Goal: Transaction & Acquisition: Purchase product/service

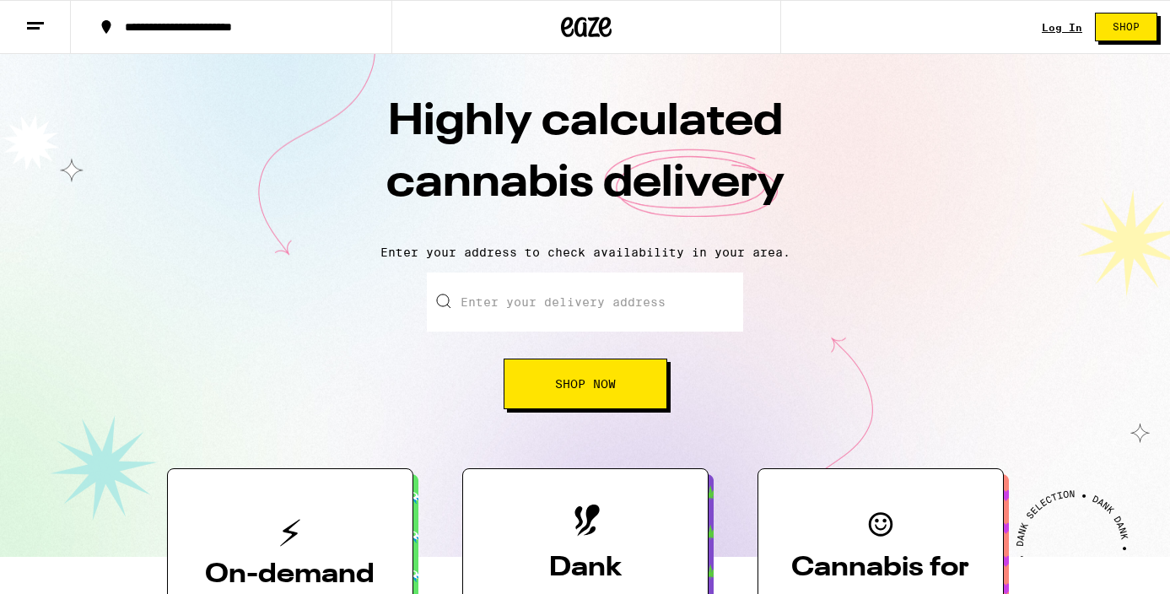
click at [1061, 26] on link "Log In" at bounding box center [1062, 27] width 40 height 11
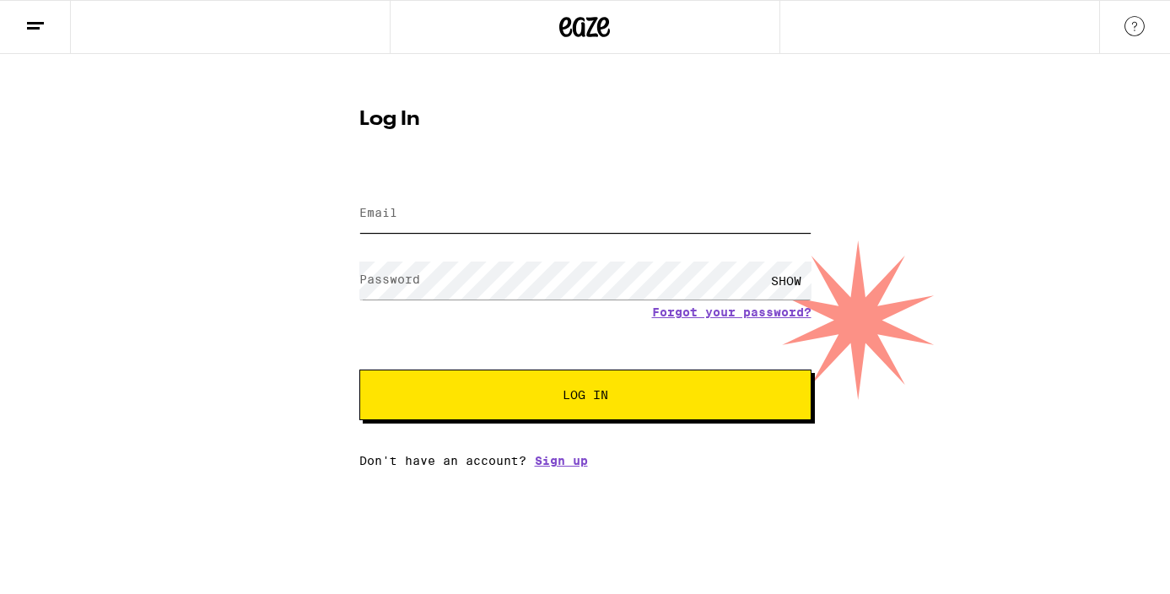
click at [592, 227] on input "Email" at bounding box center [585, 214] width 452 height 38
type input "[EMAIL_ADDRESS][DOMAIN_NAME]"
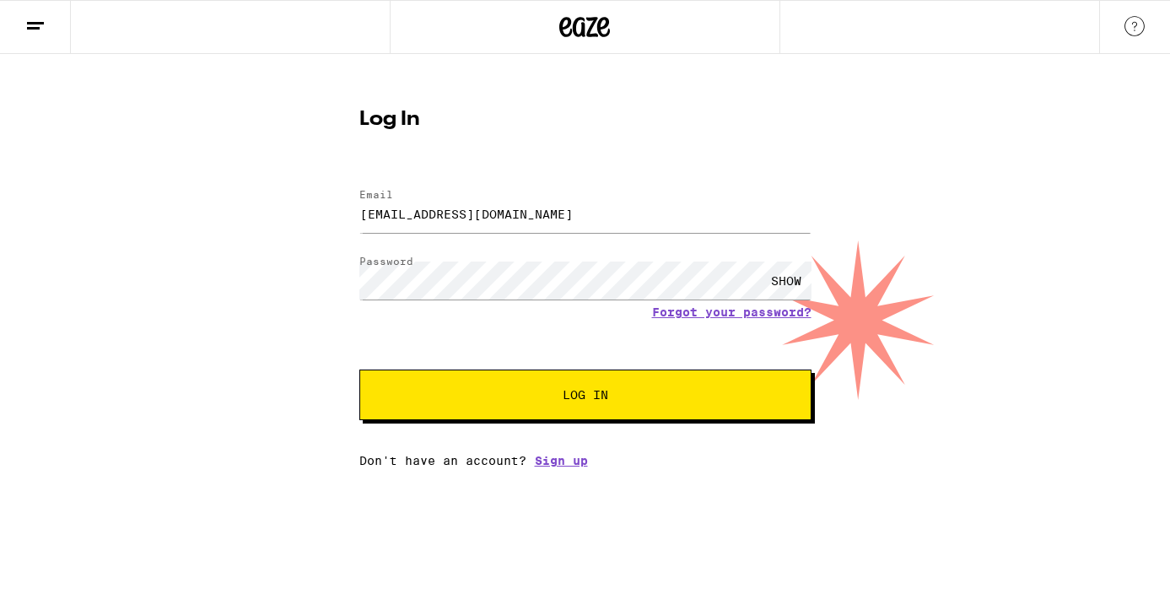
click at [426, 413] on button "Log In" at bounding box center [585, 395] width 452 height 51
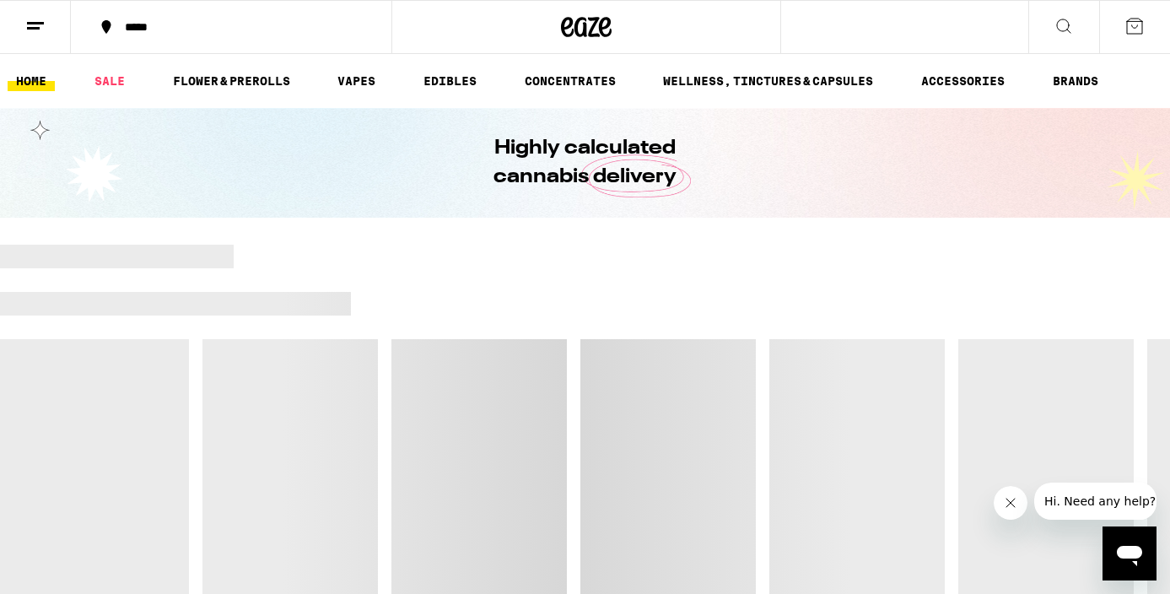
click at [175, 41] on button "*****" at bounding box center [231, 27] width 321 height 51
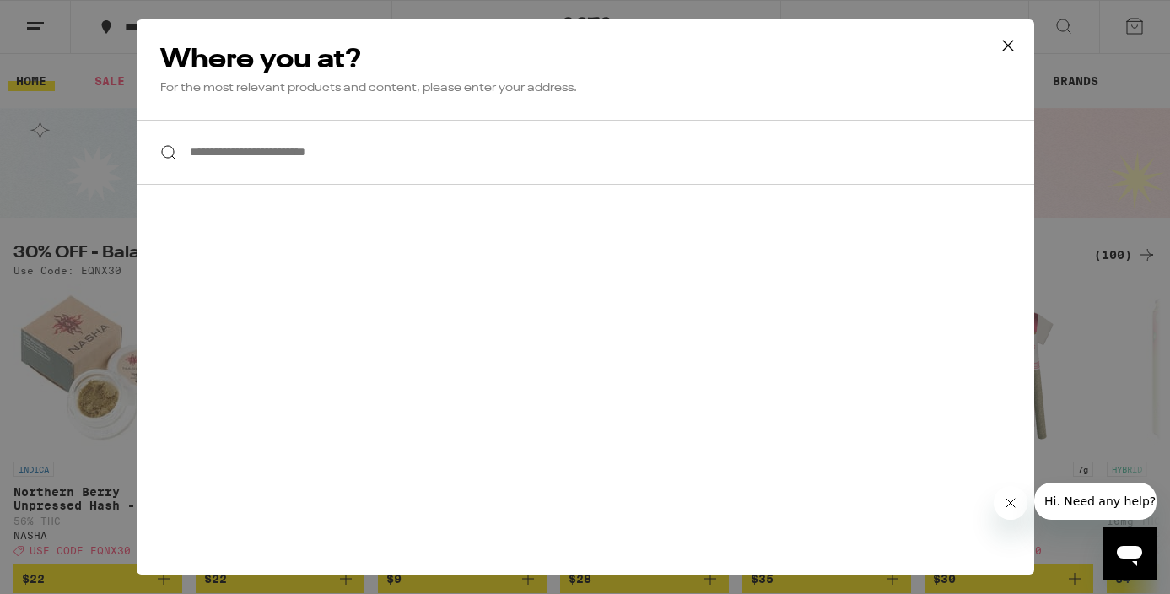
click at [243, 169] on input "**********" at bounding box center [586, 152] width 898 height 65
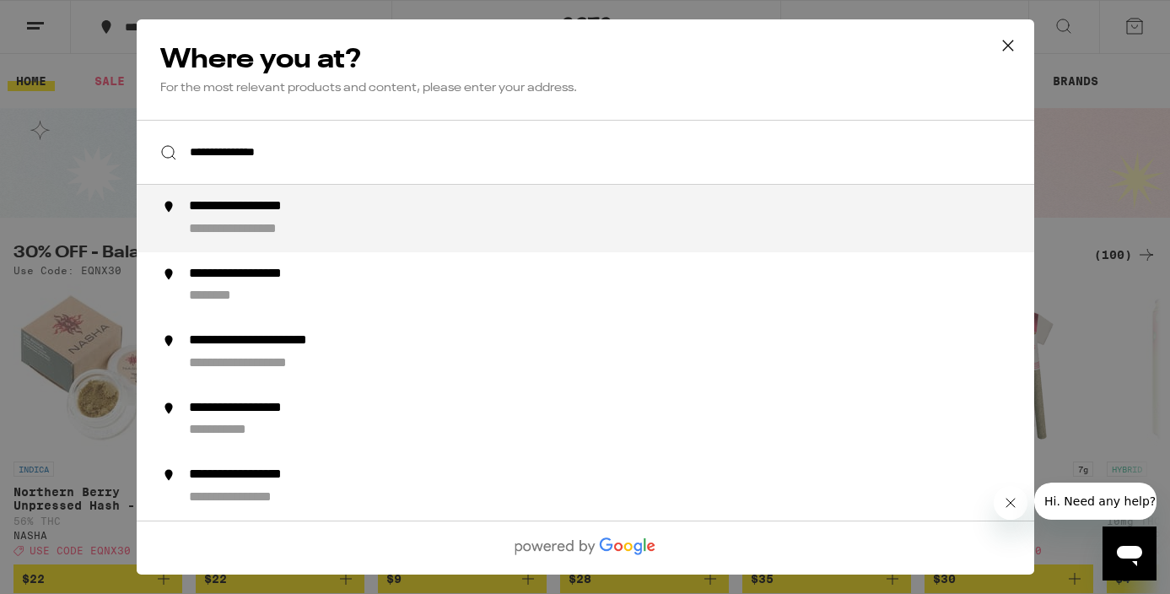
click at [255, 208] on div "**********" at bounding box center [266, 207] width 157 height 18
type input "**********"
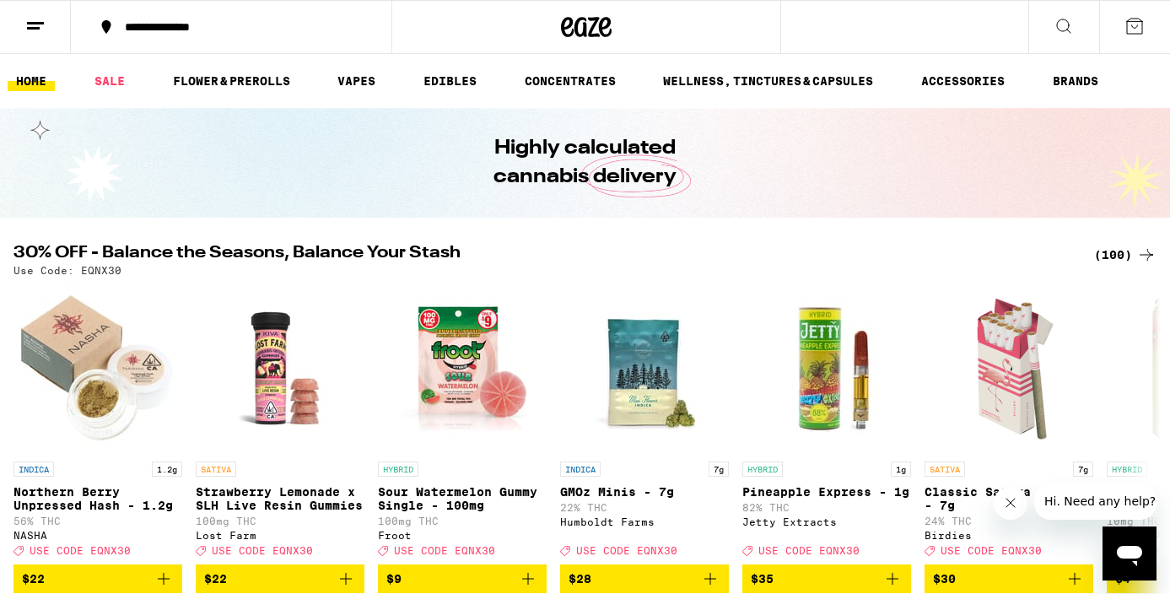
click at [232, 30] on div "**********" at bounding box center [241, 27] width 250 height 12
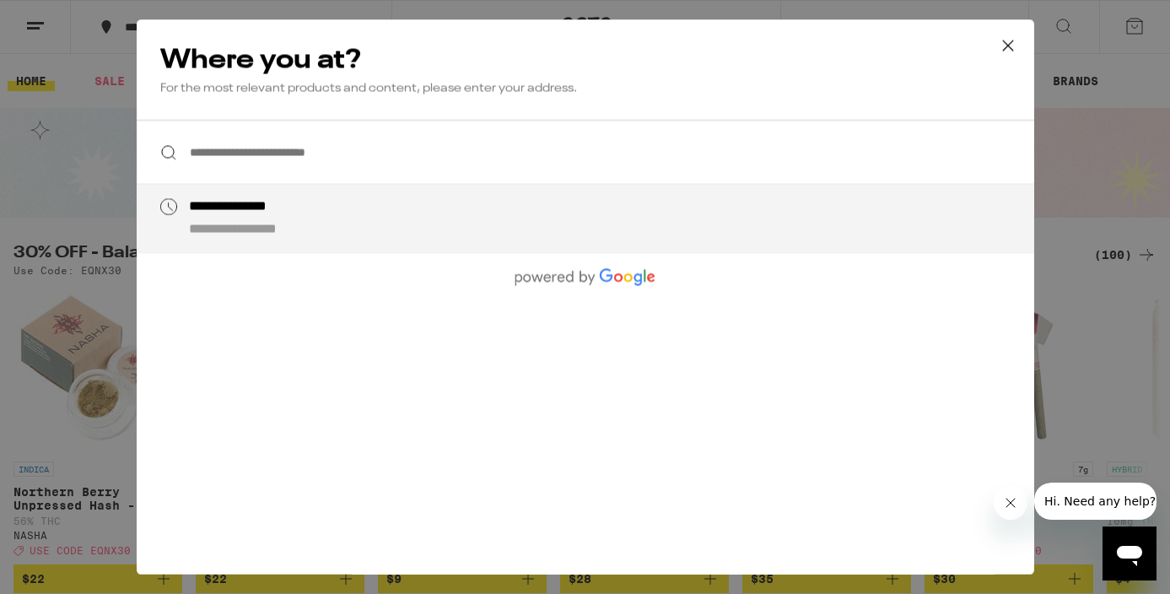
click at [291, 216] on div "**********" at bounding box center [253, 207] width 131 height 18
type input "**********"
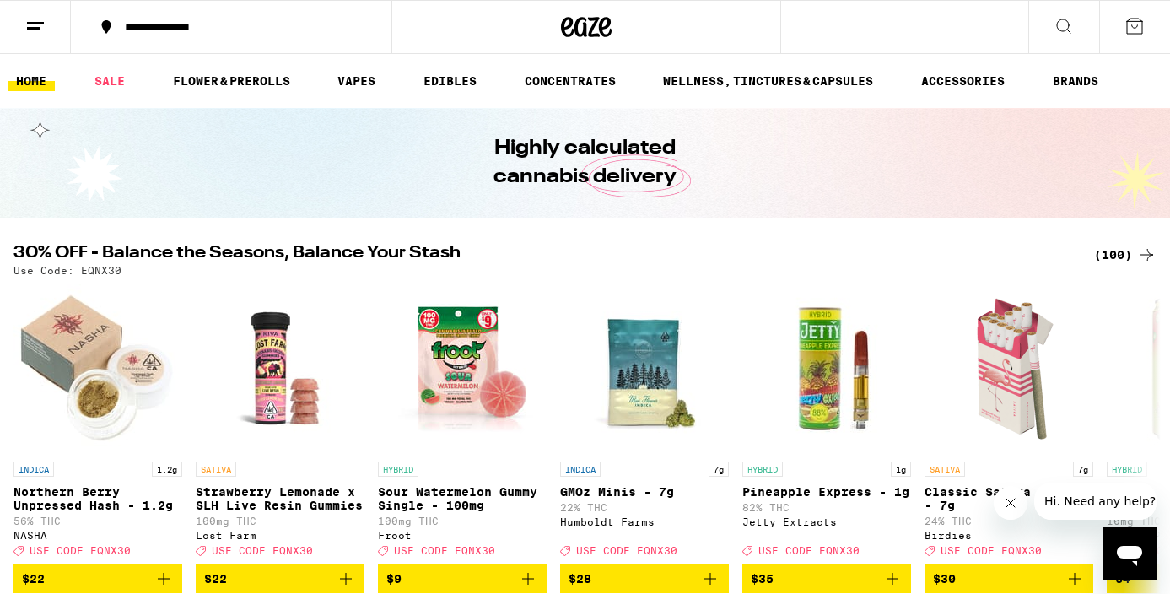
click at [221, 11] on button "**********" at bounding box center [231, 27] width 321 height 51
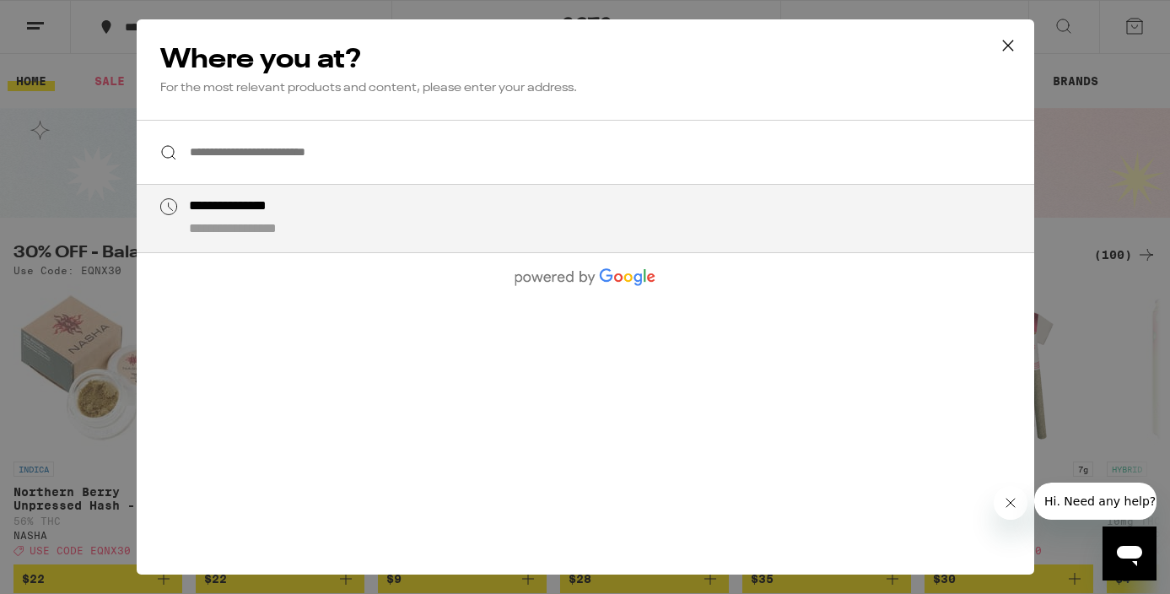
click at [286, 154] on input "**********" at bounding box center [586, 152] width 898 height 65
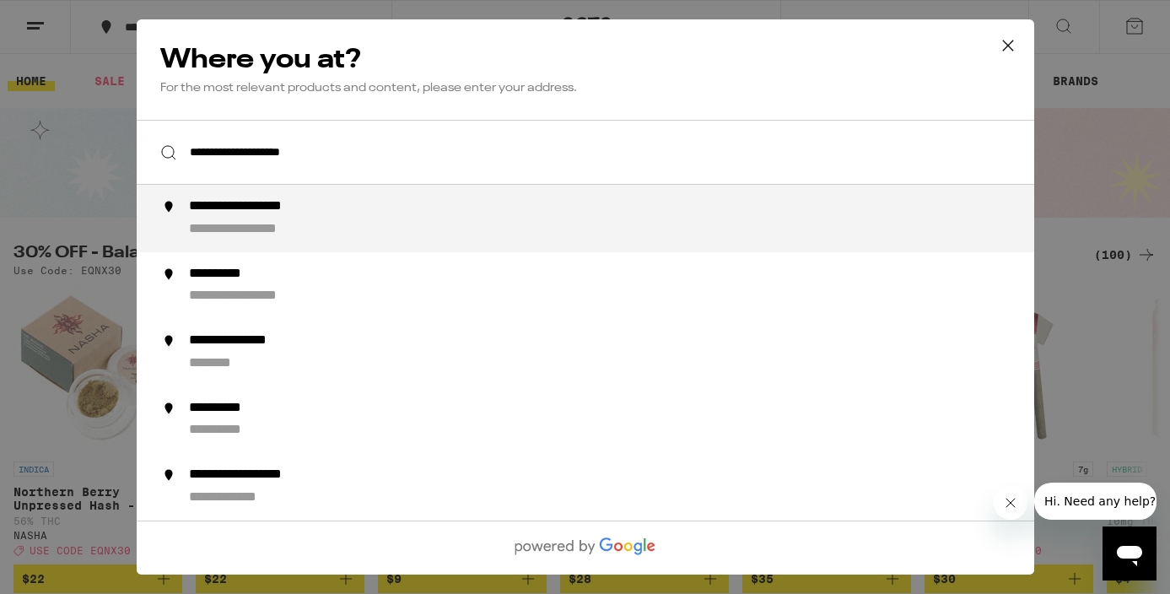
click at [249, 209] on div "**********" at bounding box center [266, 207] width 157 height 18
type input "**********"
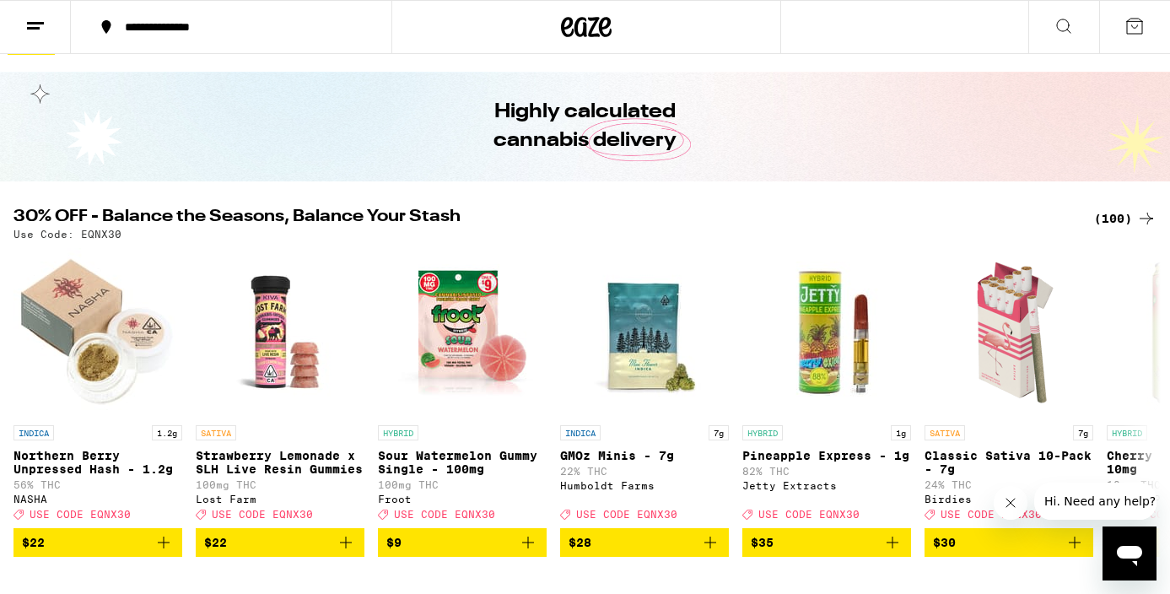
scroll to position [42, 0]
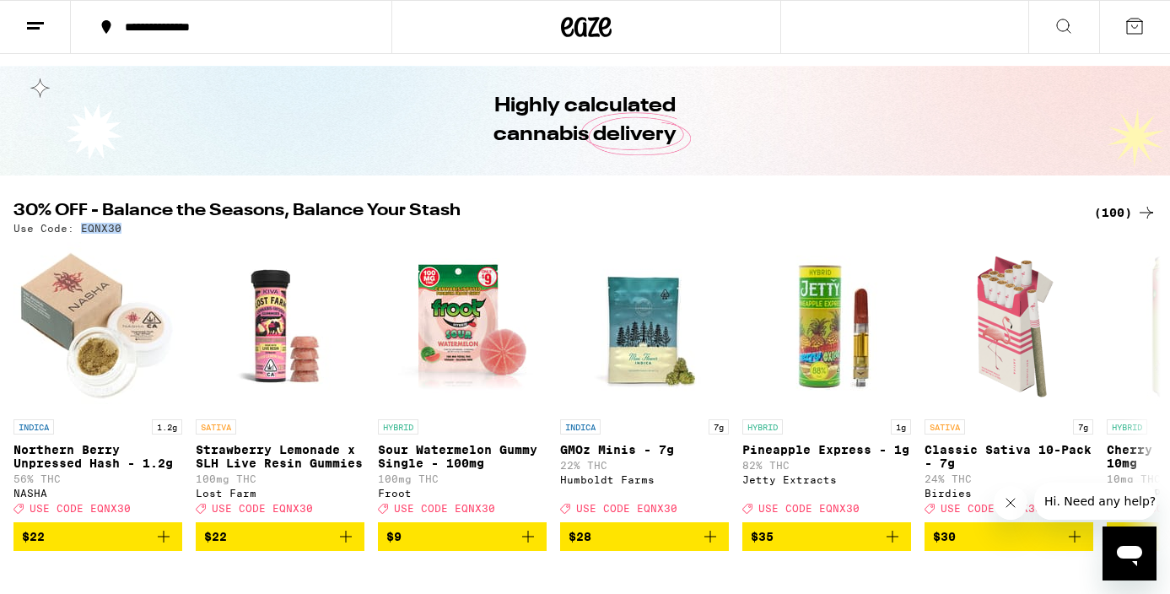
drag, startPoint x: 126, startPoint y: 230, endPoint x: 80, endPoint y: 234, distance: 45.7
click at [80, 234] on div "Use Code: EQNX30" at bounding box center [584, 228] width 1143 height 11
copy p "EQNX30"
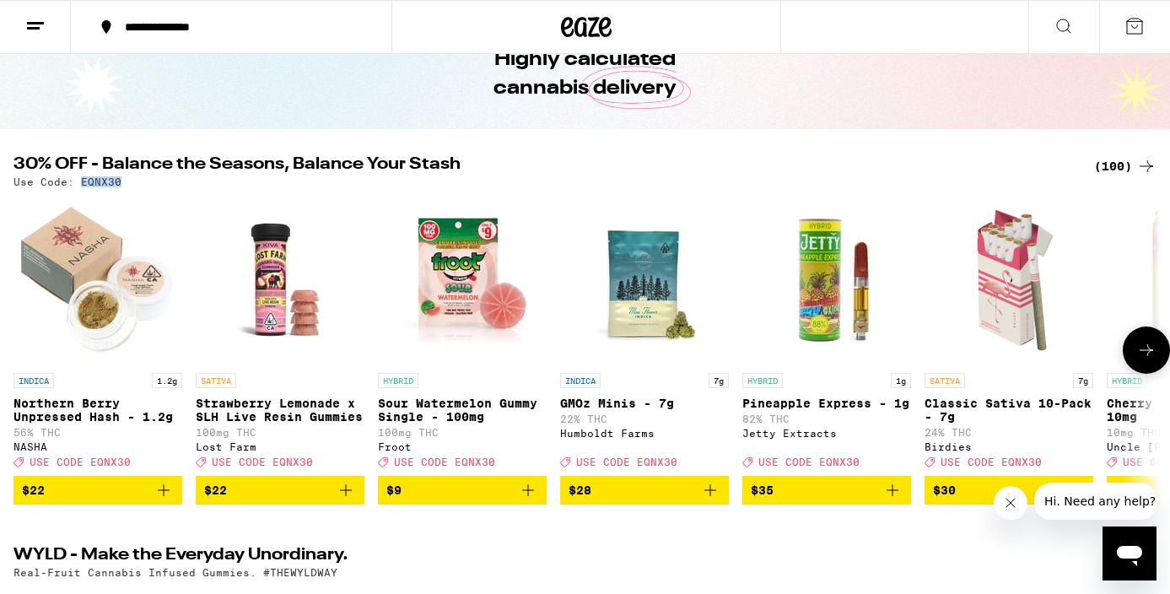
scroll to position [0, 0]
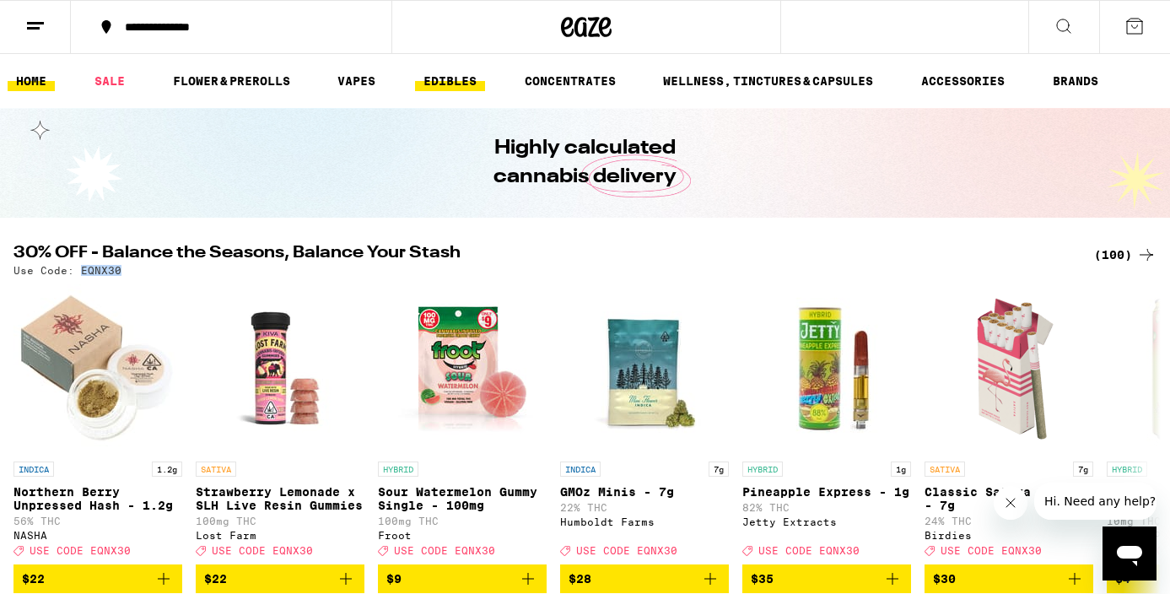
click at [462, 79] on link "EDIBLES" at bounding box center [450, 81] width 70 height 20
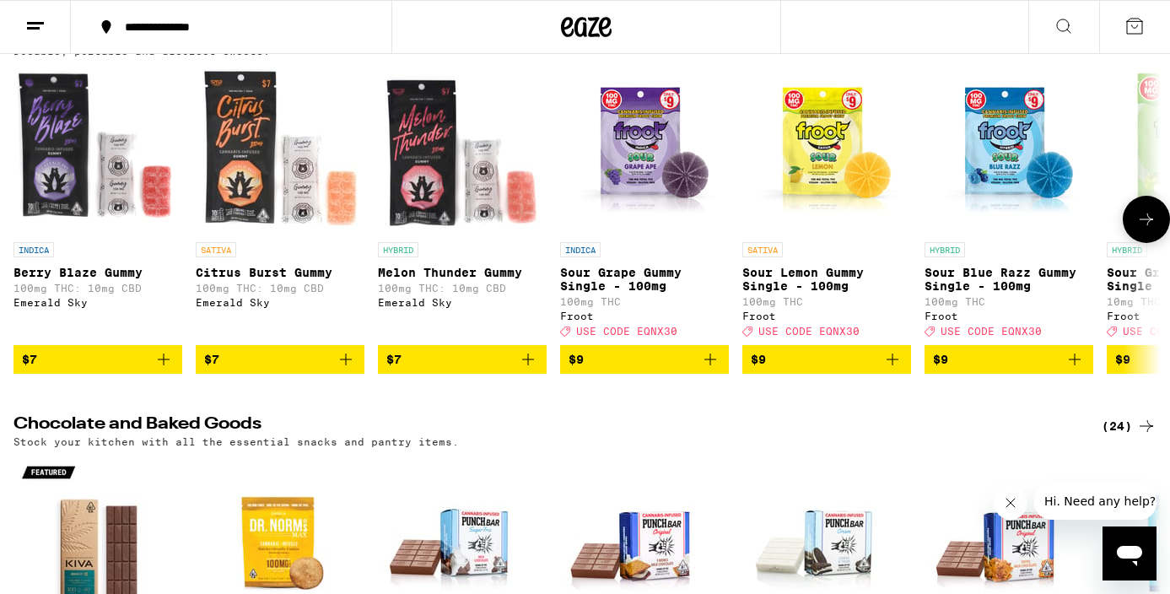
scroll to position [208, 0]
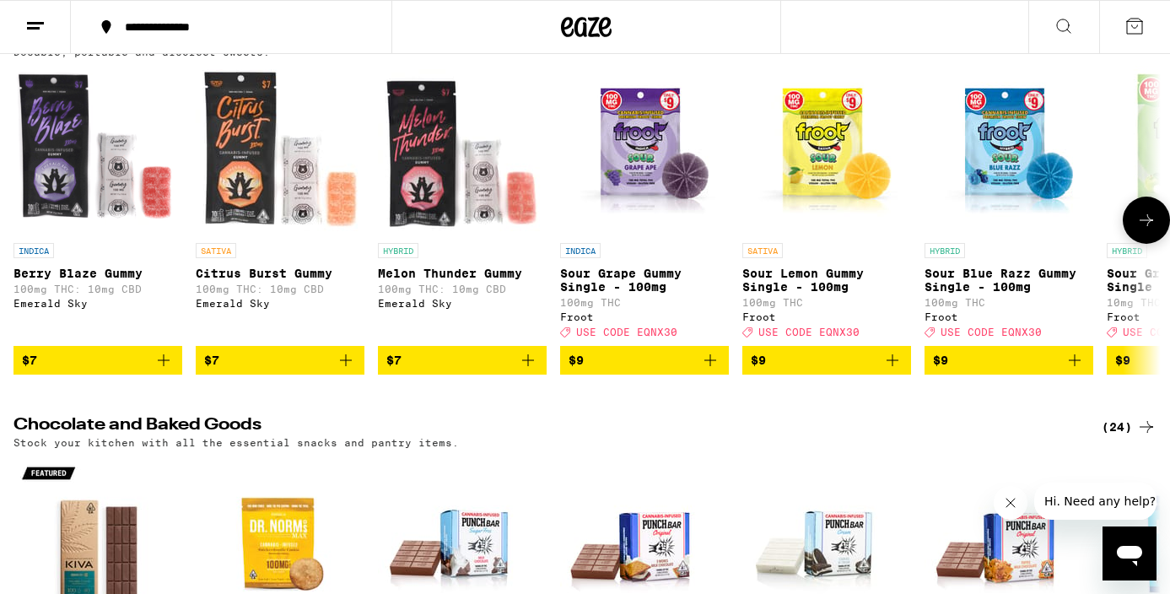
click at [529, 370] on icon "Add to bag" at bounding box center [528, 360] width 20 height 20
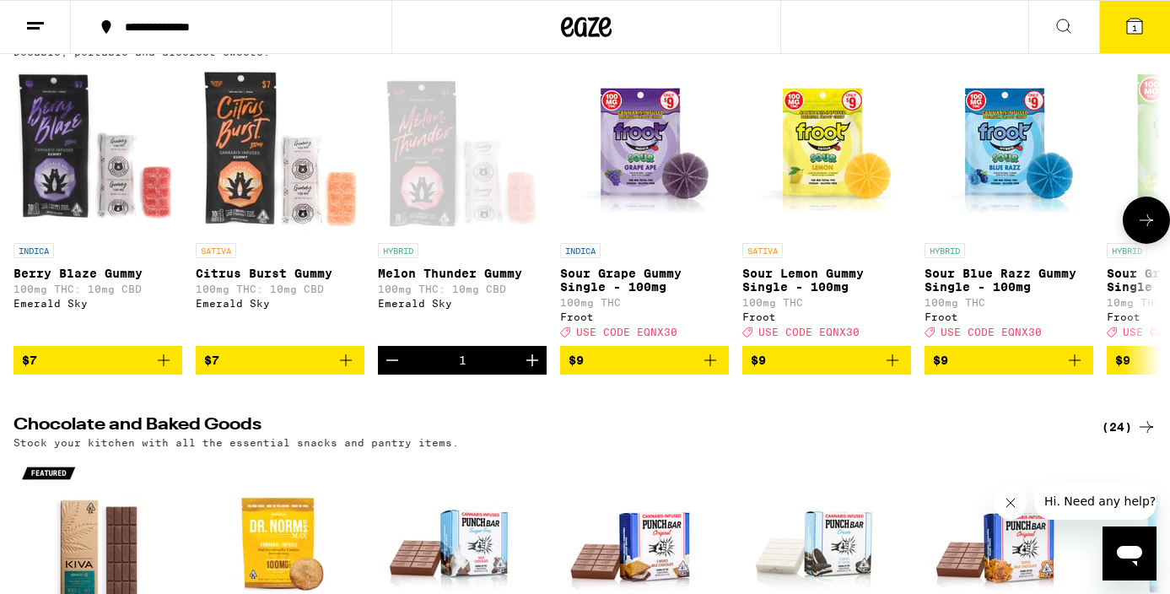
scroll to position [262, 0]
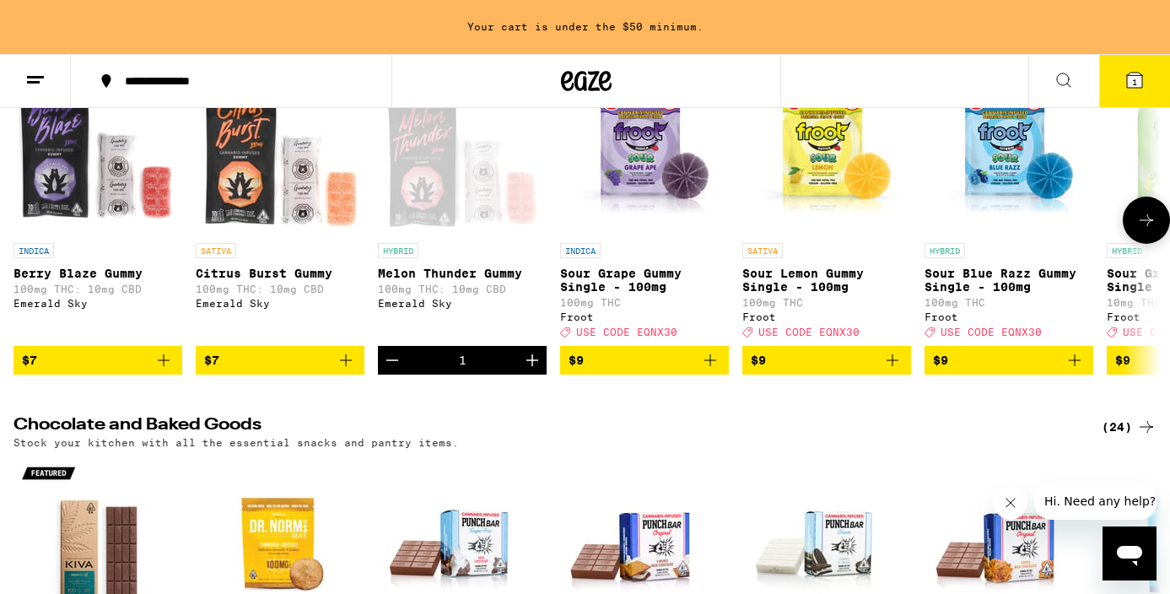
click at [530, 370] on icon "Increment" at bounding box center [532, 360] width 20 height 20
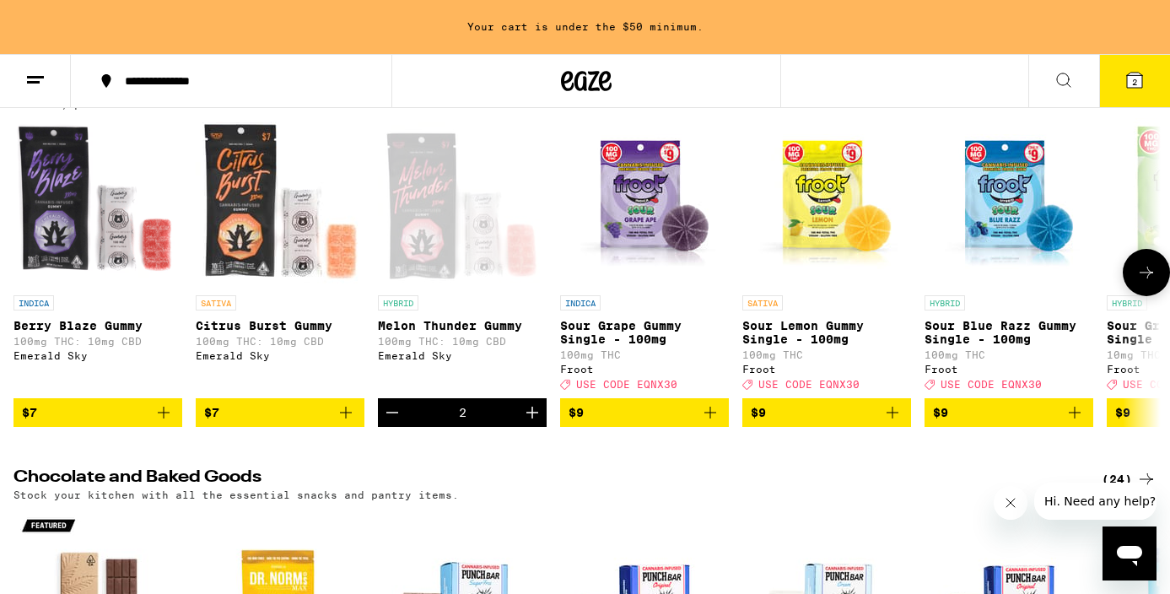
scroll to position [207, 0]
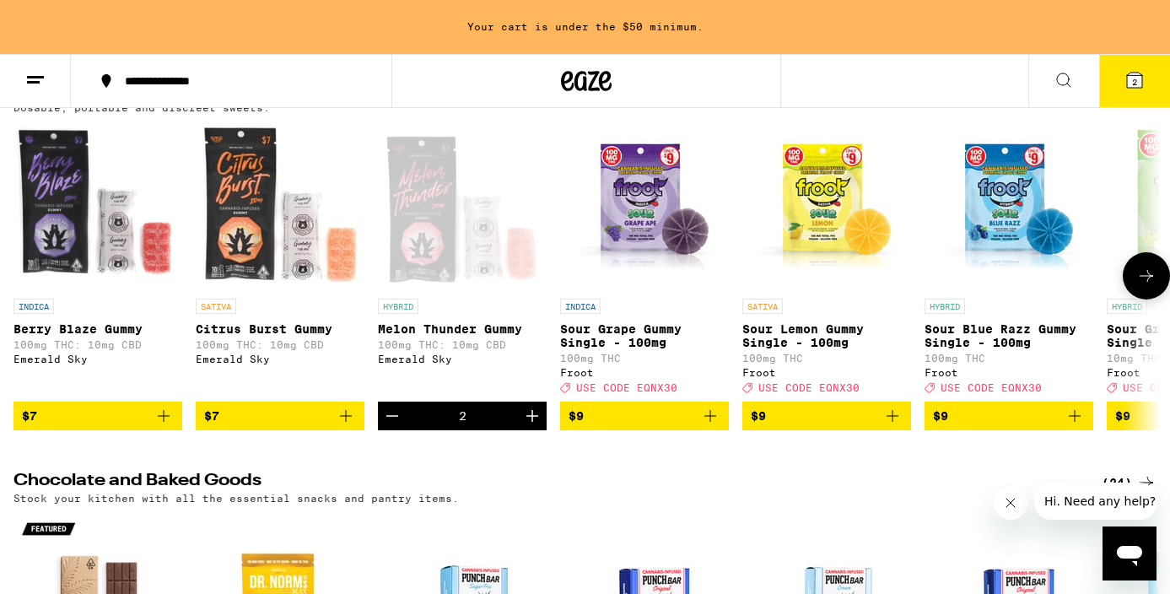
click at [1141, 281] on icon at bounding box center [1146, 276] width 20 height 20
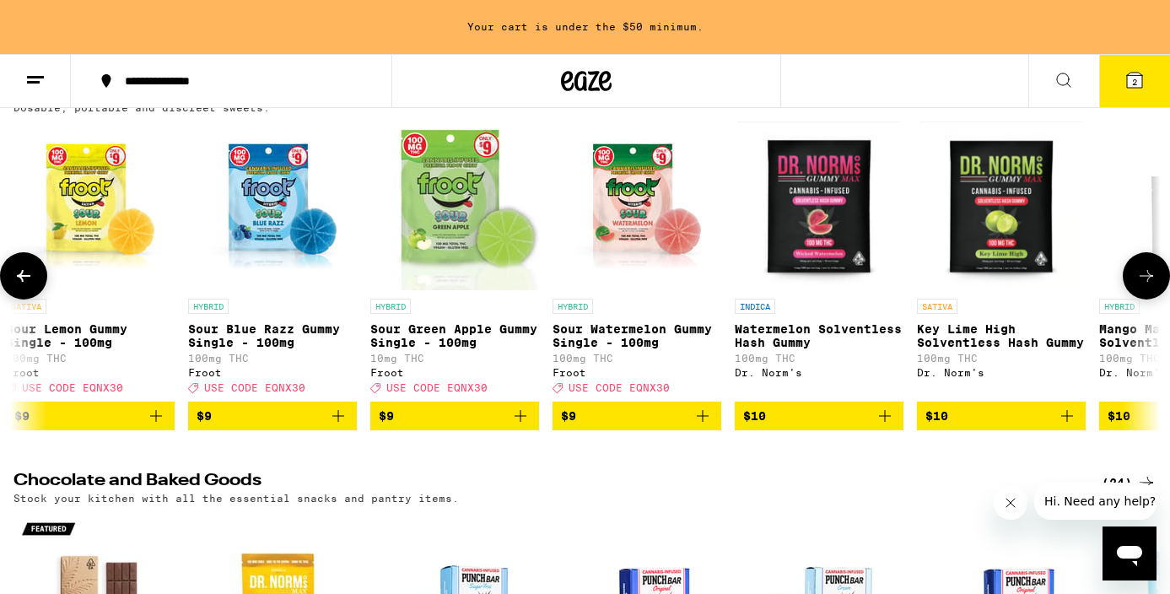
scroll to position [0, 959]
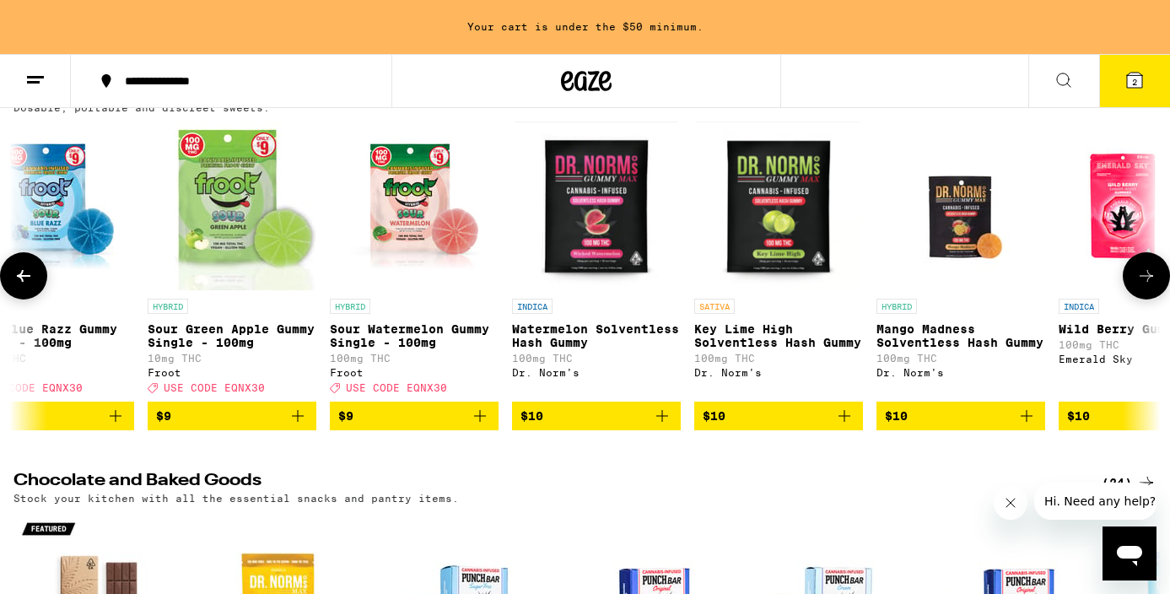
click at [1141, 281] on icon at bounding box center [1146, 276] width 20 height 20
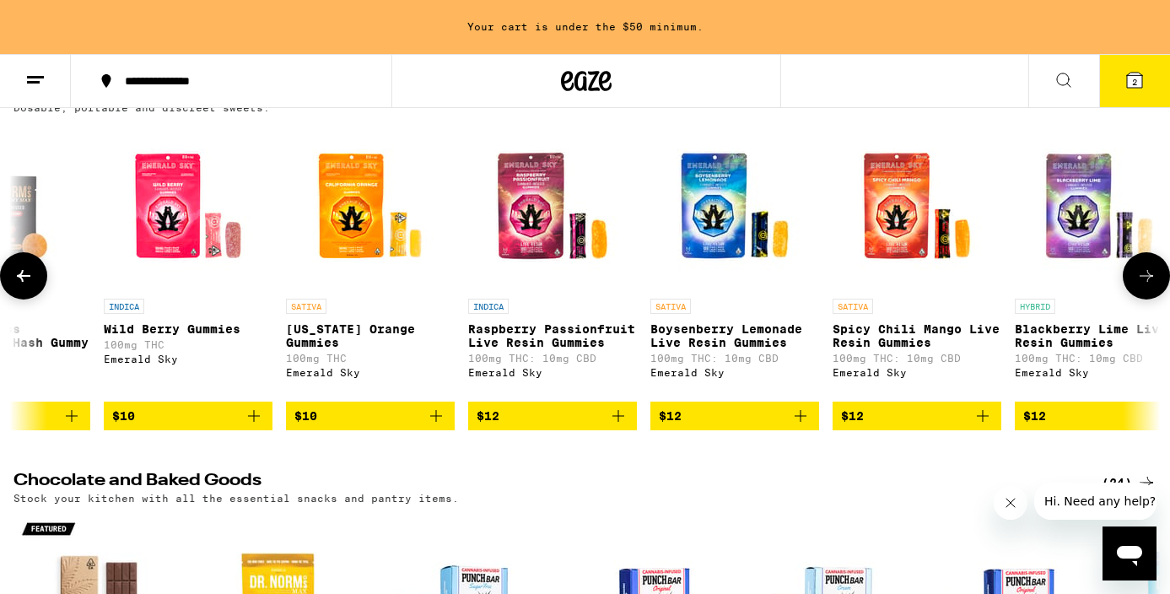
scroll to position [0, 1919]
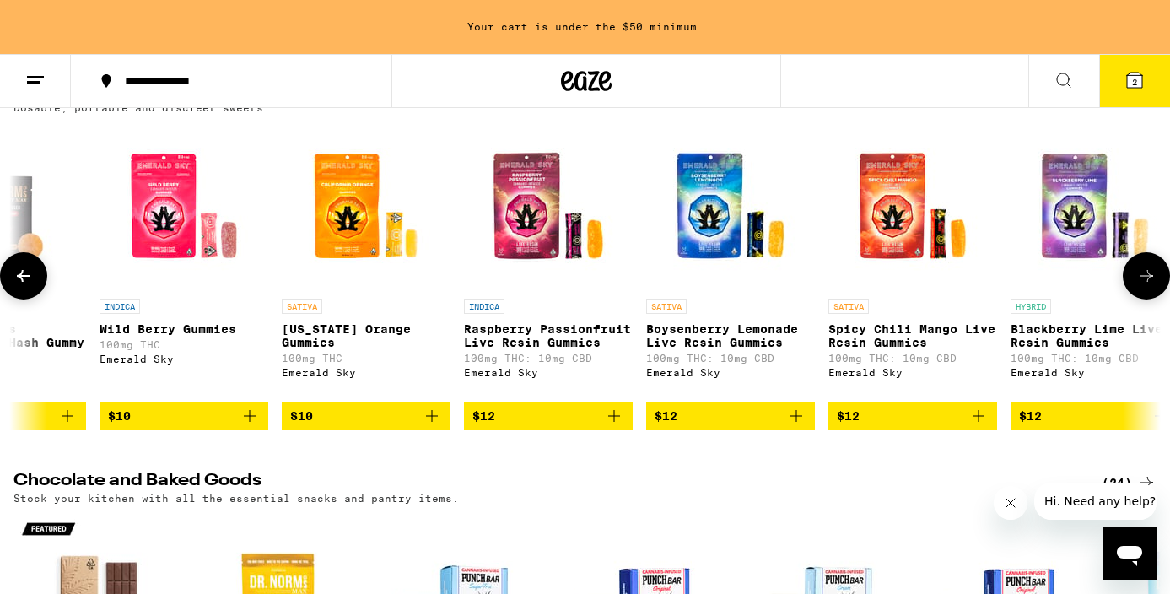
click at [37, 290] on button at bounding box center [23, 275] width 47 height 47
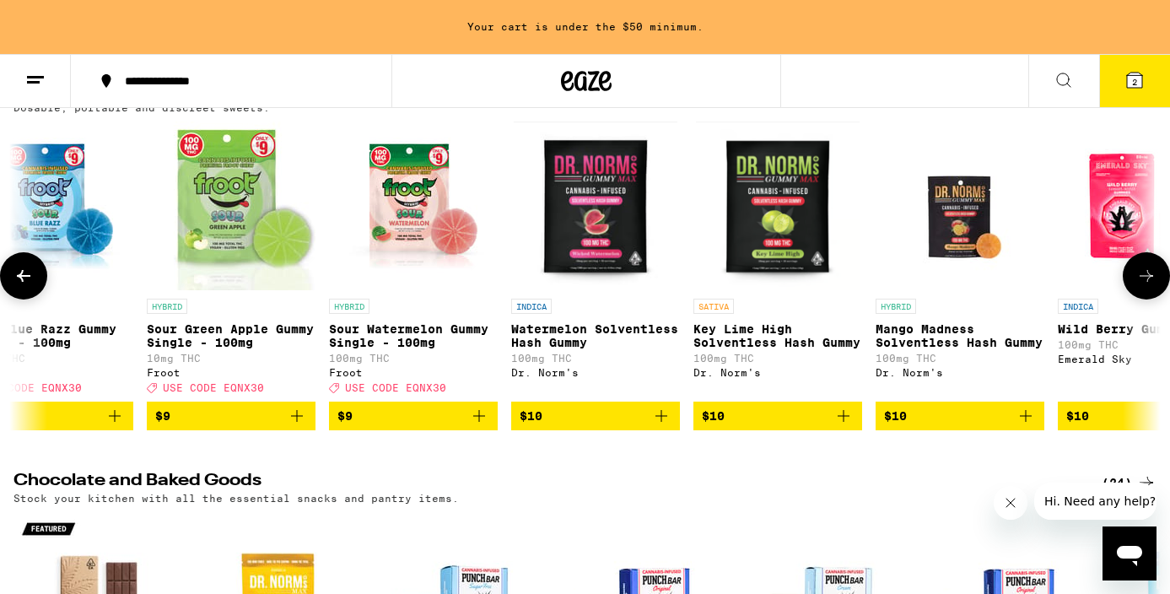
scroll to position [0, 959]
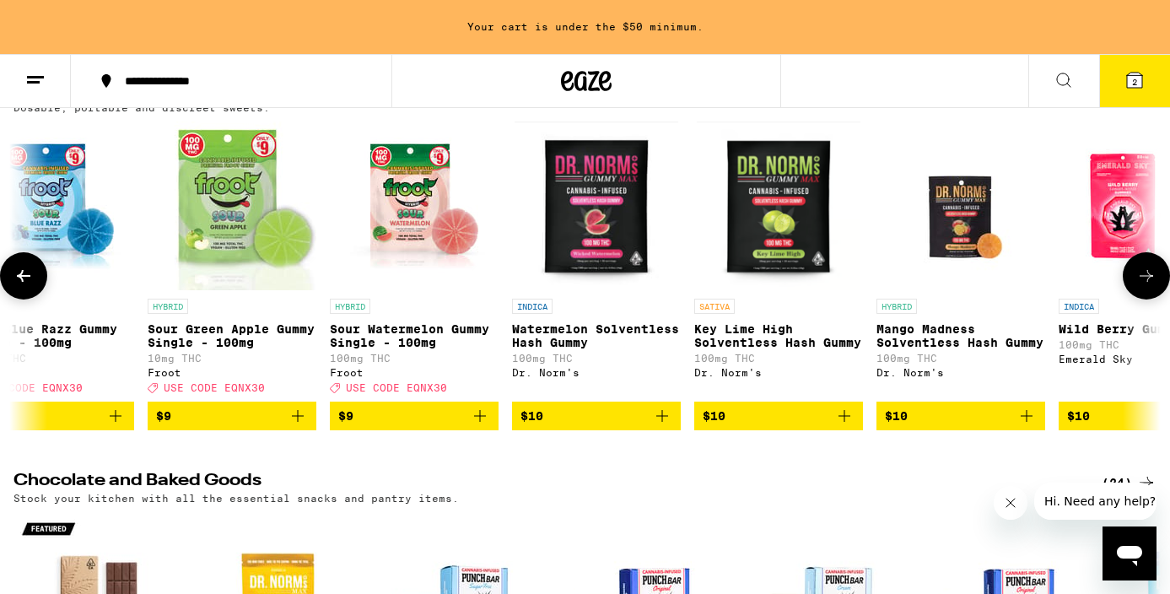
click at [27, 286] on icon at bounding box center [23, 276] width 20 height 20
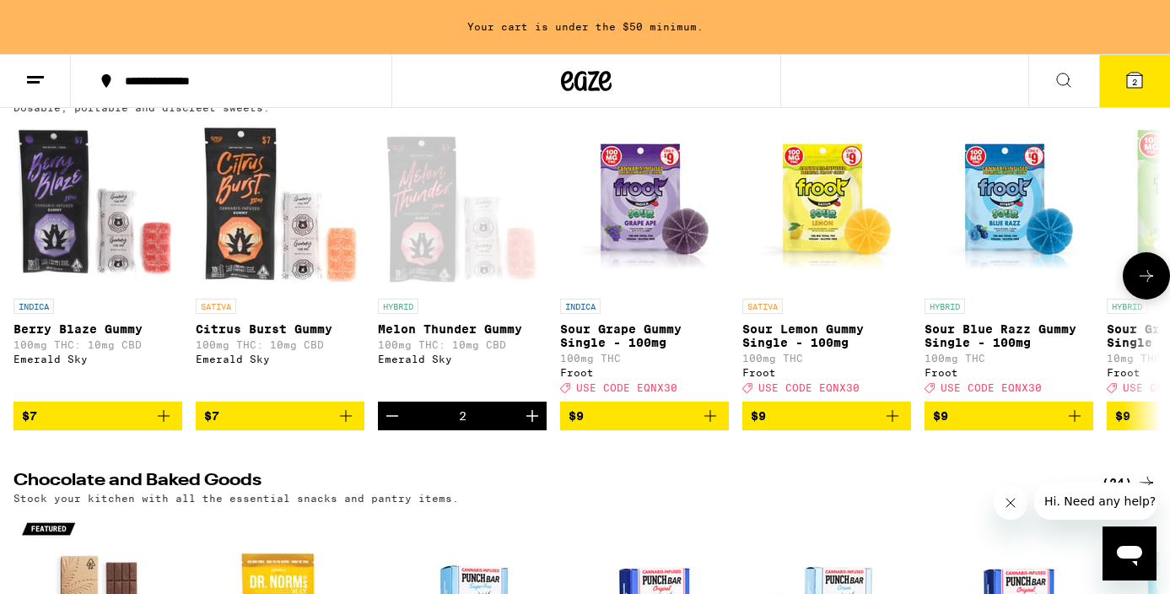
scroll to position [215, 0]
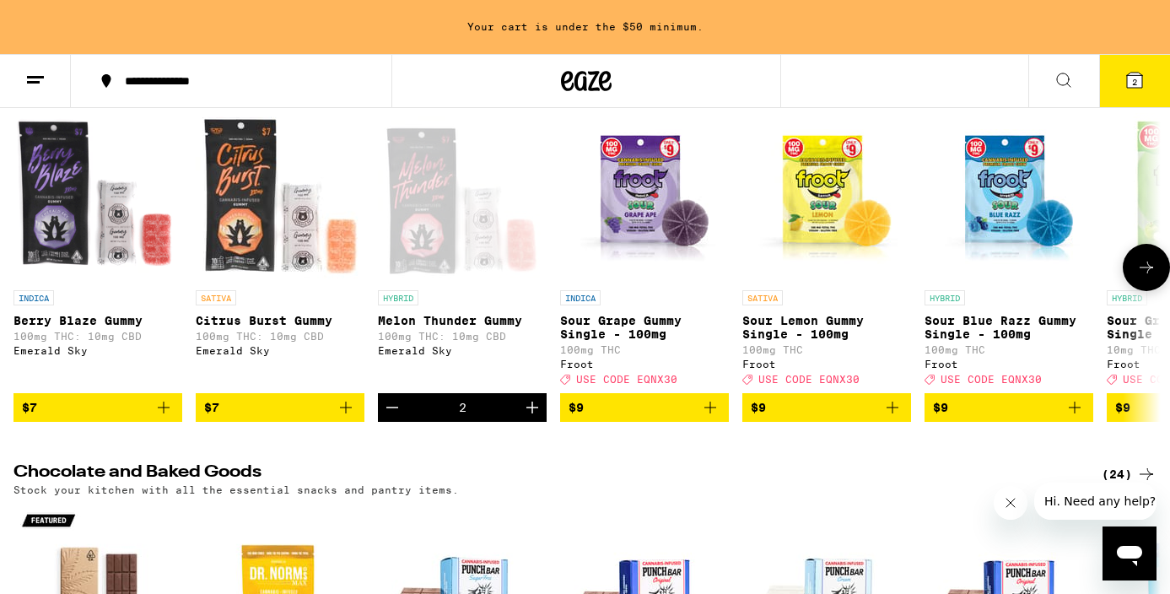
click at [354, 418] on icon "Add to bag" at bounding box center [346, 407] width 20 height 20
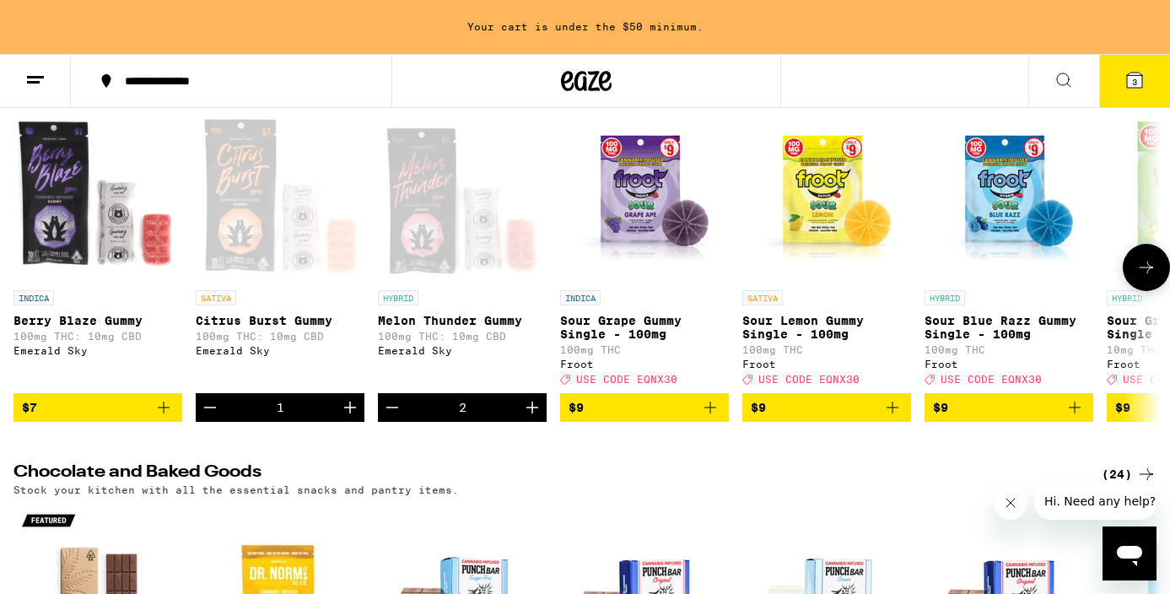
click at [354, 413] on icon "Increment" at bounding box center [350, 408] width 12 height 12
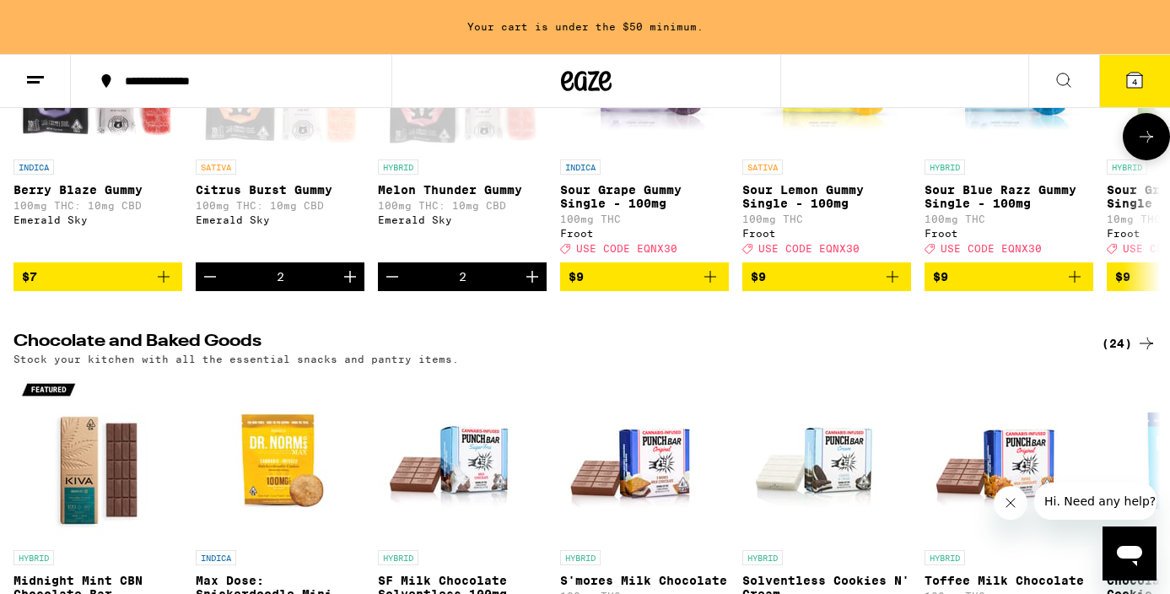
scroll to position [0, 0]
click at [1161, 138] on button at bounding box center [1146, 136] width 47 height 47
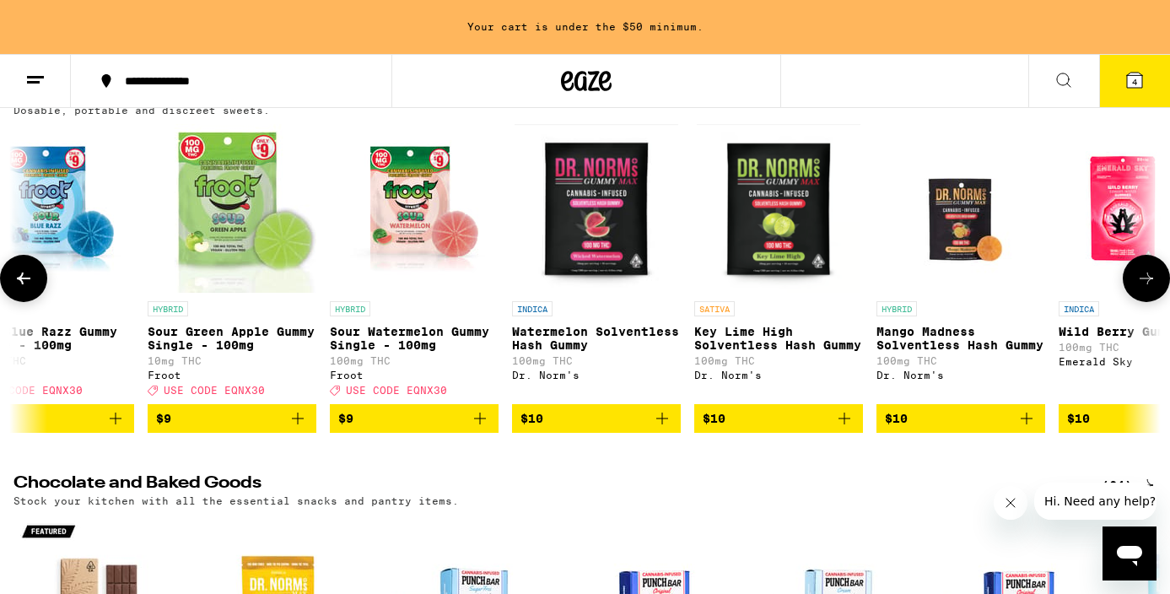
scroll to position [194, 0]
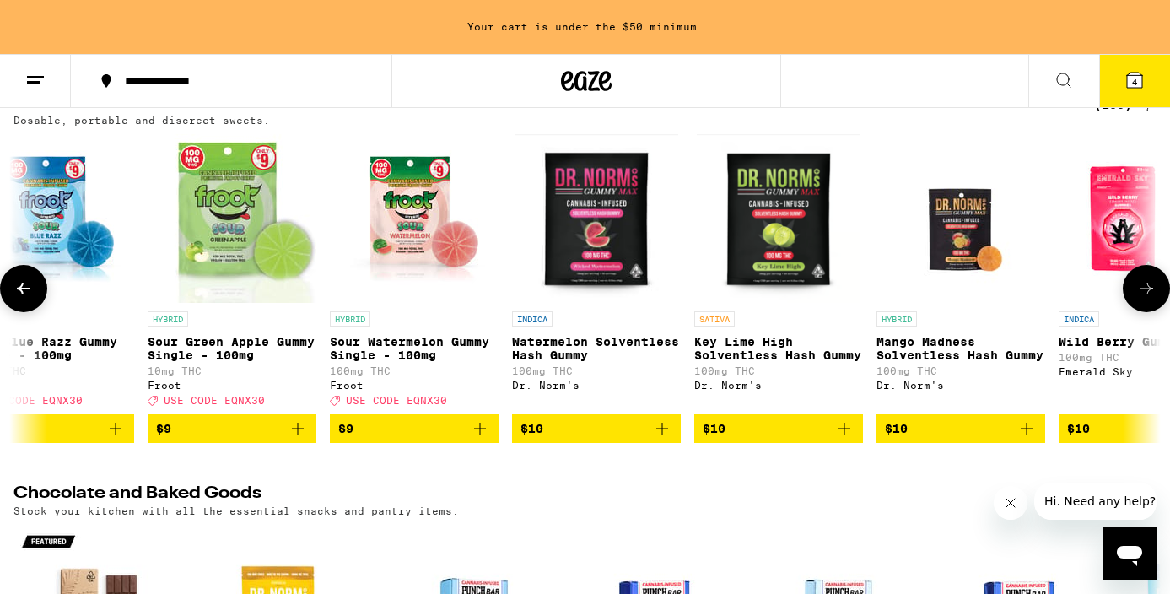
click at [1148, 294] on icon at bounding box center [1146, 289] width 13 height 12
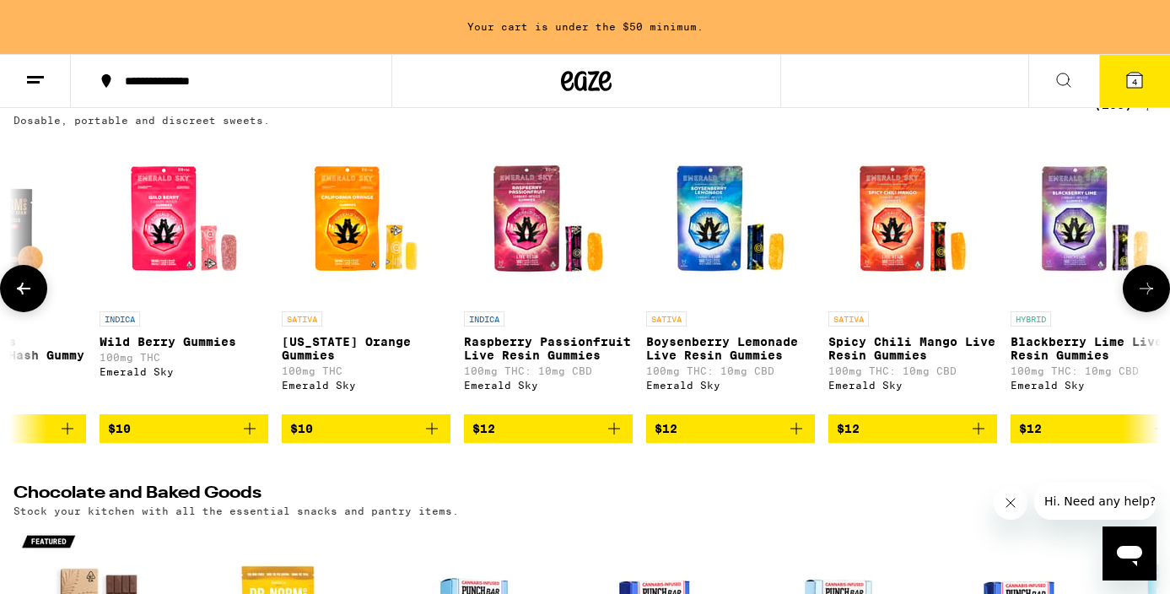
click at [1148, 297] on icon at bounding box center [1146, 288] width 20 height 20
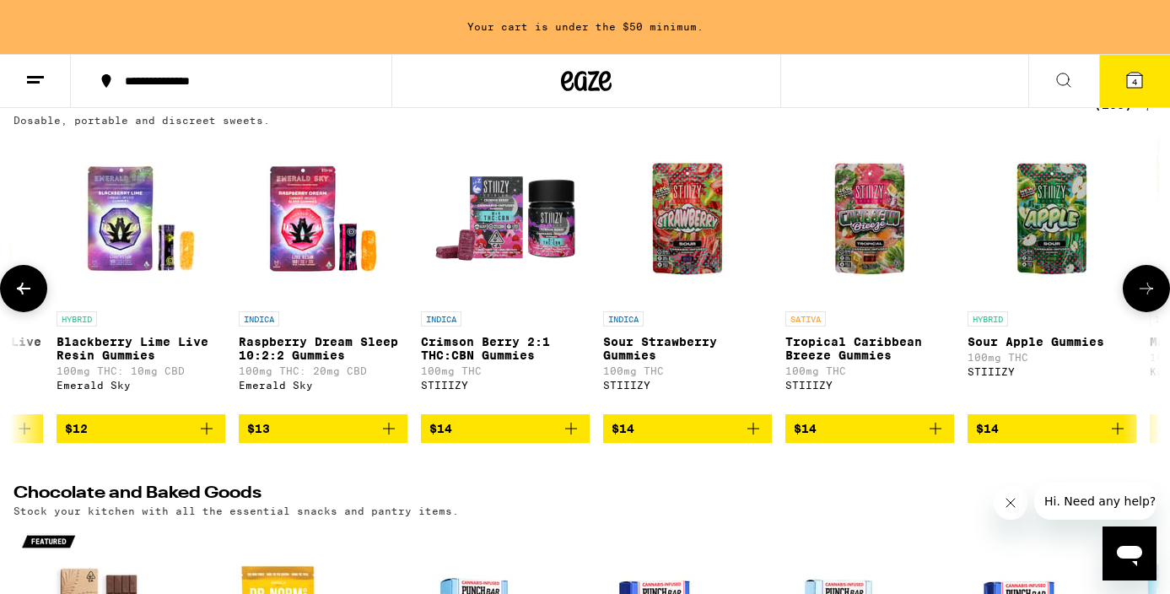
scroll to position [0, 2878]
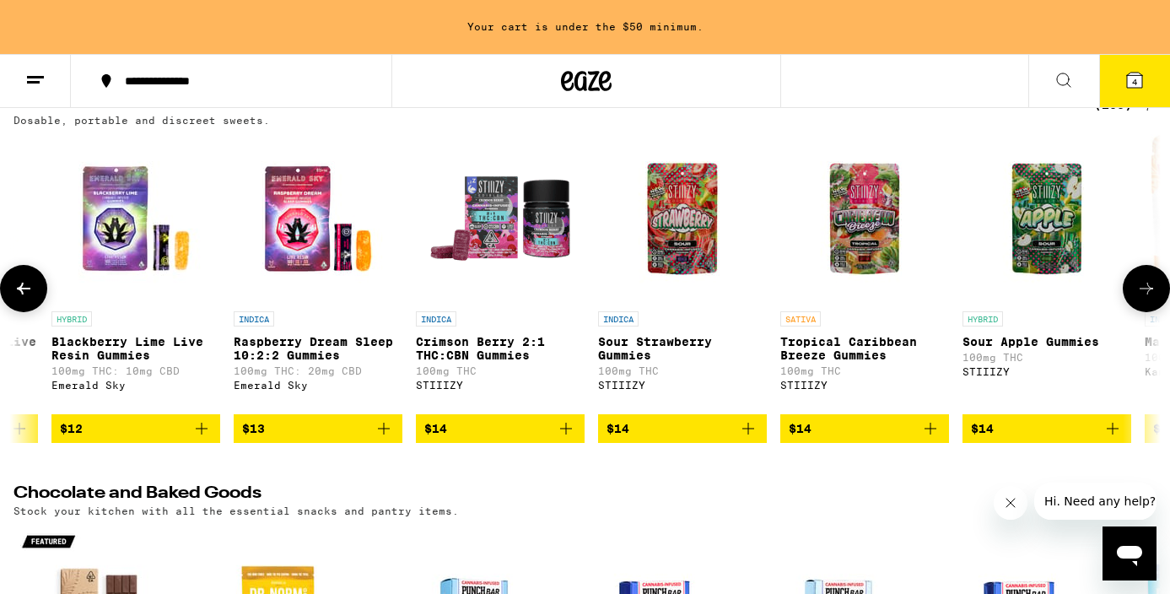
click at [1148, 294] on icon at bounding box center [1146, 289] width 13 height 12
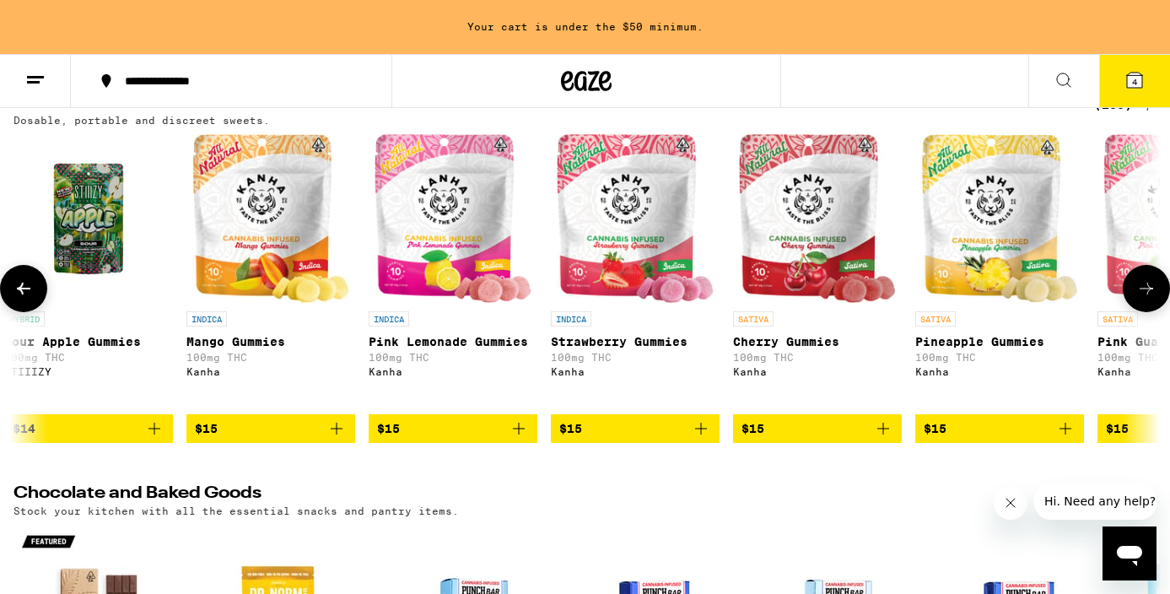
scroll to position [0, 3837]
click at [1148, 299] on icon at bounding box center [1146, 288] width 20 height 20
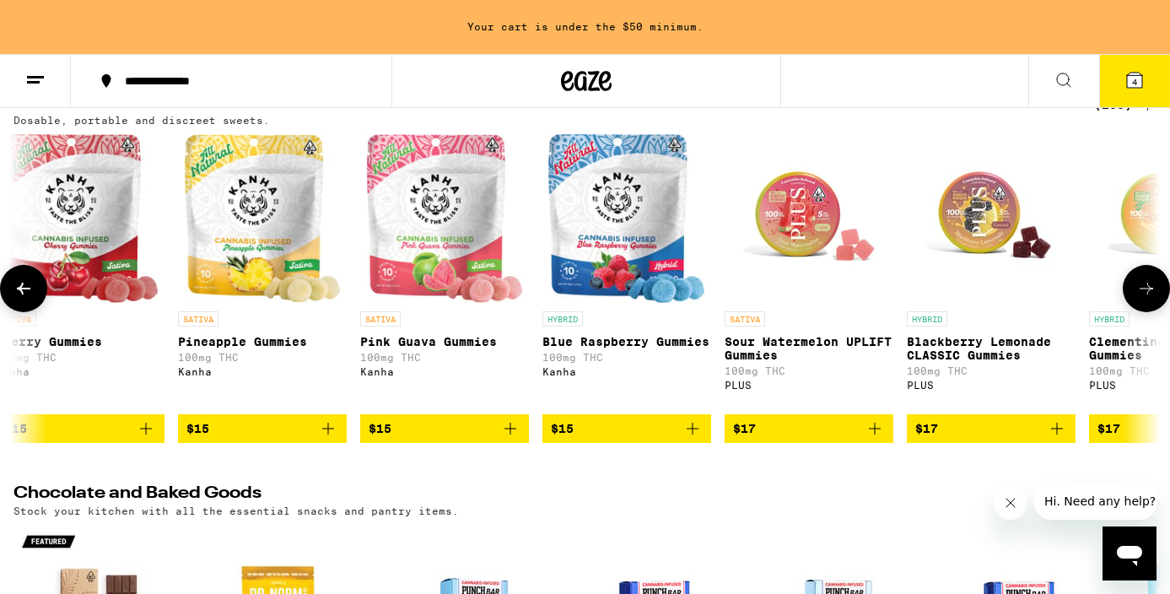
scroll to position [0, 4796]
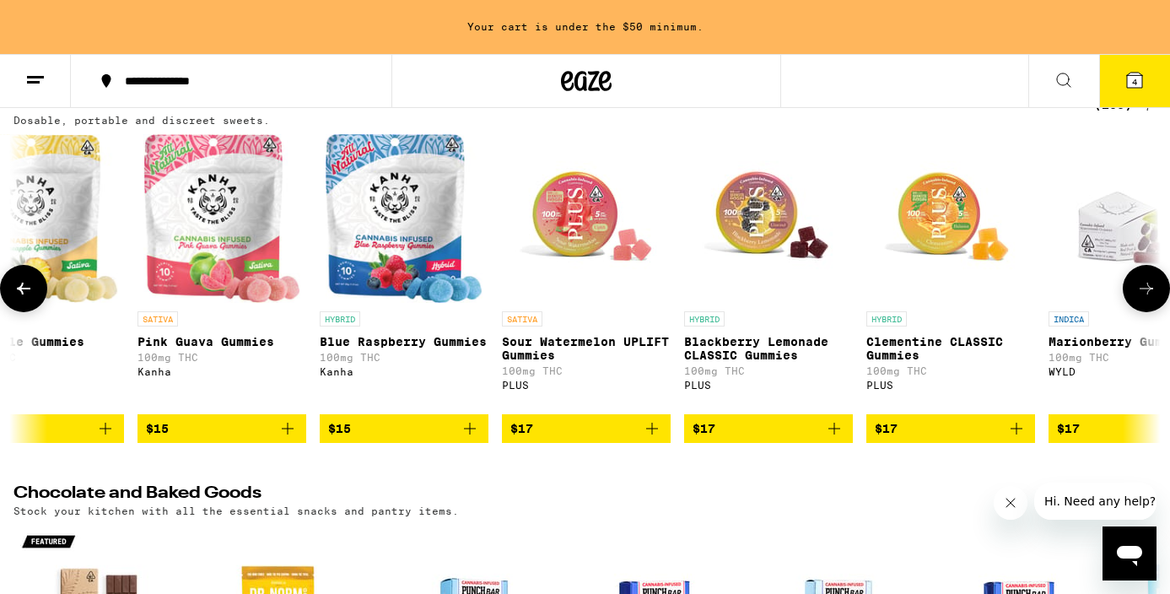
click at [1149, 299] on icon at bounding box center [1146, 288] width 20 height 20
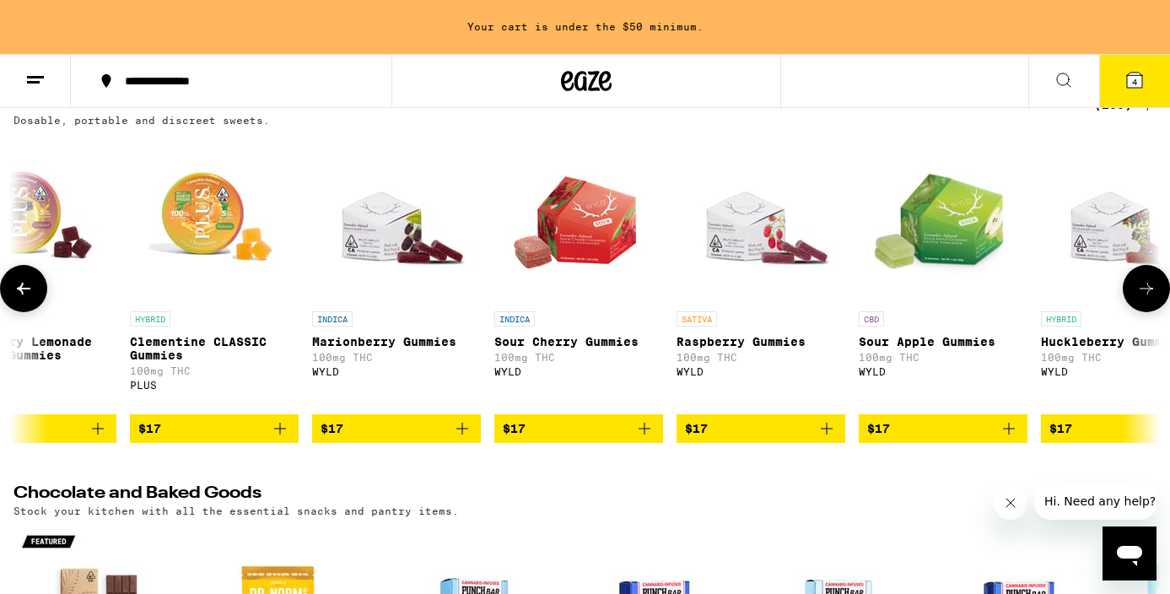
scroll to position [0, 5756]
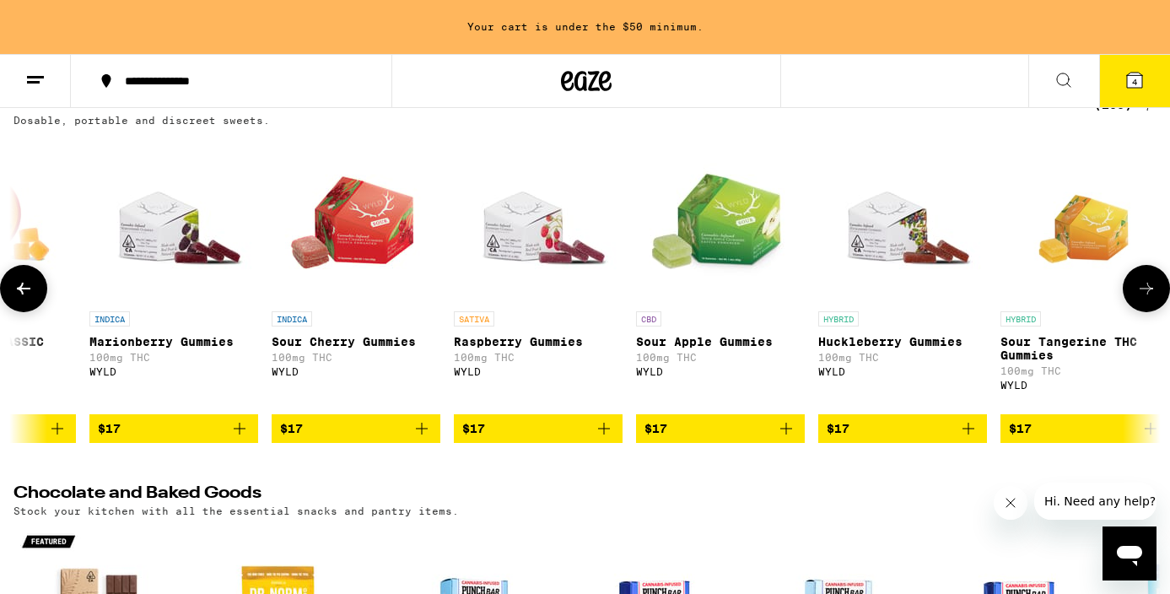
click at [1149, 299] on icon at bounding box center [1146, 288] width 20 height 20
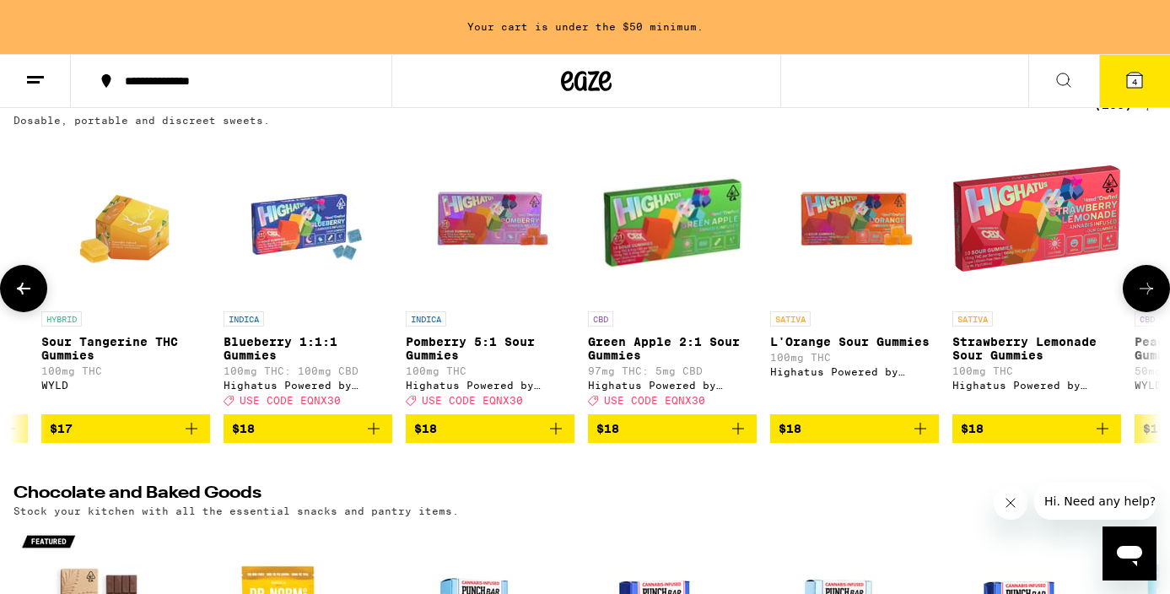
click at [1149, 299] on icon at bounding box center [1146, 288] width 20 height 20
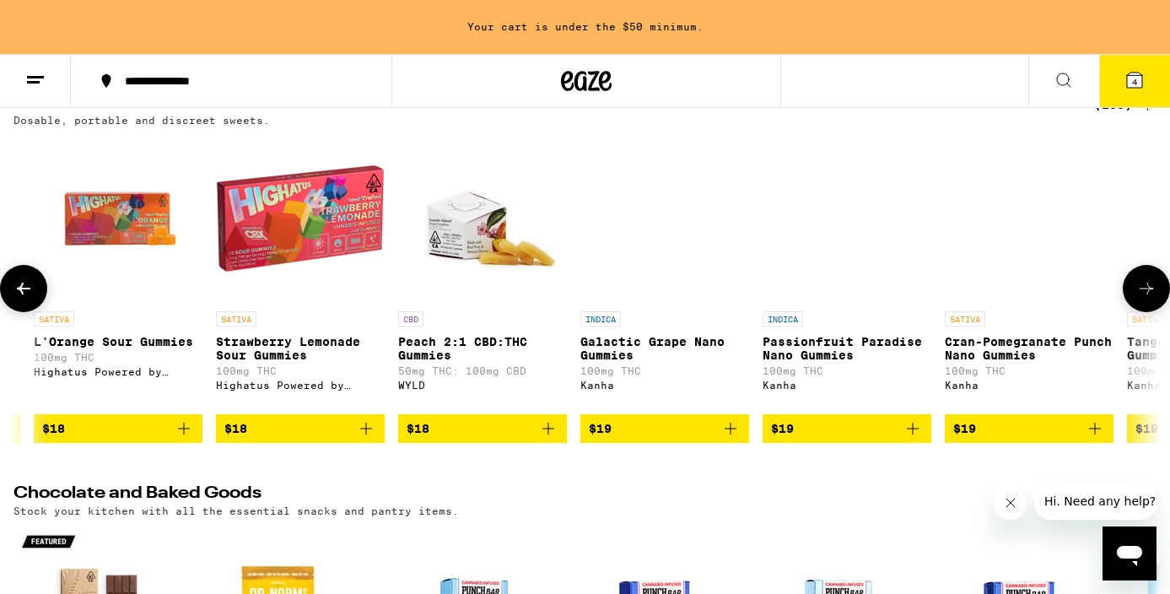
scroll to position [0, 7674]
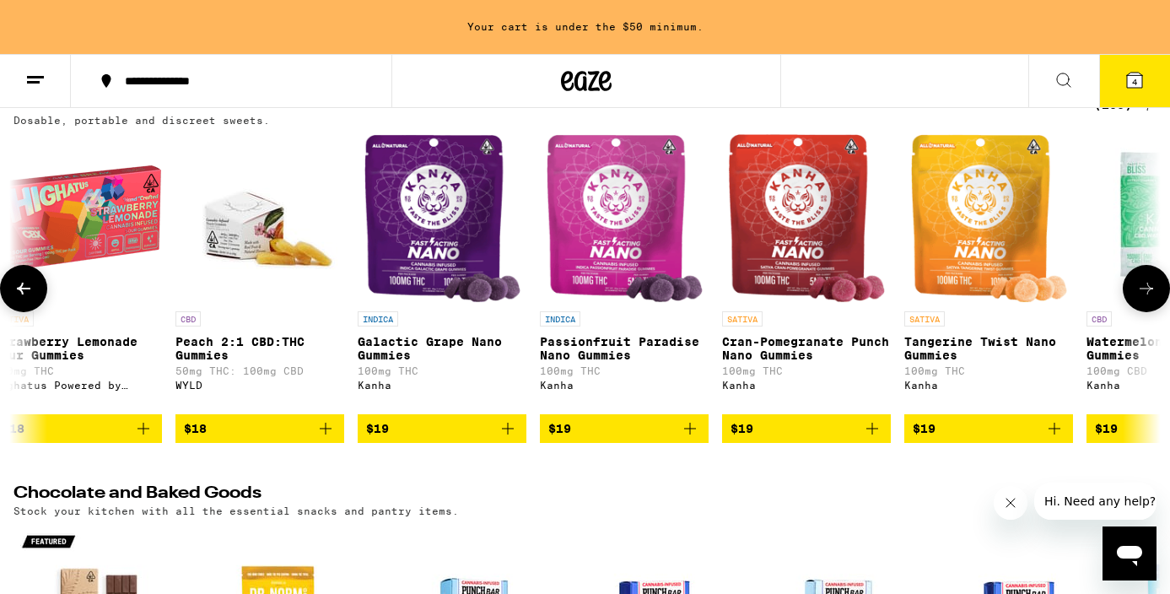
click at [1149, 299] on icon at bounding box center [1146, 288] width 20 height 20
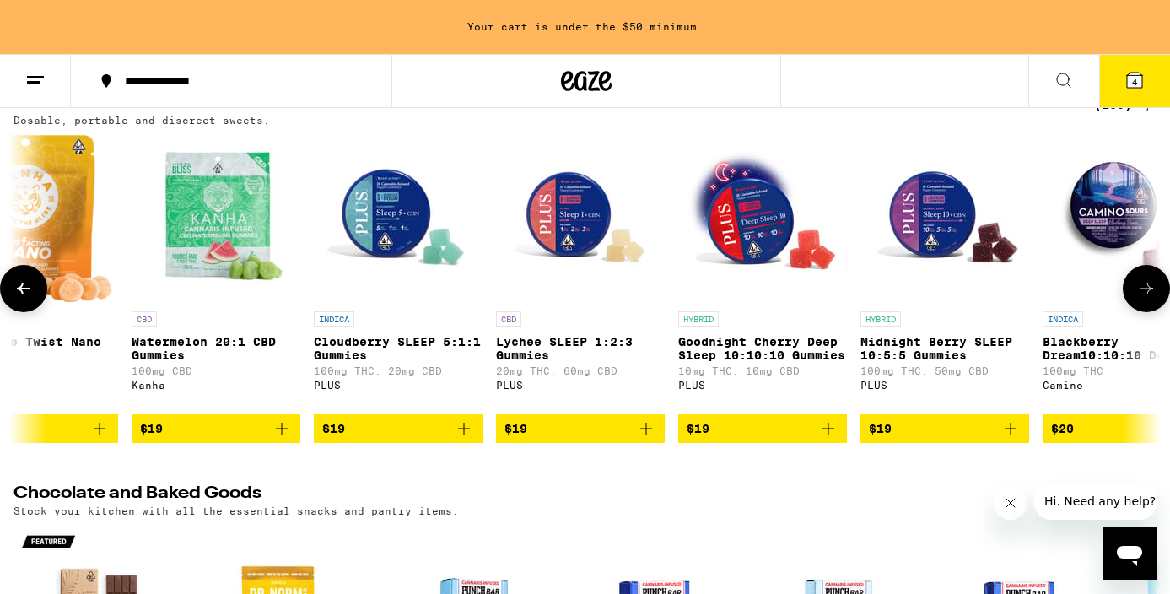
scroll to position [0, 8634]
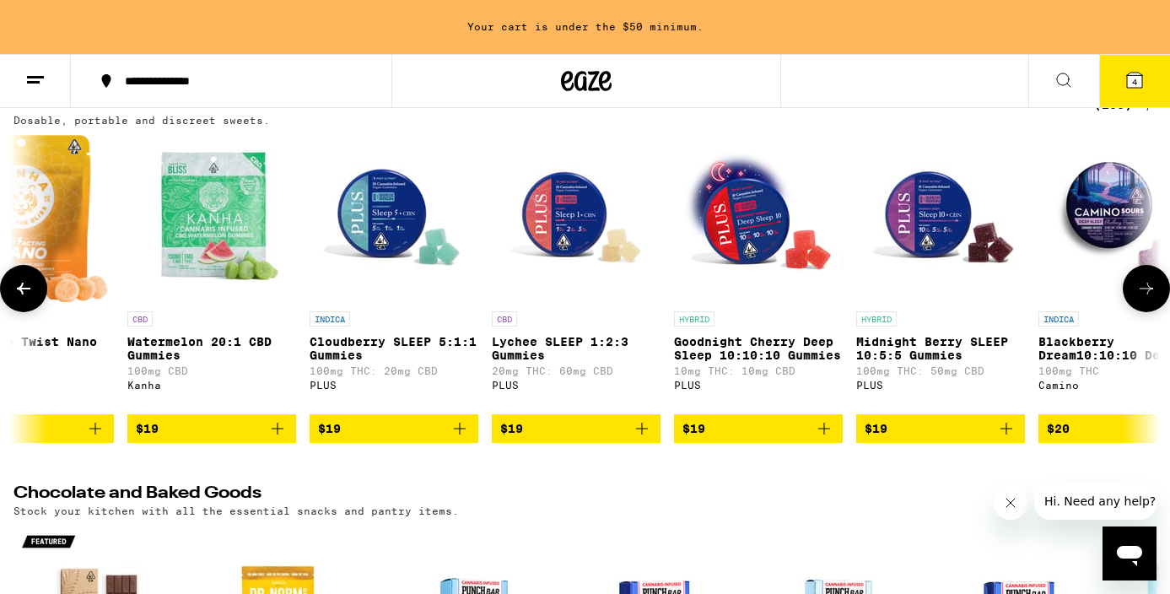
click at [1148, 299] on icon at bounding box center [1146, 288] width 20 height 20
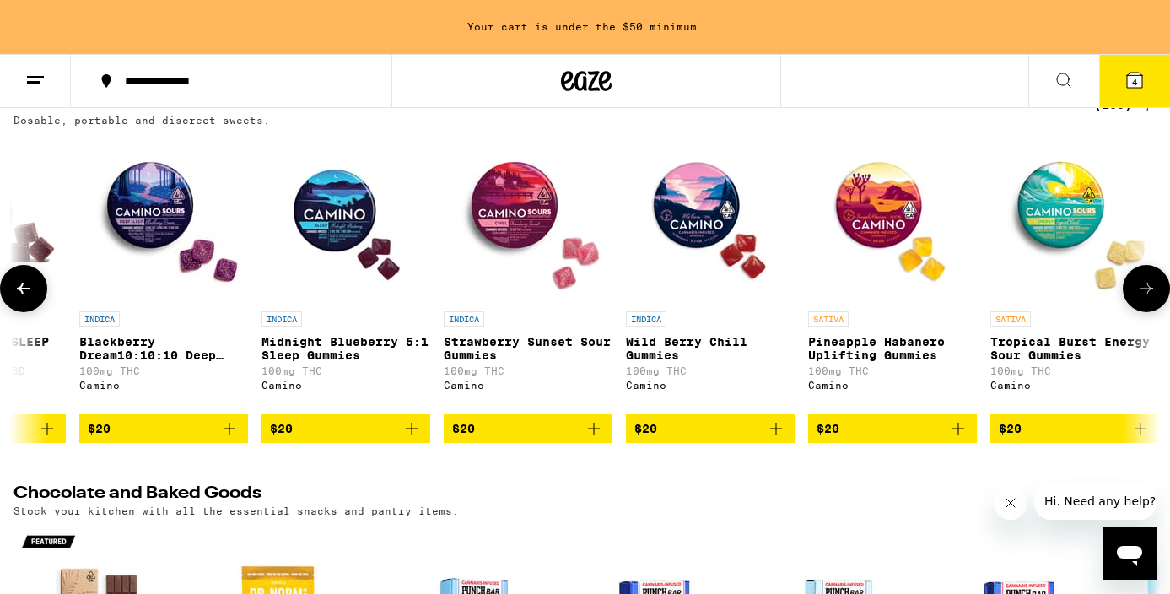
click at [1148, 299] on icon at bounding box center [1146, 288] width 20 height 20
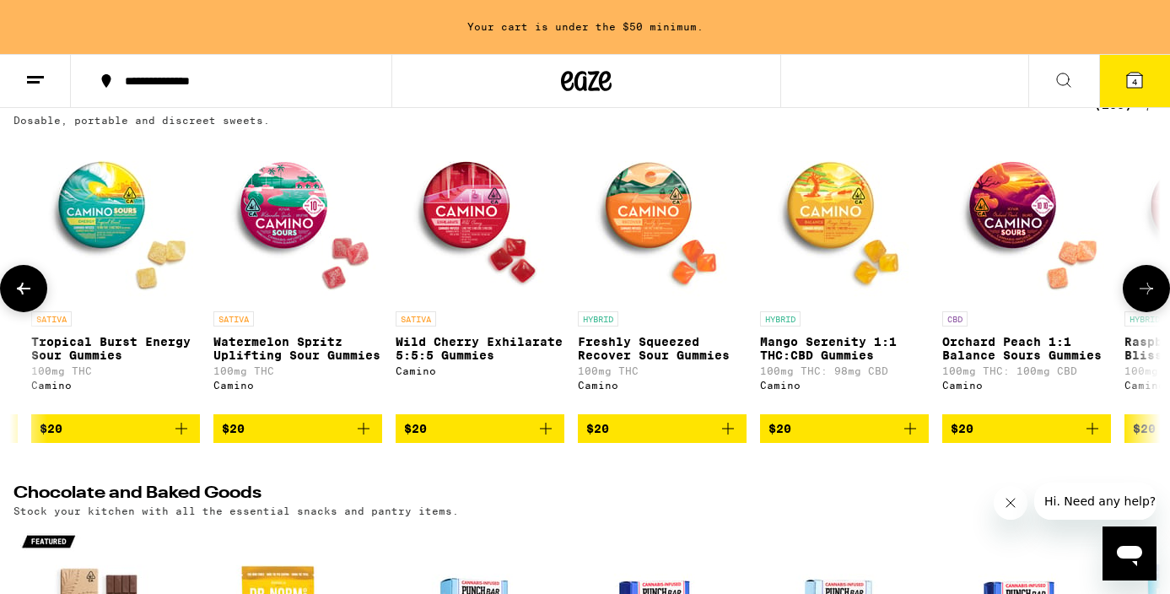
click at [1148, 299] on icon at bounding box center [1146, 288] width 20 height 20
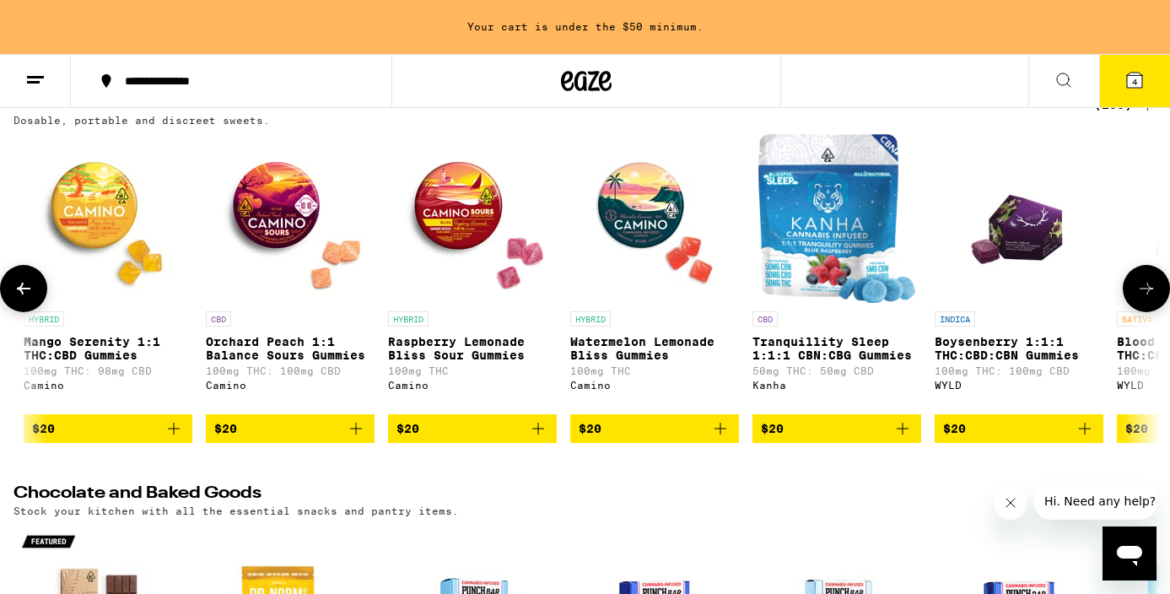
scroll to position [0, 11512]
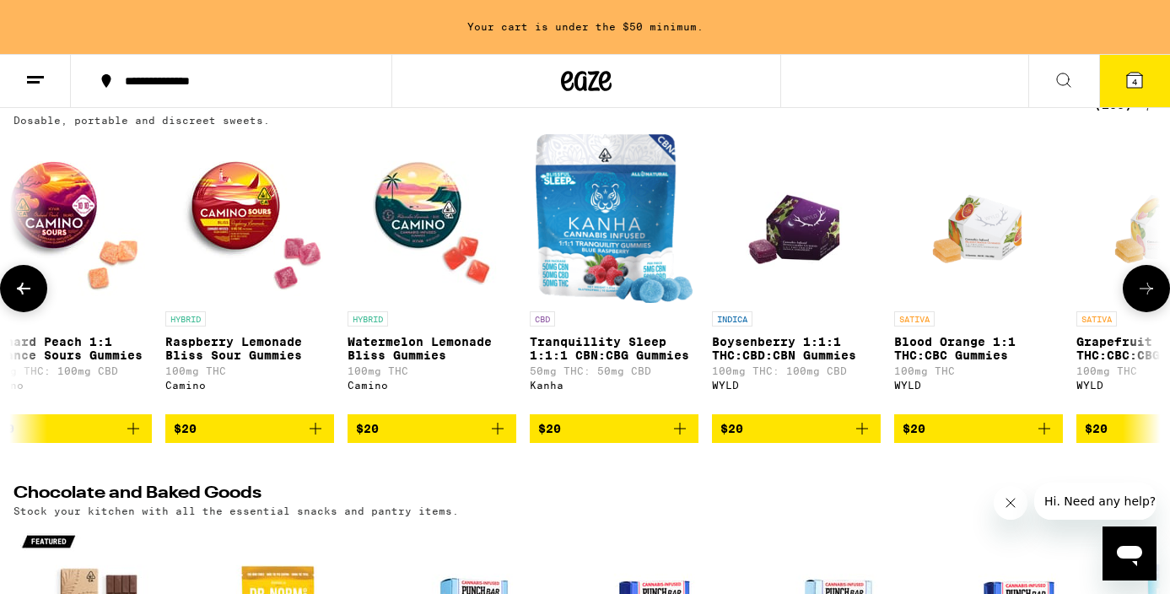
click at [1149, 299] on icon at bounding box center [1146, 288] width 20 height 20
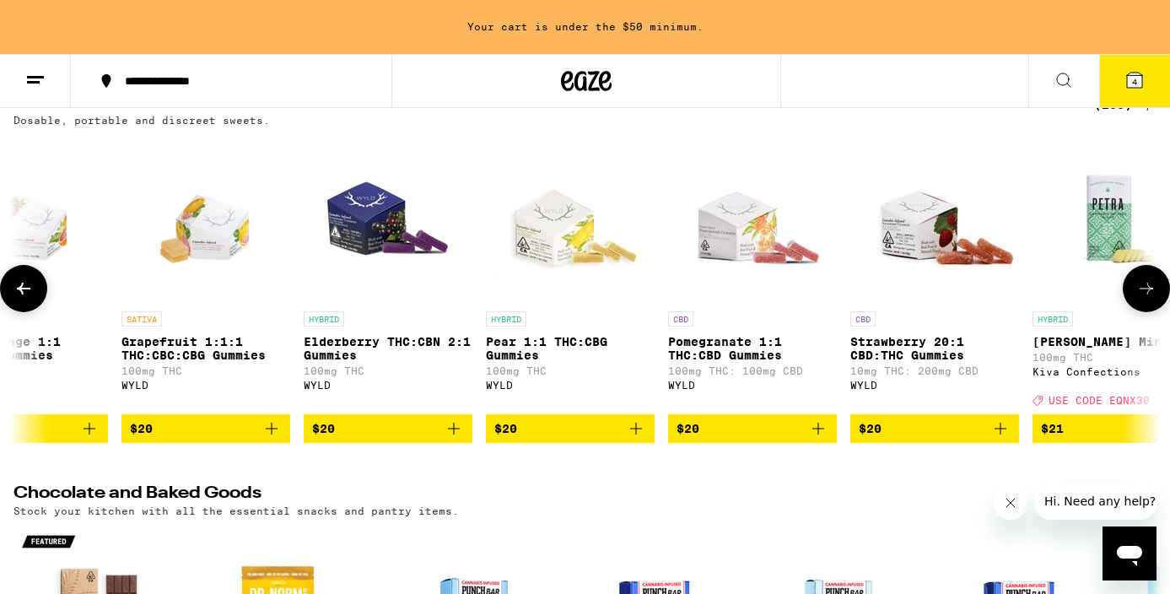
scroll to position [0, 12471]
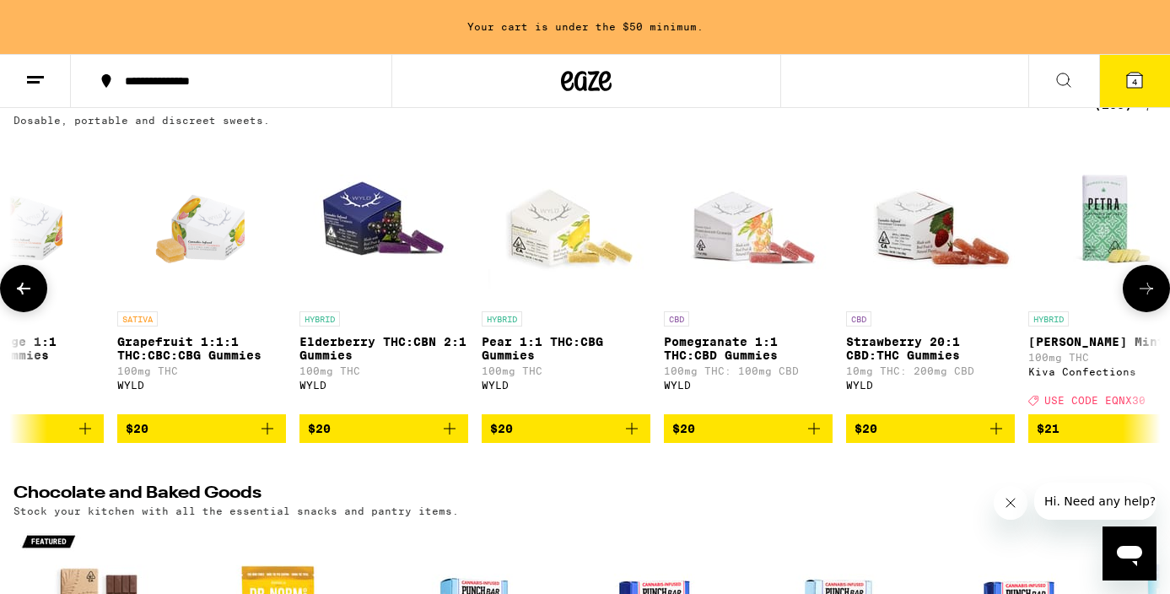
click at [32, 284] on button at bounding box center [23, 288] width 47 height 47
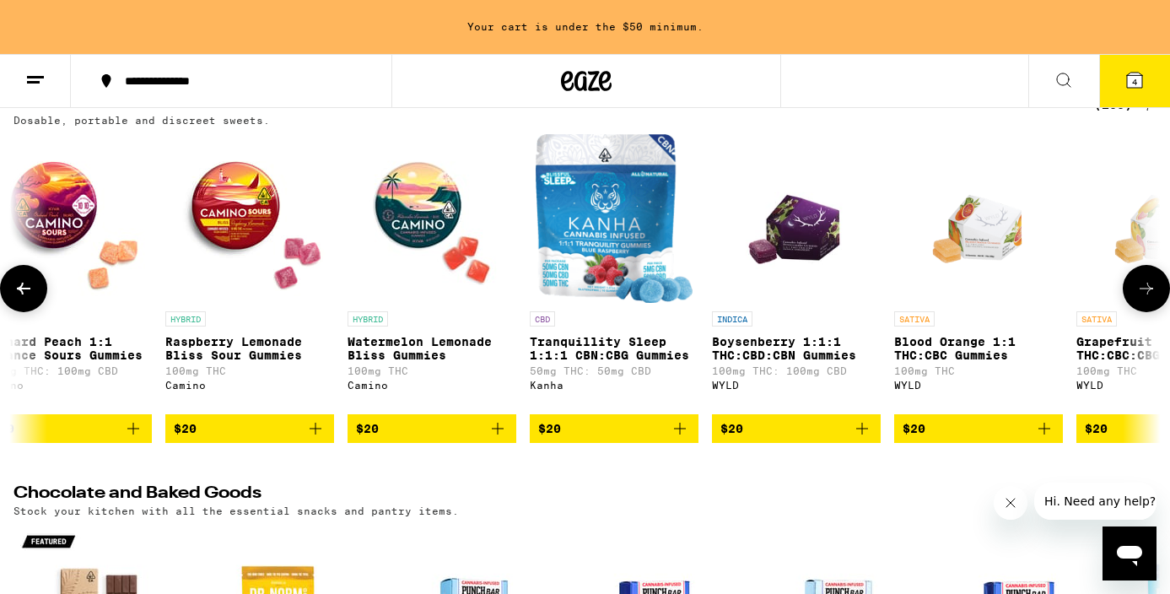
click at [32, 285] on icon at bounding box center [23, 288] width 20 height 20
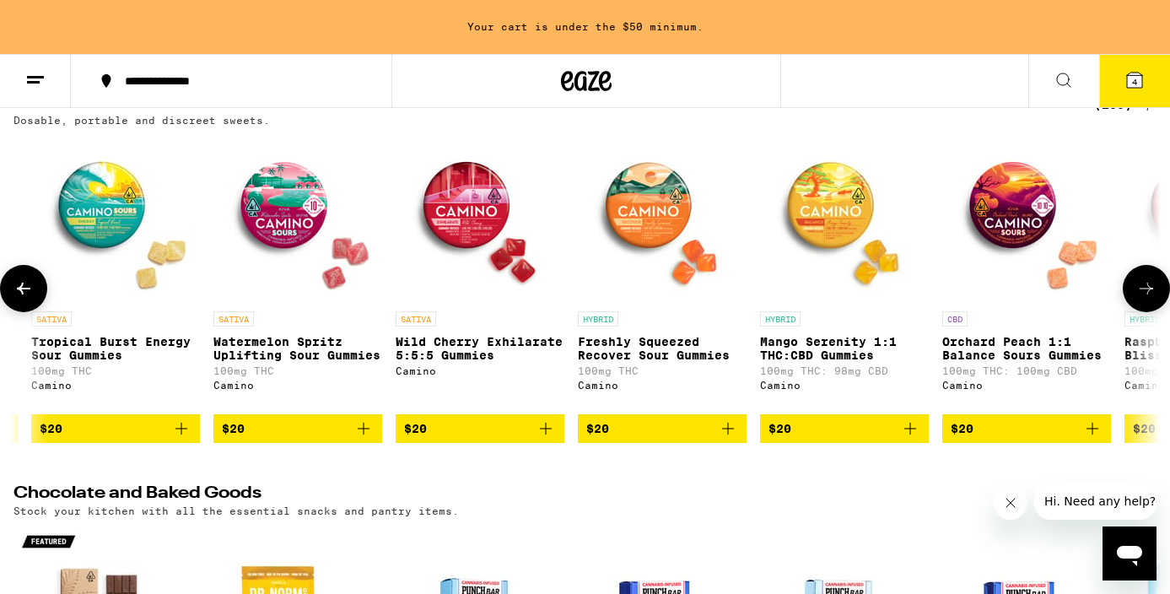
click at [34, 285] on button at bounding box center [23, 288] width 47 height 47
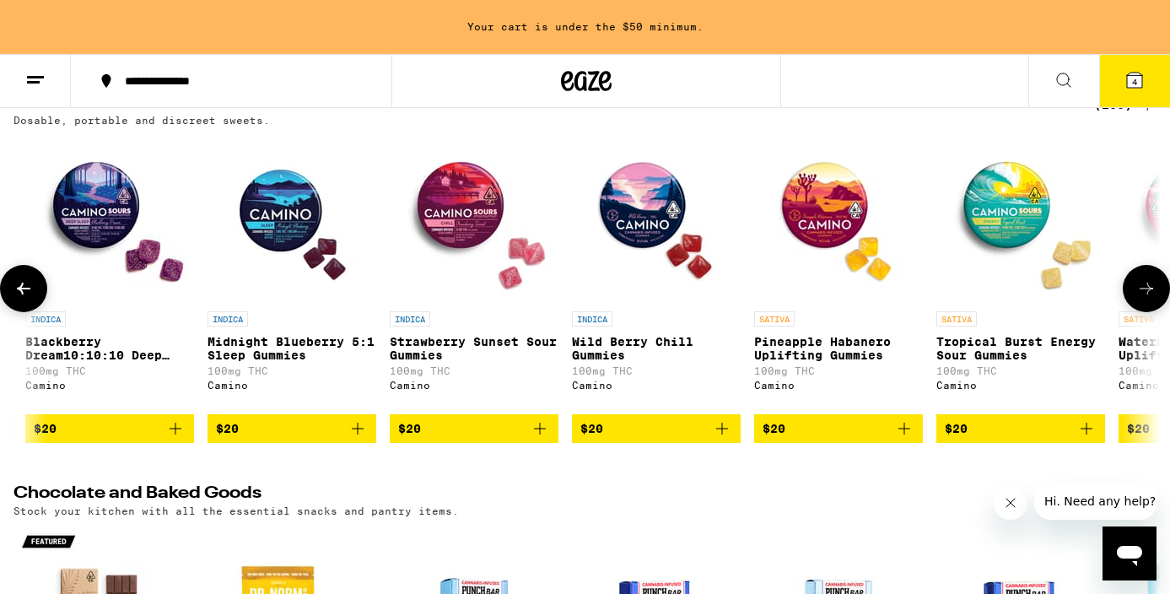
scroll to position [0, 9593]
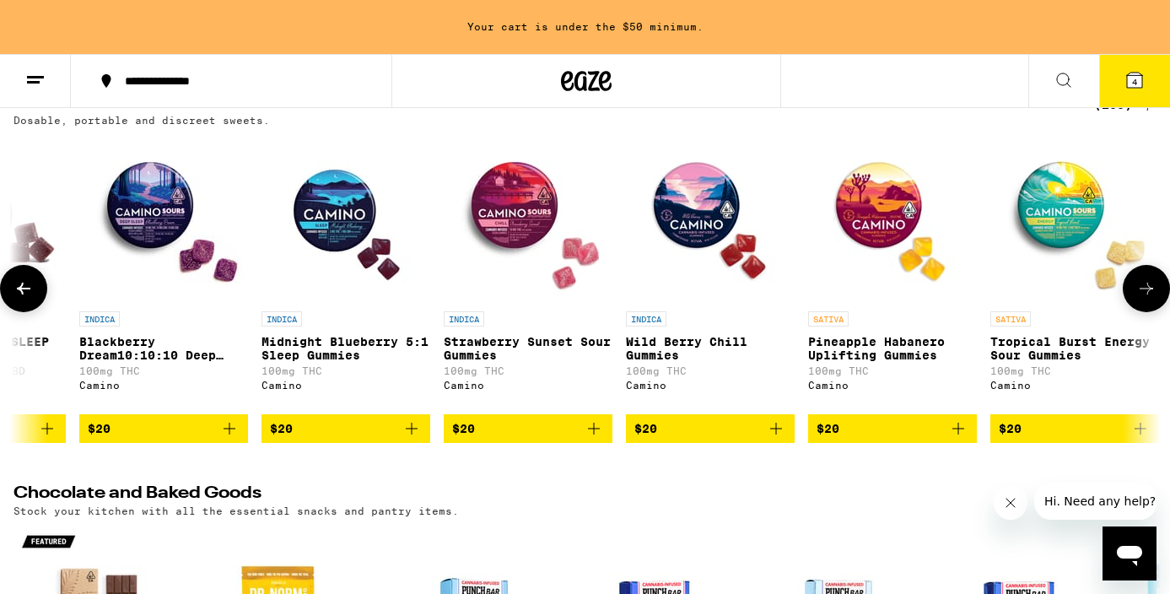
click at [34, 285] on button at bounding box center [23, 288] width 47 height 47
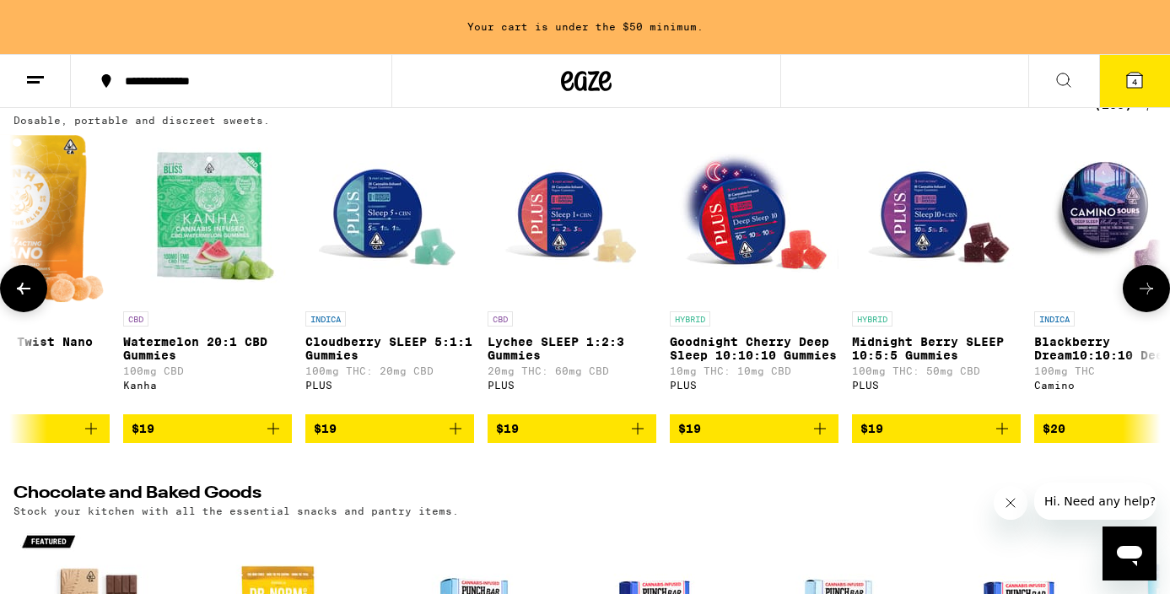
scroll to position [0, 8634]
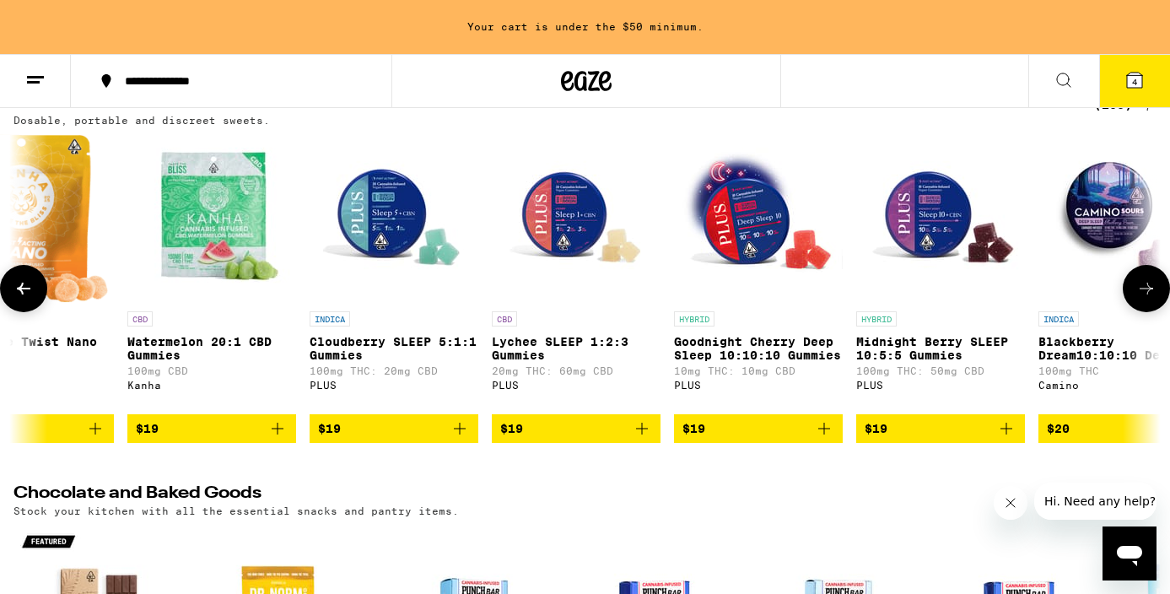
click at [33, 283] on button at bounding box center [23, 288] width 47 height 47
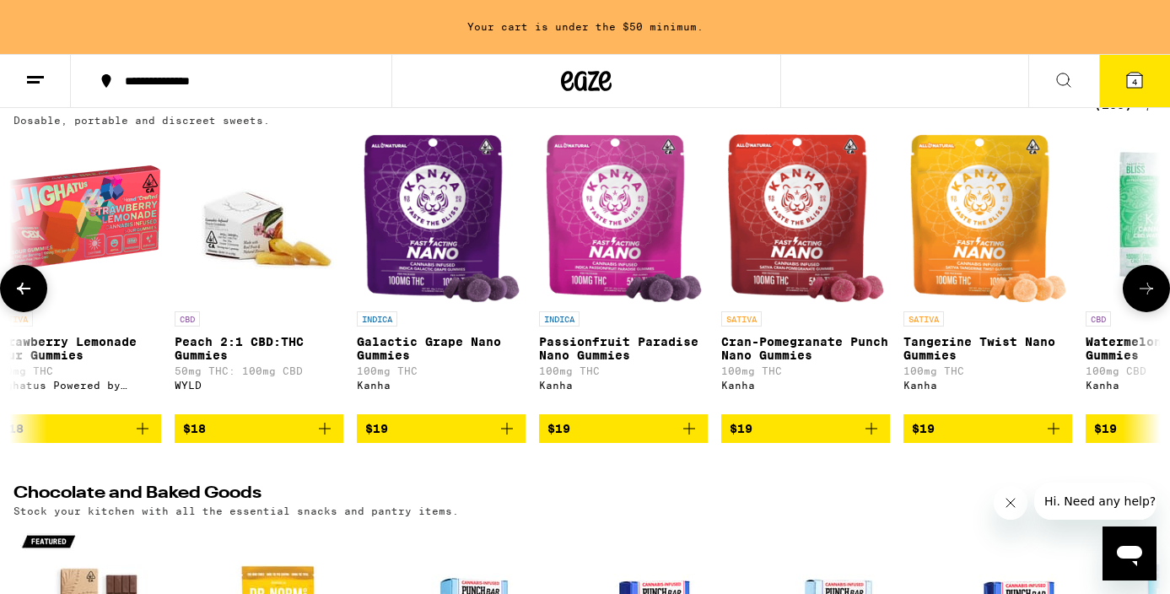
scroll to position [0, 7674]
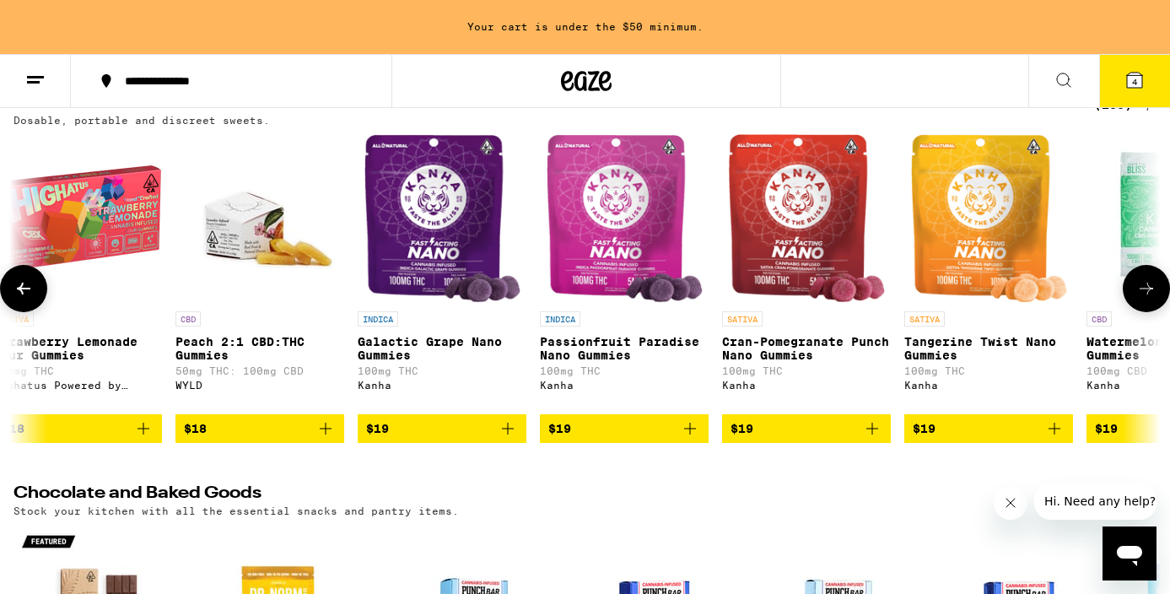
click at [32, 280] on button at bounding box center [23, 288] width 47 height 47
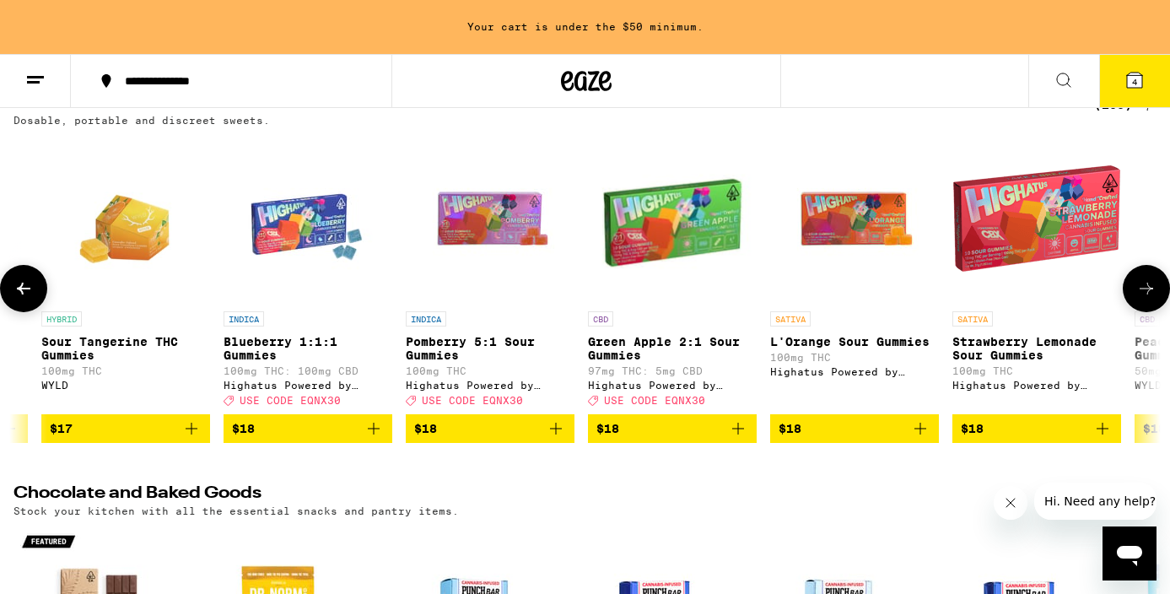
click at [32, 278] on button at bounding box center [23, 288] width 47 height 47
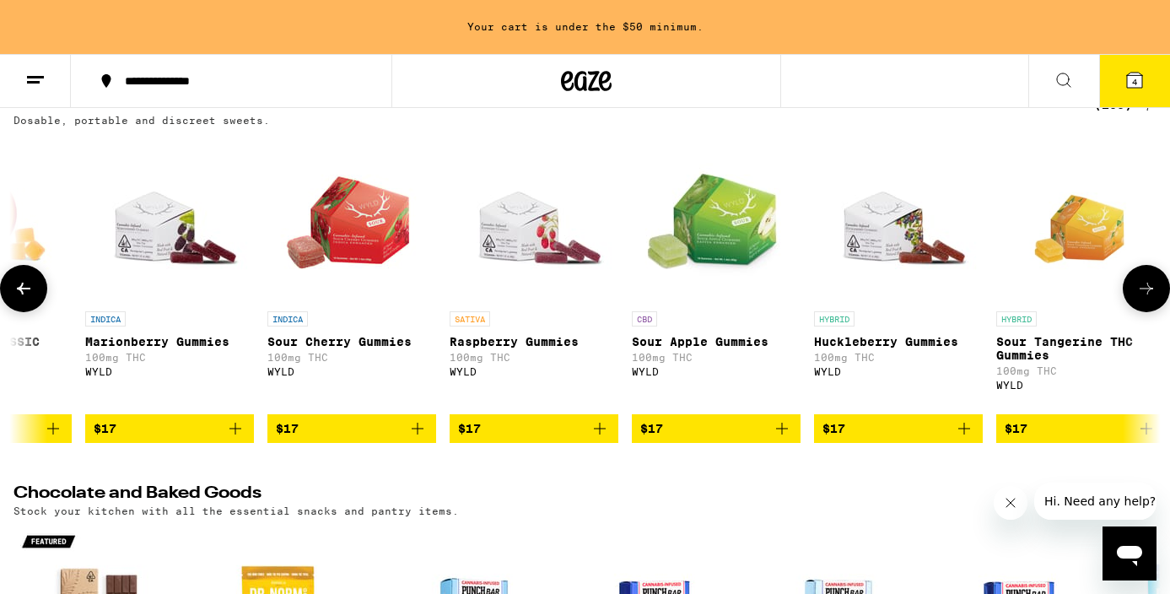
scroll to position [0, 5756]
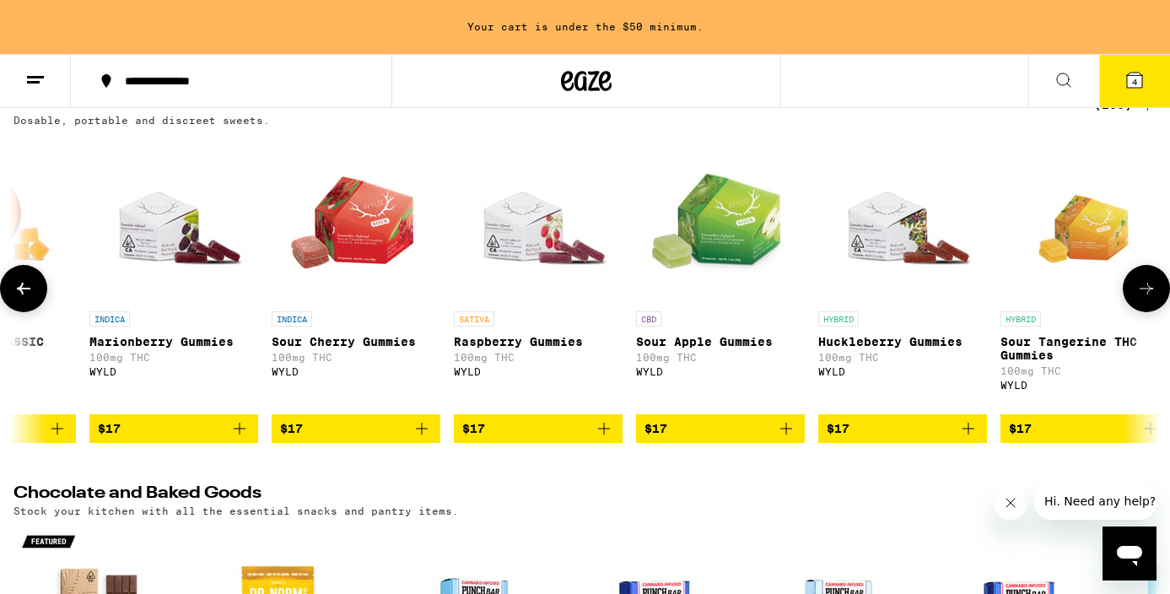
click at [32, 278] on button at bounding box center [23, 288] width 47 height 47
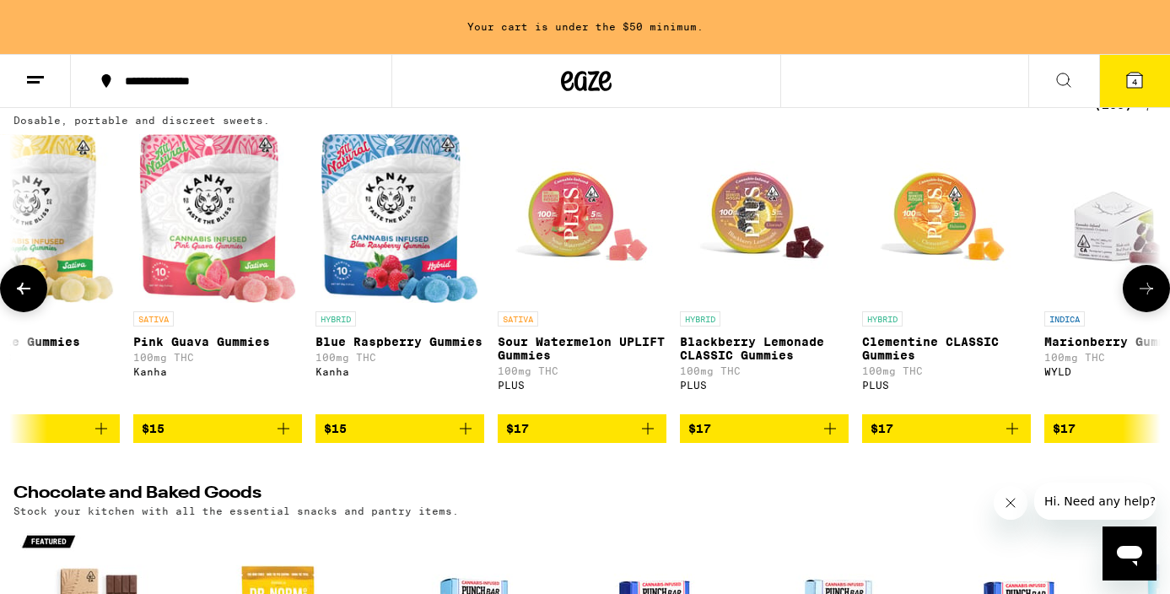
scroll to position [0, 4796]
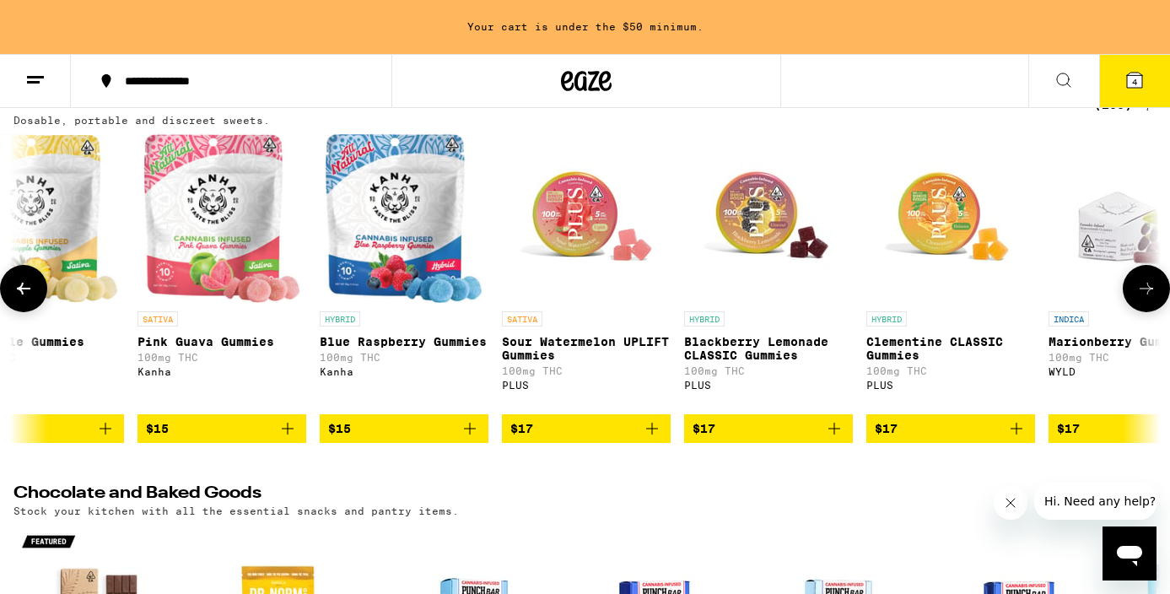
click at [32, 278] on button at bounding box center [23, 288] width 47 height 47
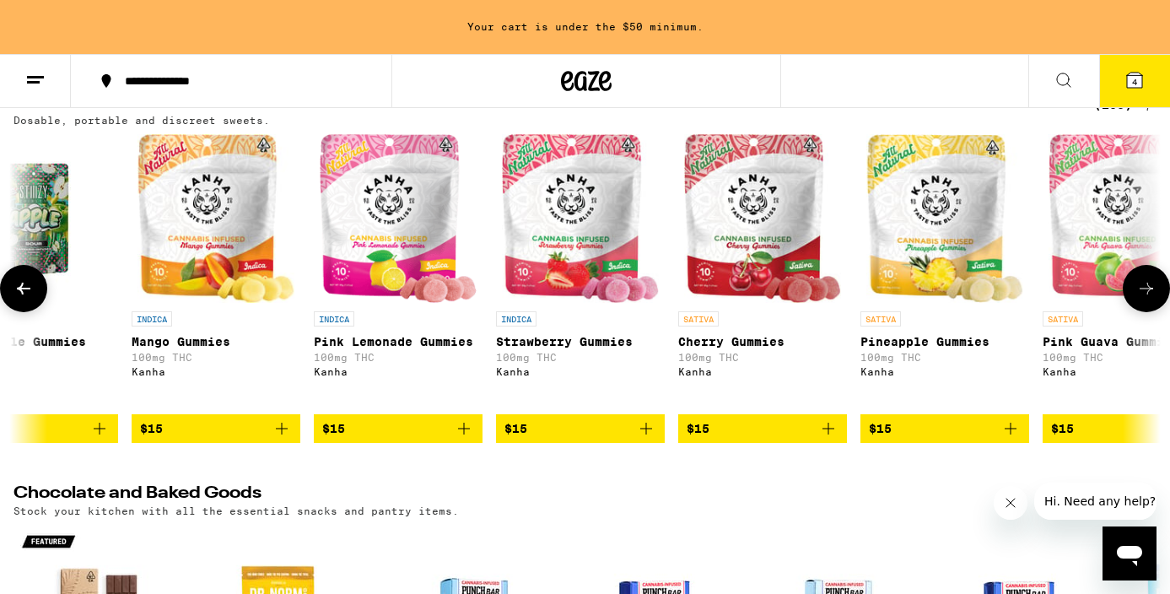
scroll to position [0, 3837]
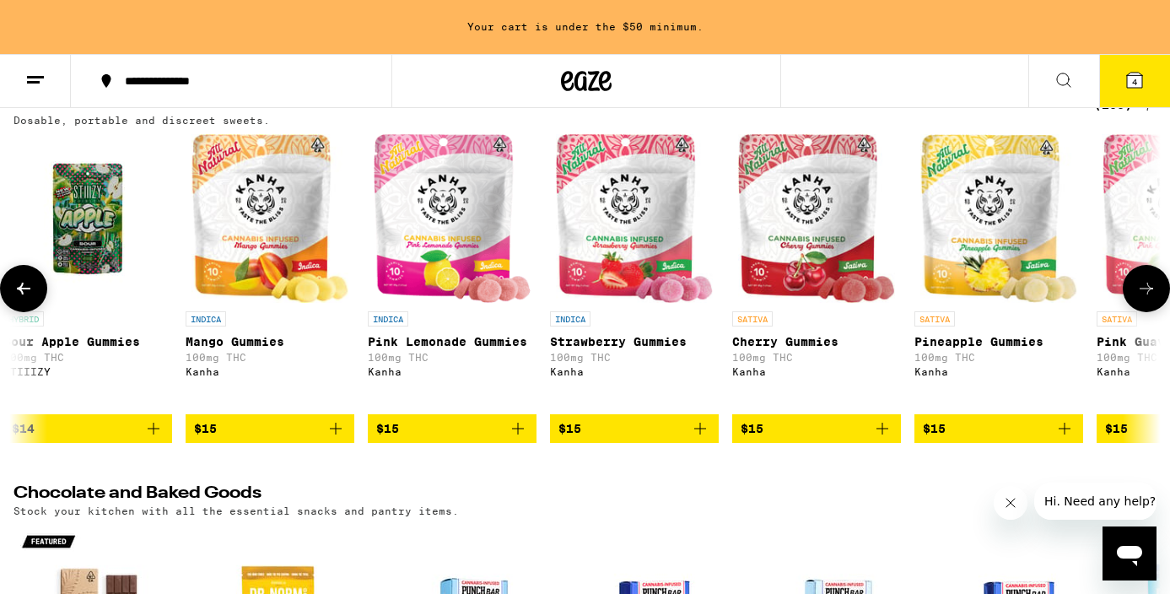
click at [337, 439] on icon "Add to bag" at bounding box center [336, 428] width 20 height 20
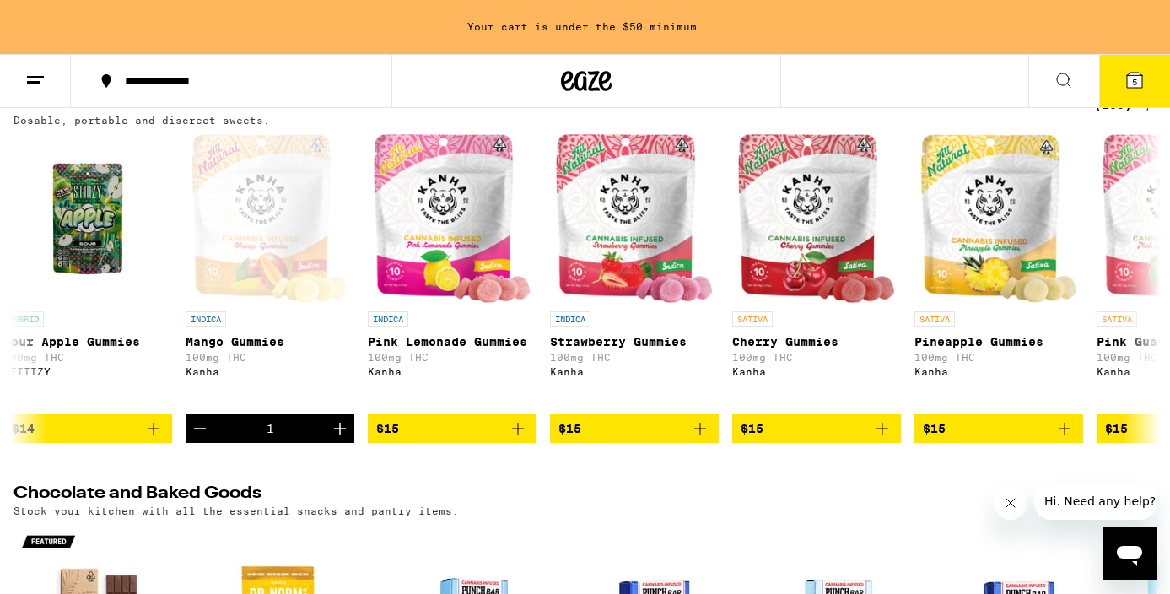
click at [1131, 81] on icon at bounding box center [1134, 80] width 15 height 15
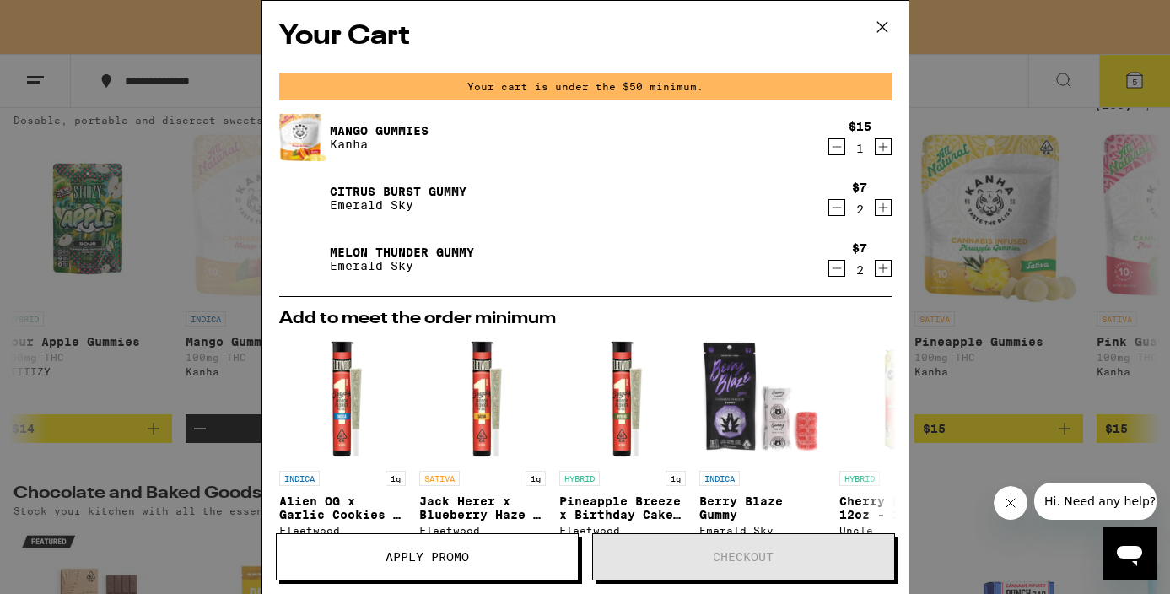
click at [881, 29] on icon at bounding box center [882, 26] width 25 height 25
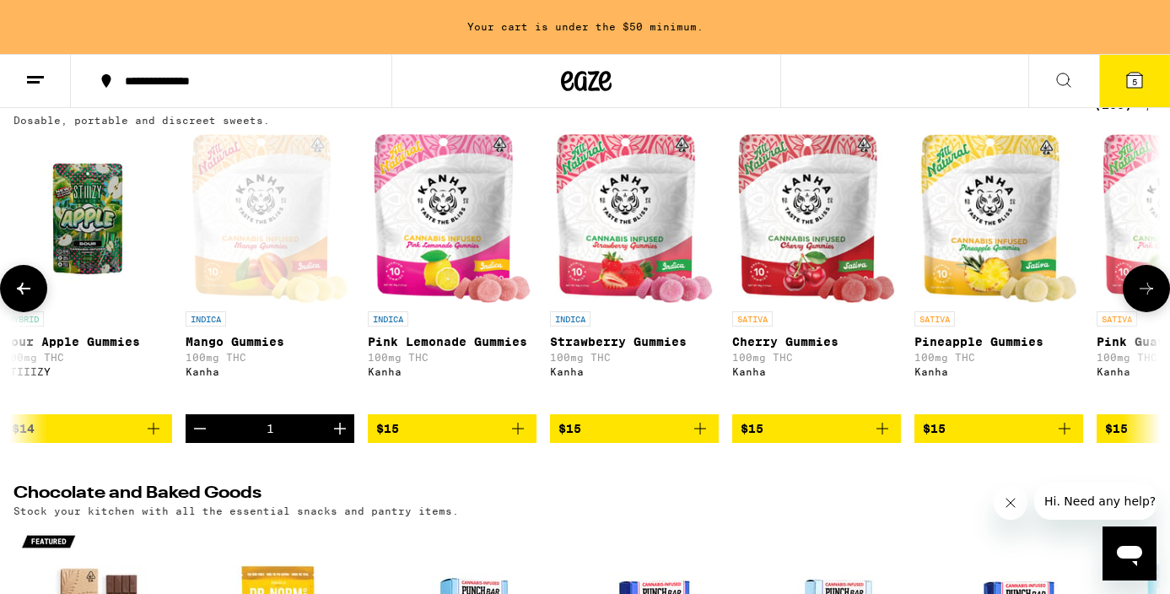
click at [22, 299] on icon at bounding box center [23, 288] width 20 height 20
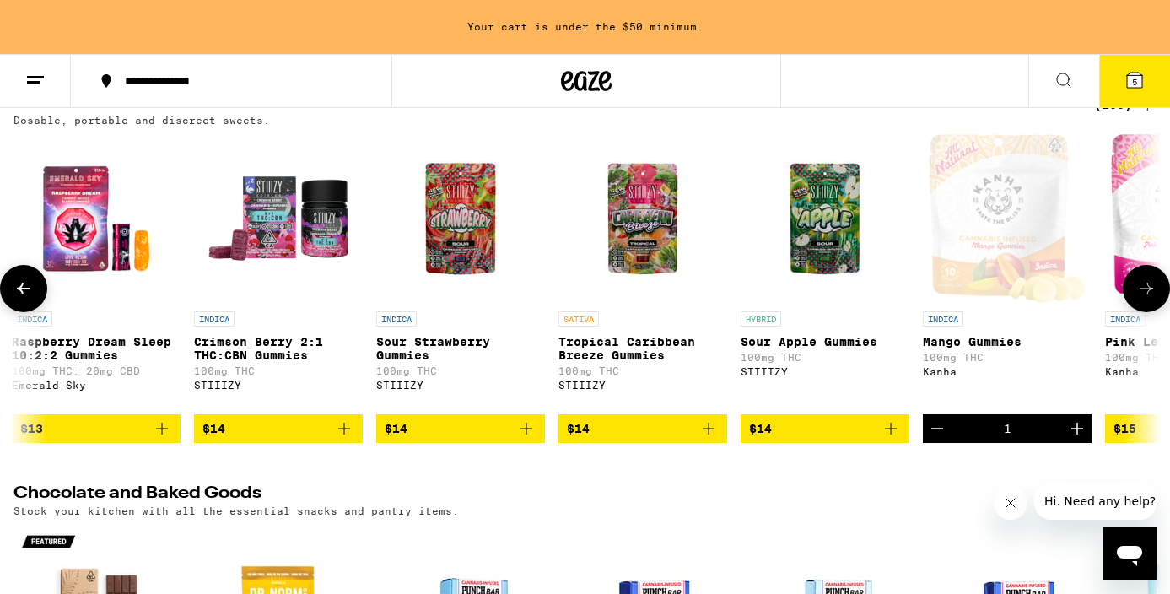
scroll to position [0, 2878]
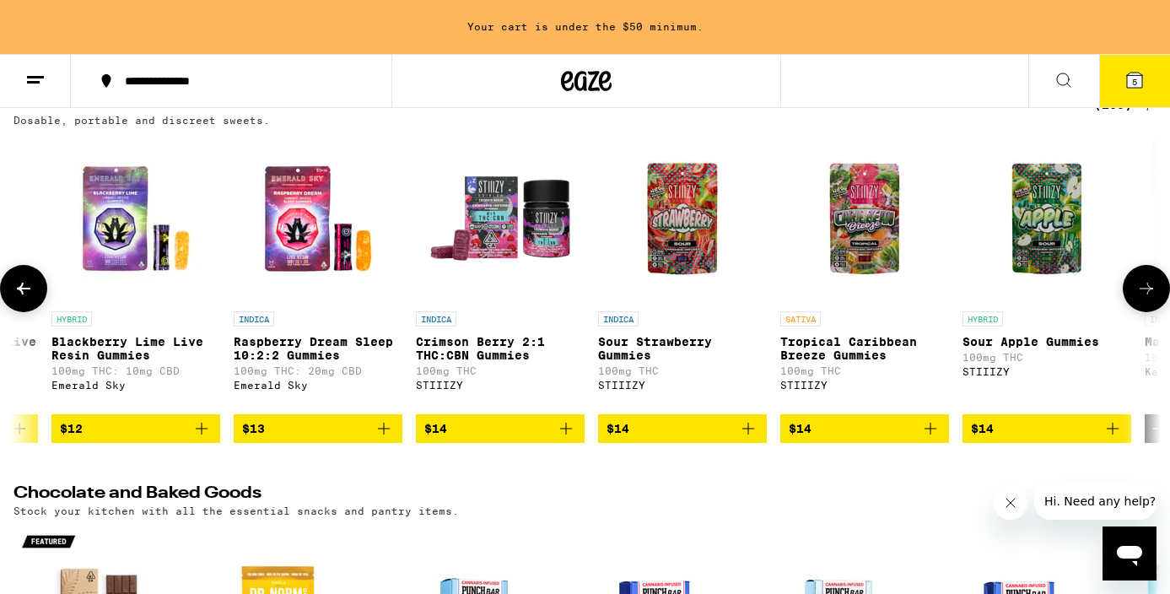
click at [22, 299] on icon at bounding box center [23, 288] width 20 height 20
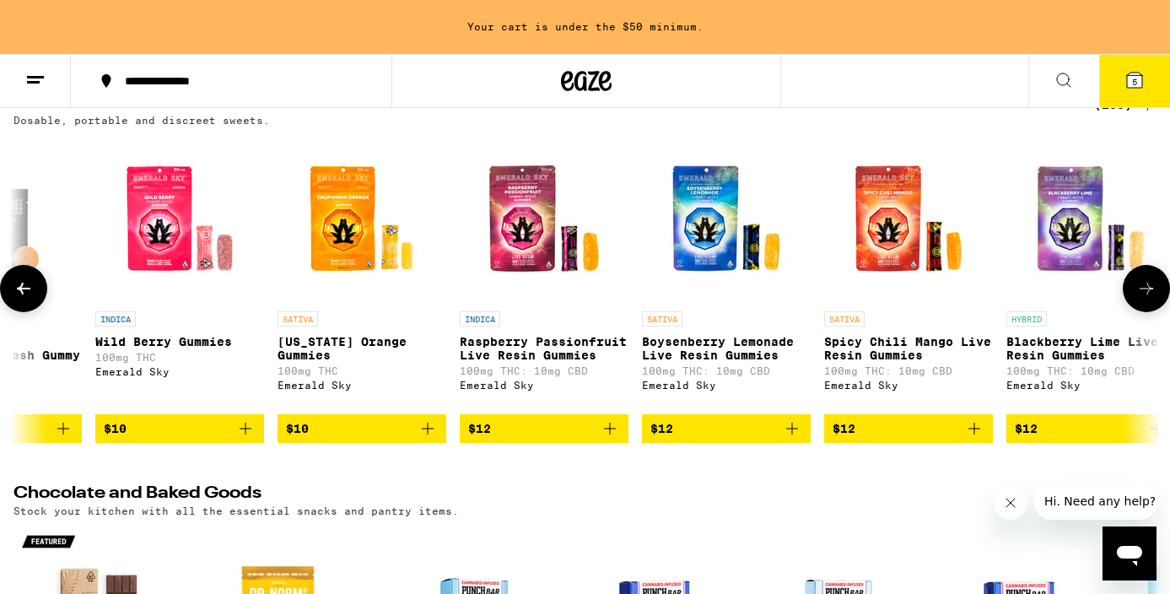
scroll to position [0, 1919]
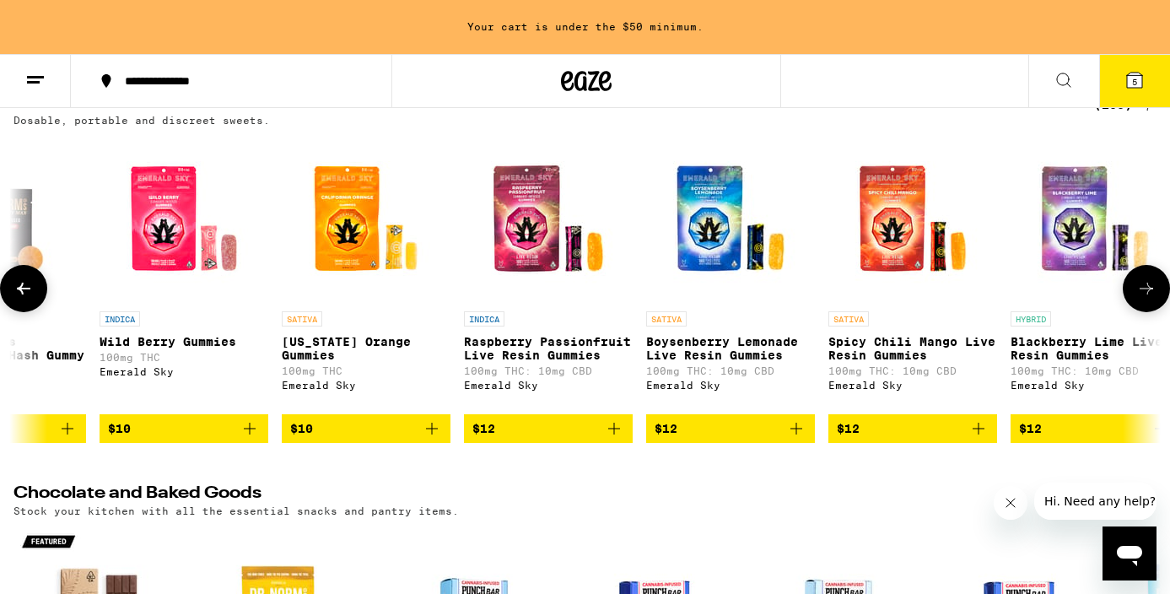
click at [22, 299] on icon at bounding box center [23, 288] width 20 height 20
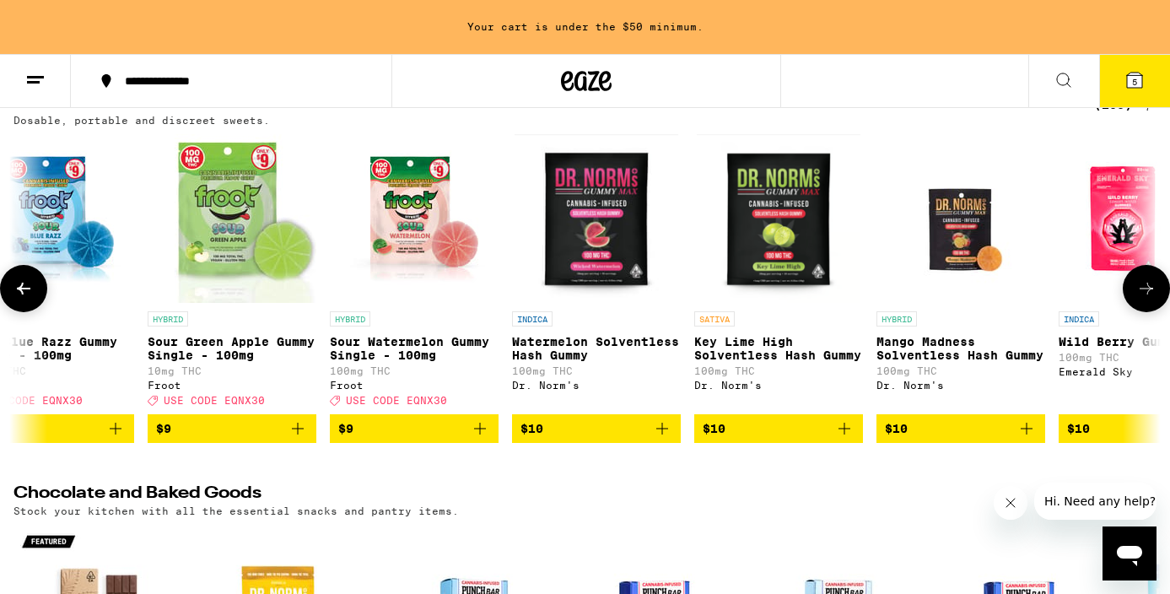
click at [22, 299] on icon at bounding box center [23, 288] width 20 height 20
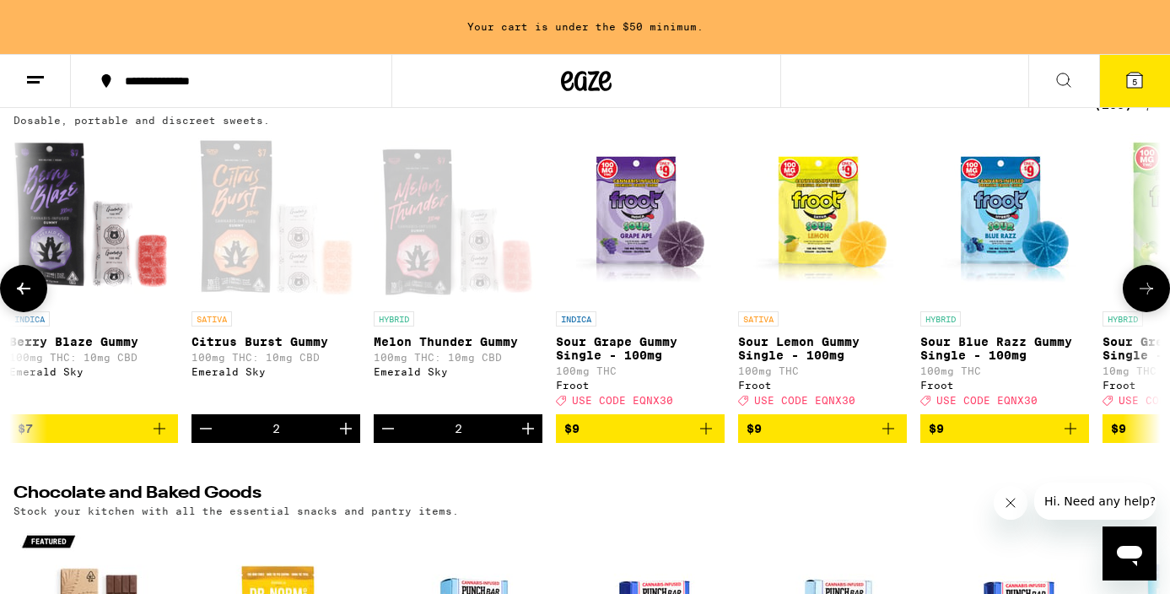
scroll to position [0, 0]
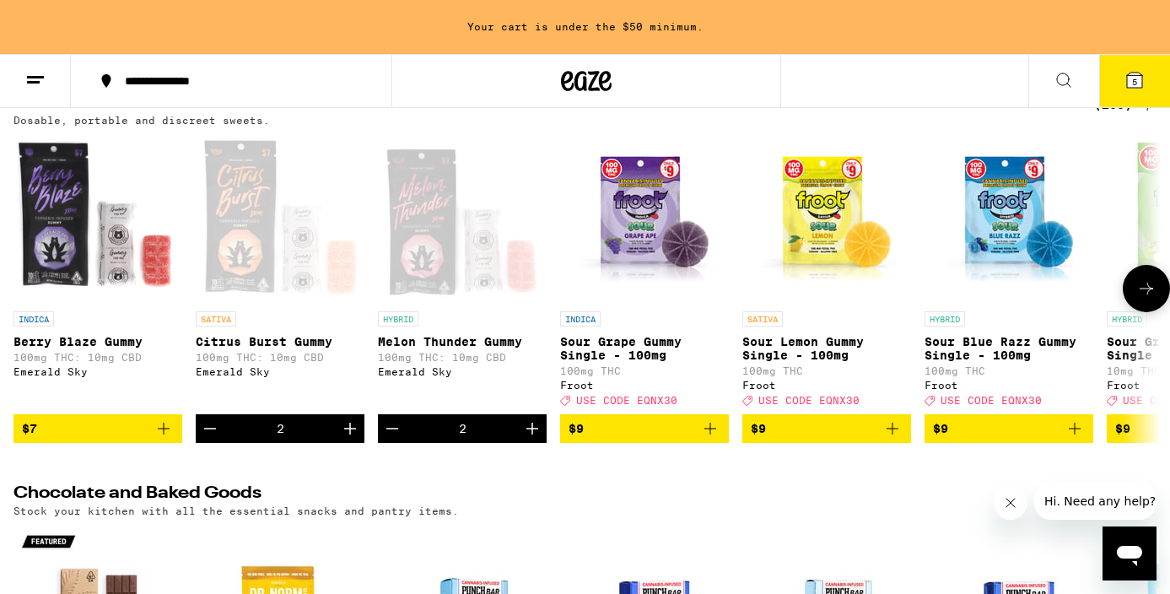
click at [1146, 299] on icon at bounding box center [1146, 288] width 20 height 20
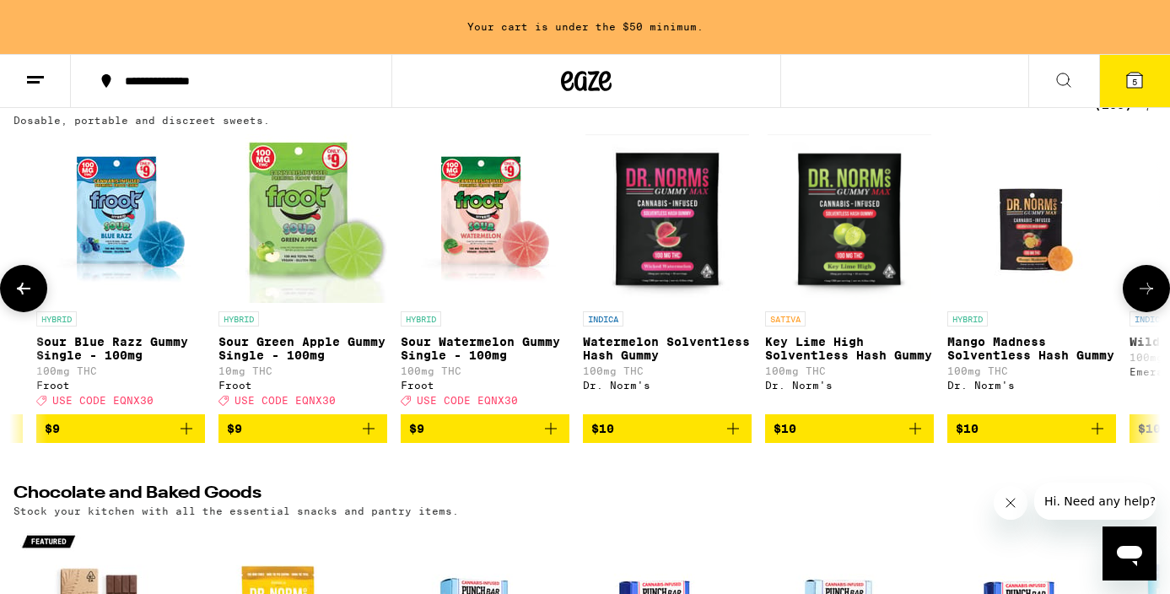
click at [1146, 306] on button at bounding box center [1146, 288] width 47 height 47
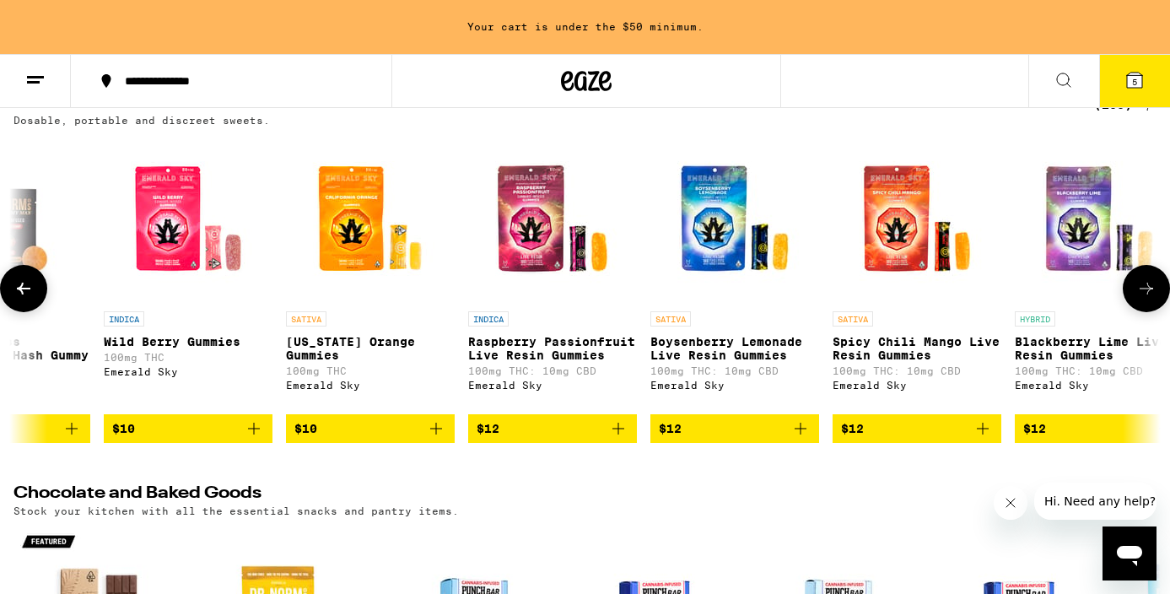
click at [1146, 307] on button at bounding box center [1146, 288] width 47 height 47
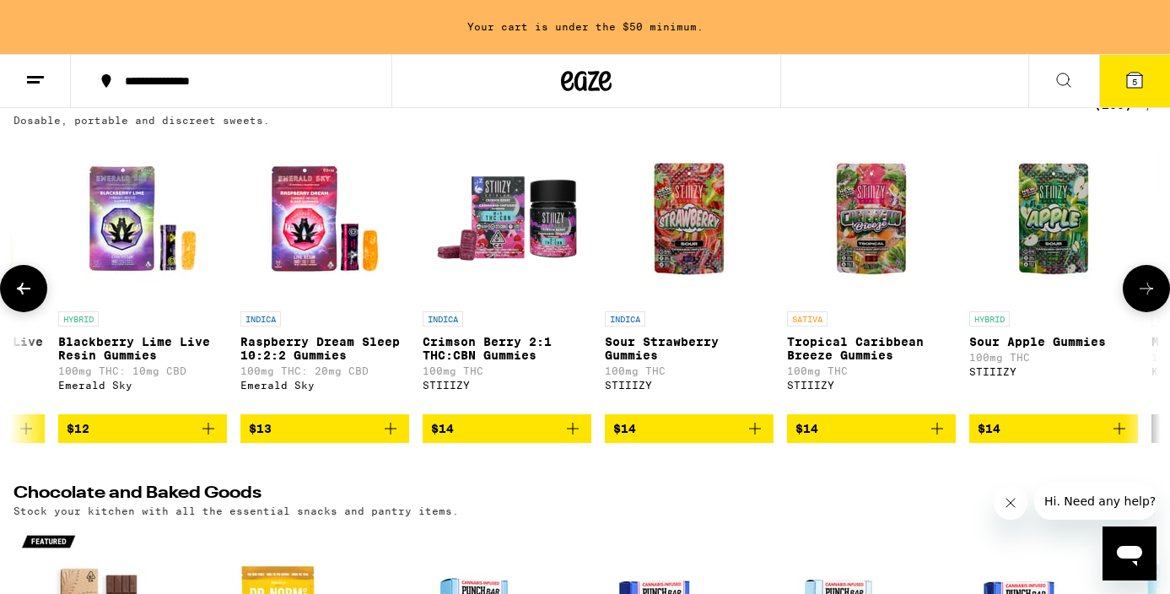
click at [1146, 307] on button at bounding box center [1146, 288] width 47 height 47
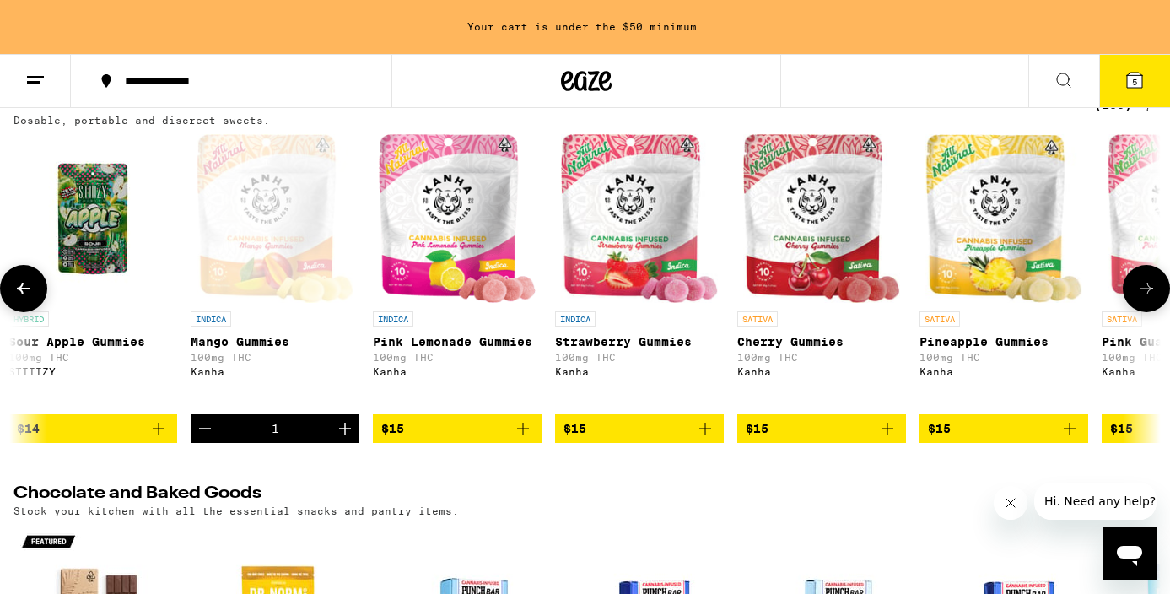
click at [1146, 308] on button at bounding box center [1146, 288] width 47 height 47
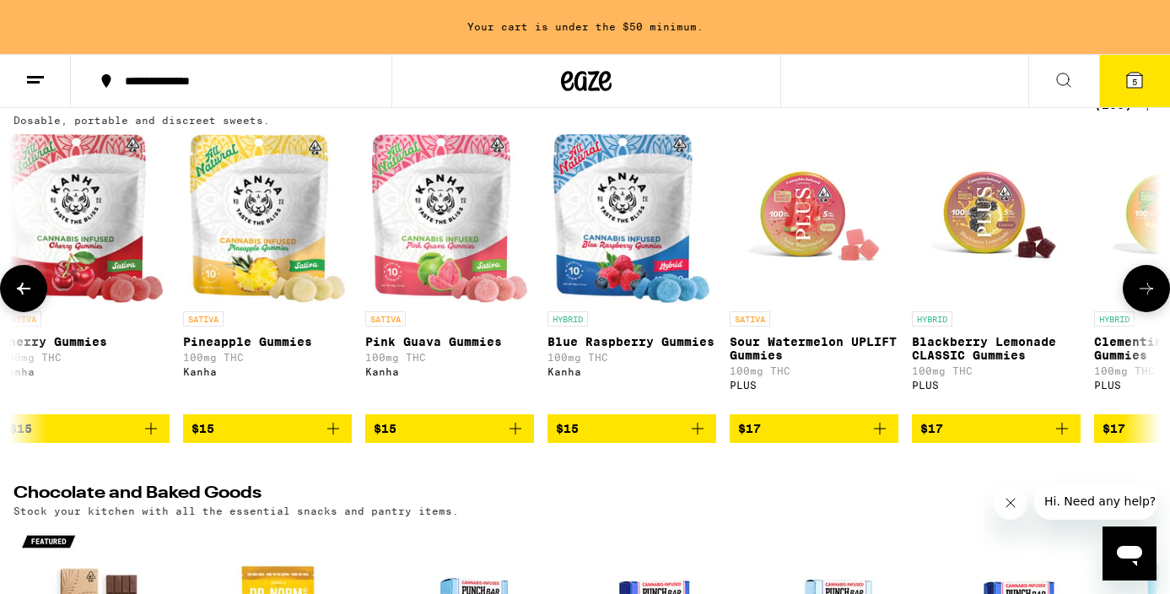
scroll to position [0, 4791]
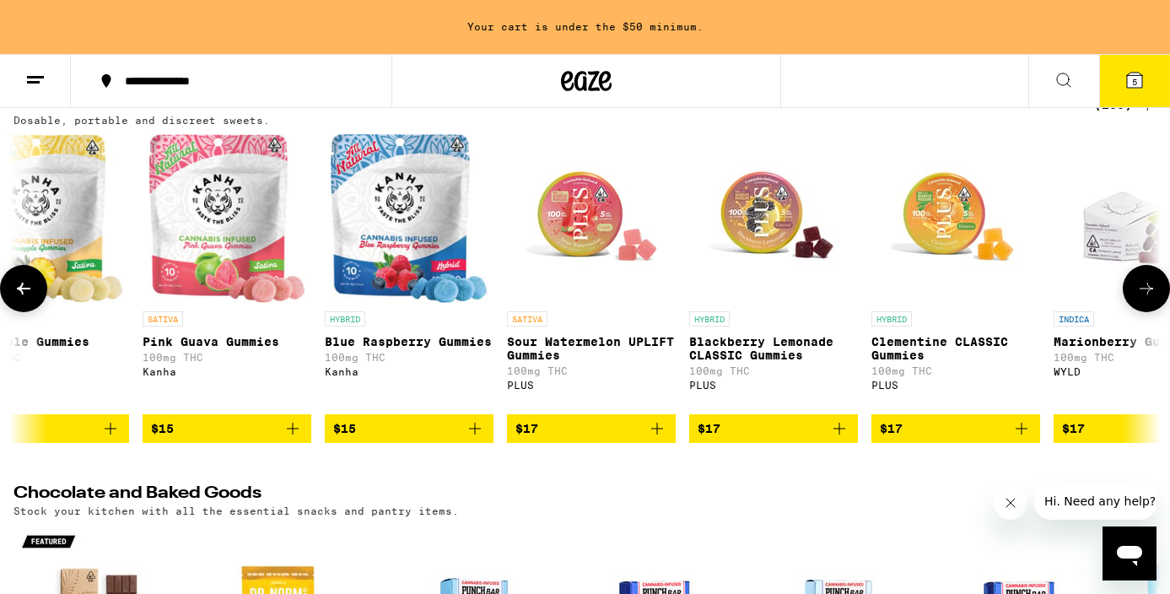
click at [294, 439] on icon "Add to bag" at bounding box center [293, 428] width 20 height 20
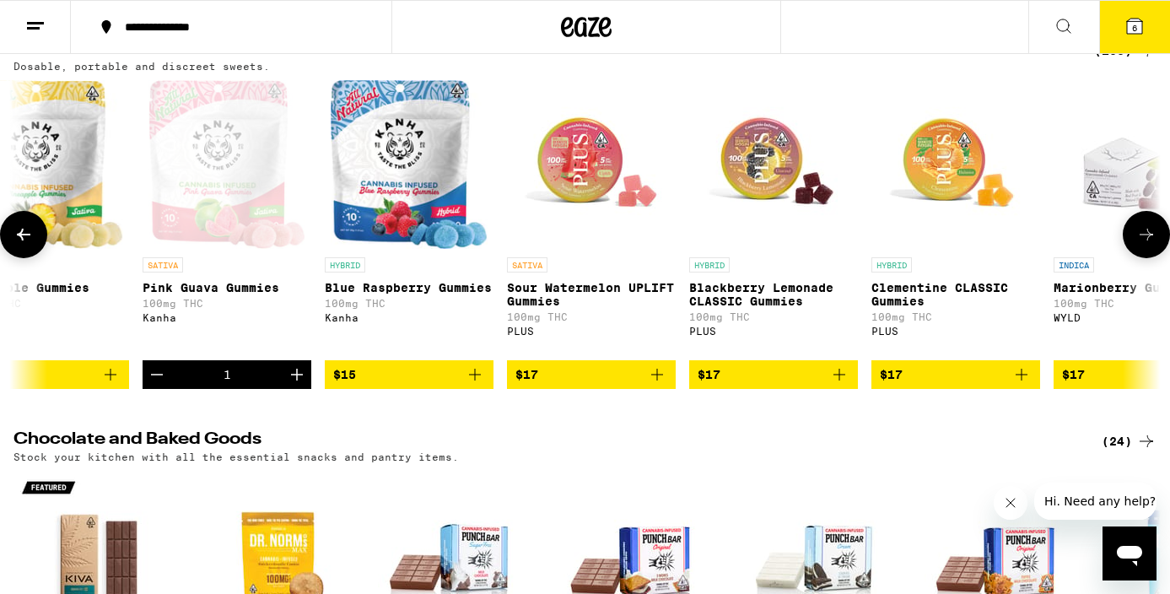
scroll to position [140, 0]
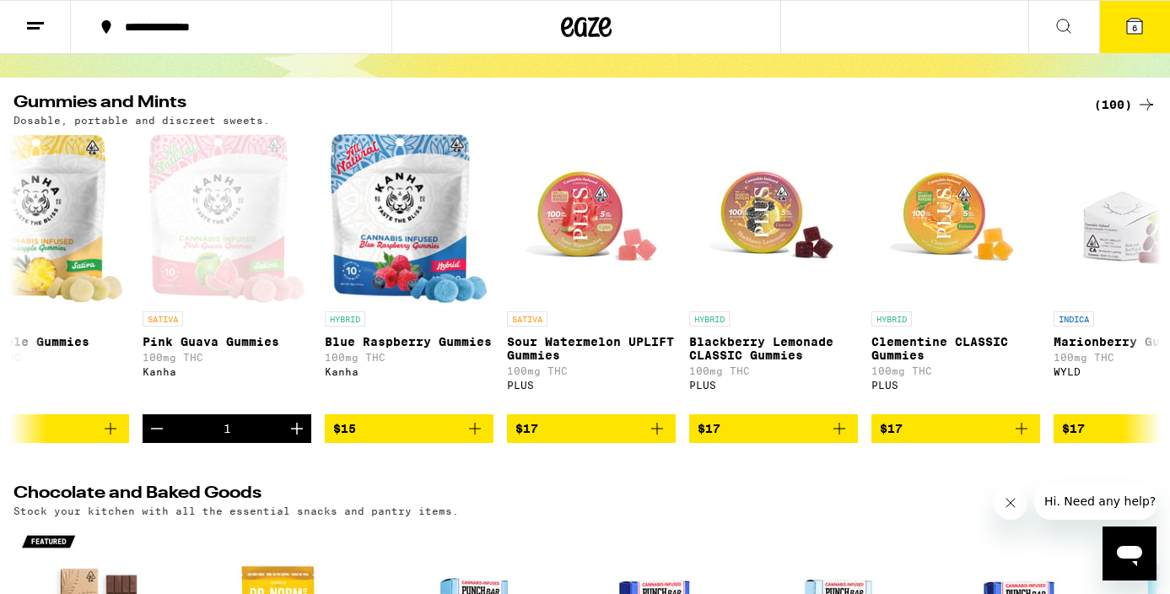
click at [1136, 26] on span "6" at bounding box center [1134, 28] width 5 height 10
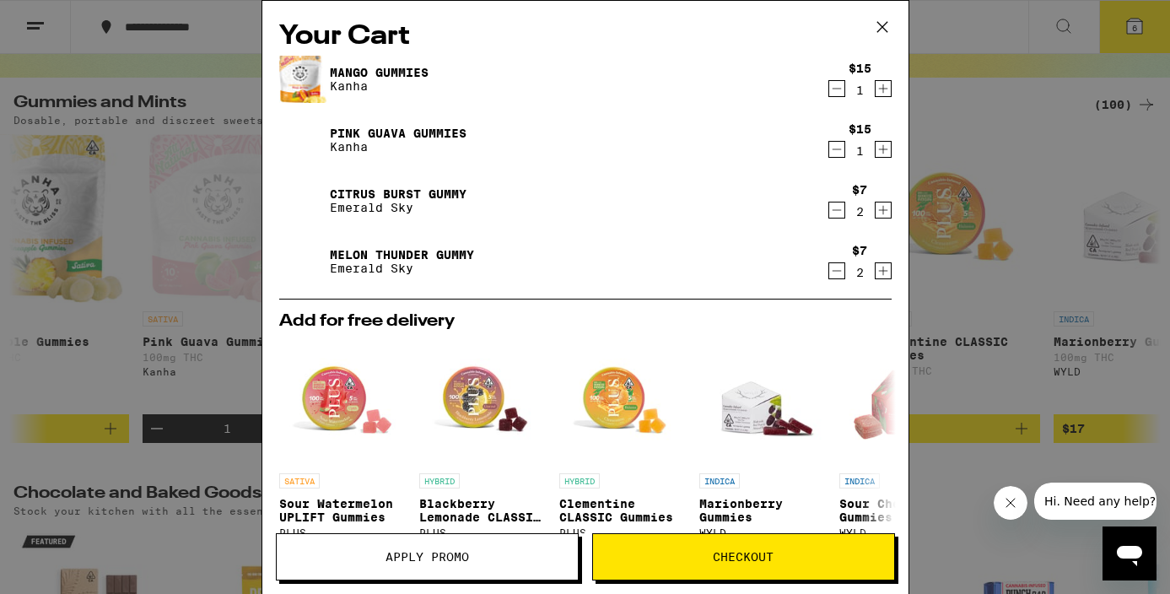
click at [473, 561] on span "Apply Promo" at bounding box center [427, 557] width 301 height 12
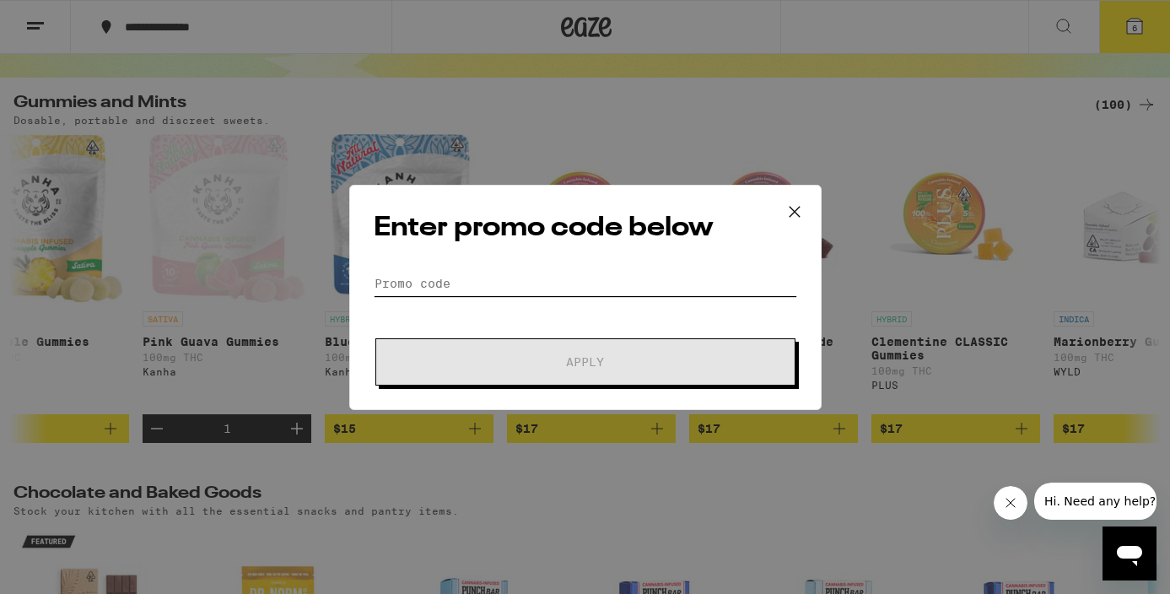
click at [540, 281] on input "Promo Code" at bounding box center [586, 283] width 424 height 25
paste input "EQNX30"
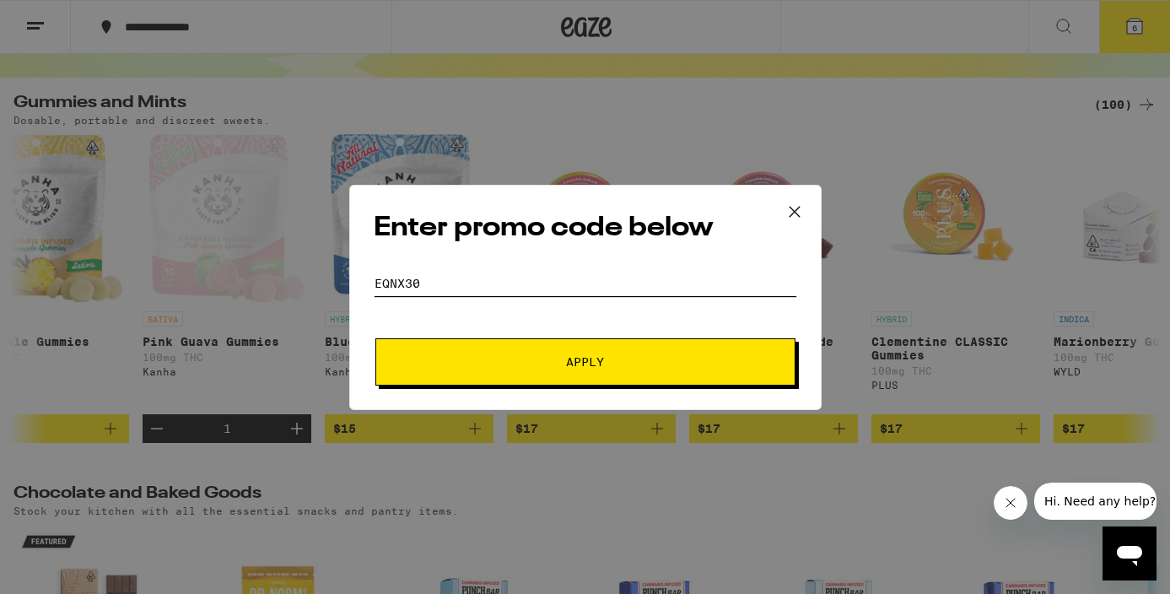
type input "EQNX30"
click at [521, 356] on span "Apply" at bounding box center [586, 362] width 304 height 12
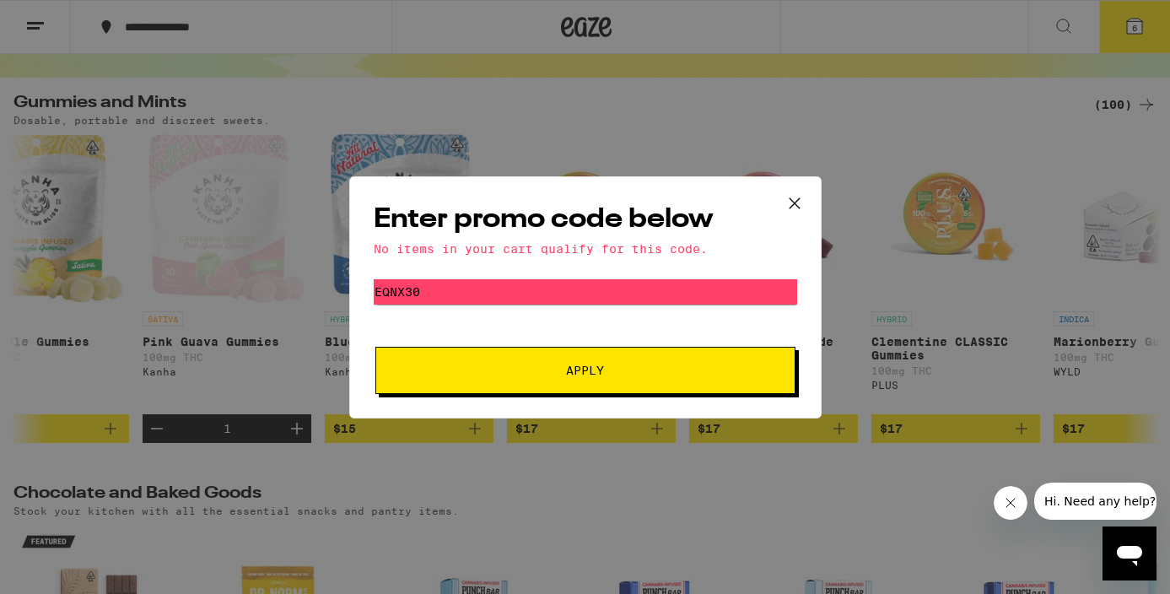
click at [793, 202] on icon at bounding box center [794, 202] width 10 height 10
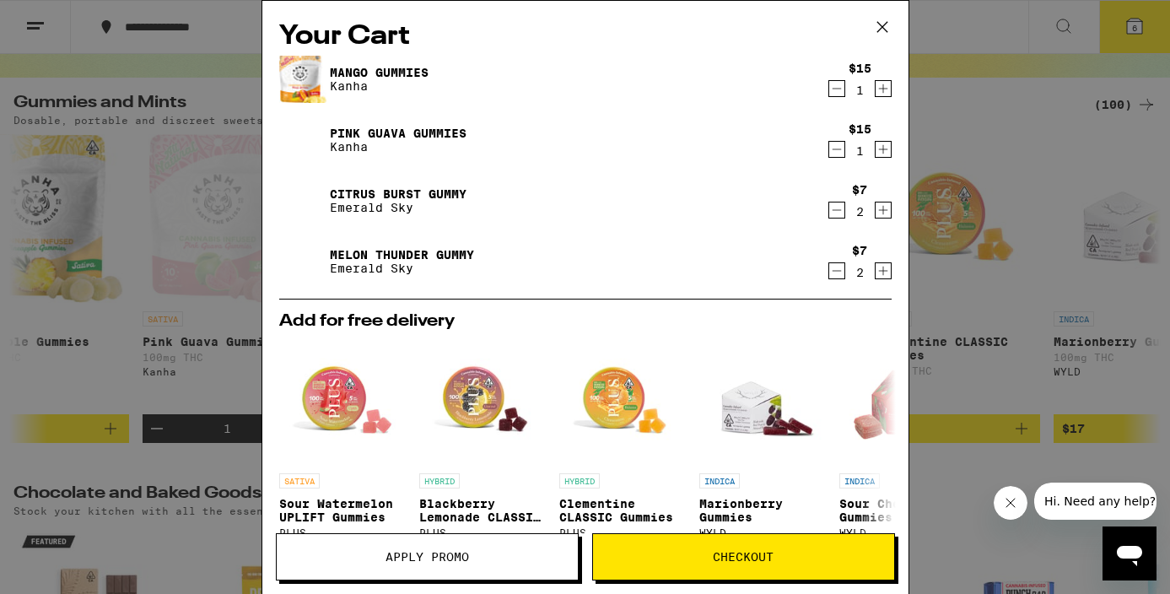
click at [677, 571] on button "Checkout" at bounding box center [743, 556] width 303 height 47
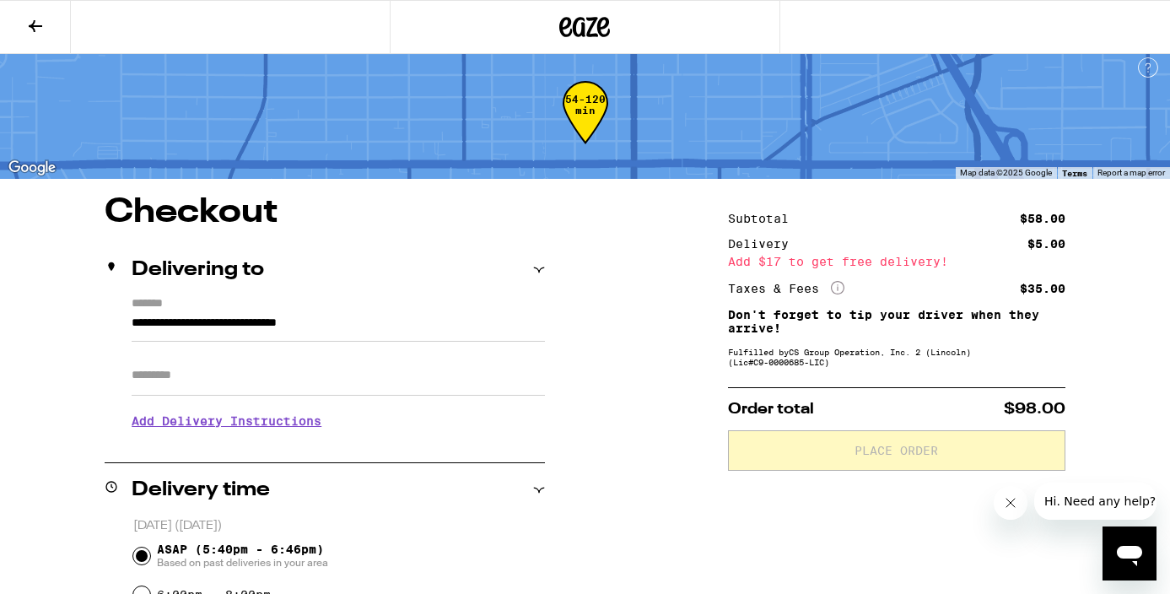
scroll to position [12, 0]
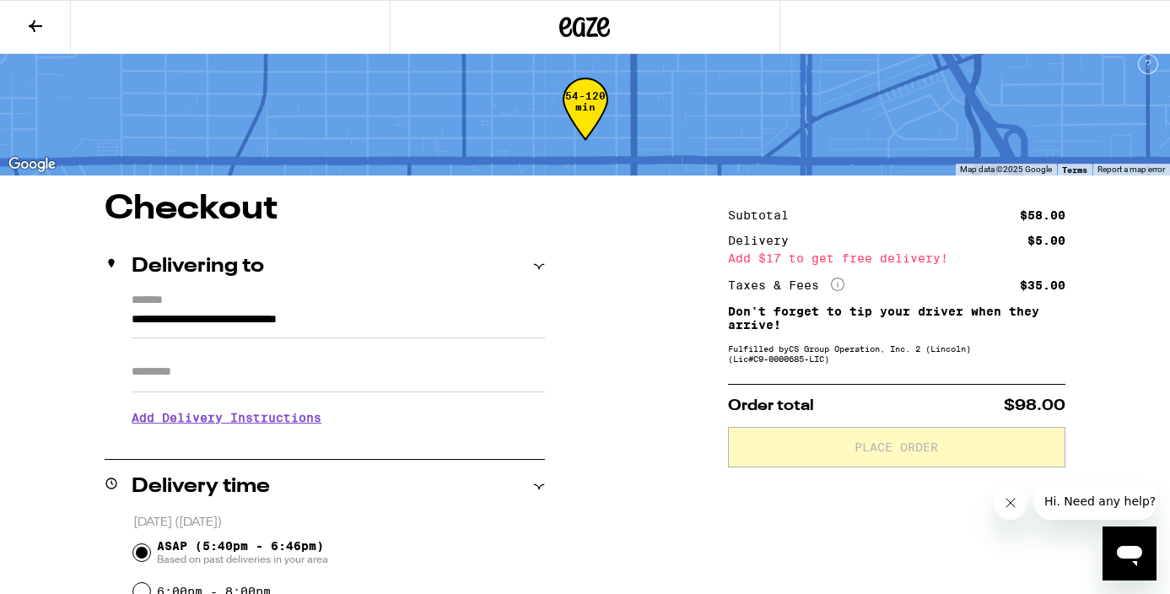
click at [33, 30] on icon at bounding box center [35, 26] width 20 height 20
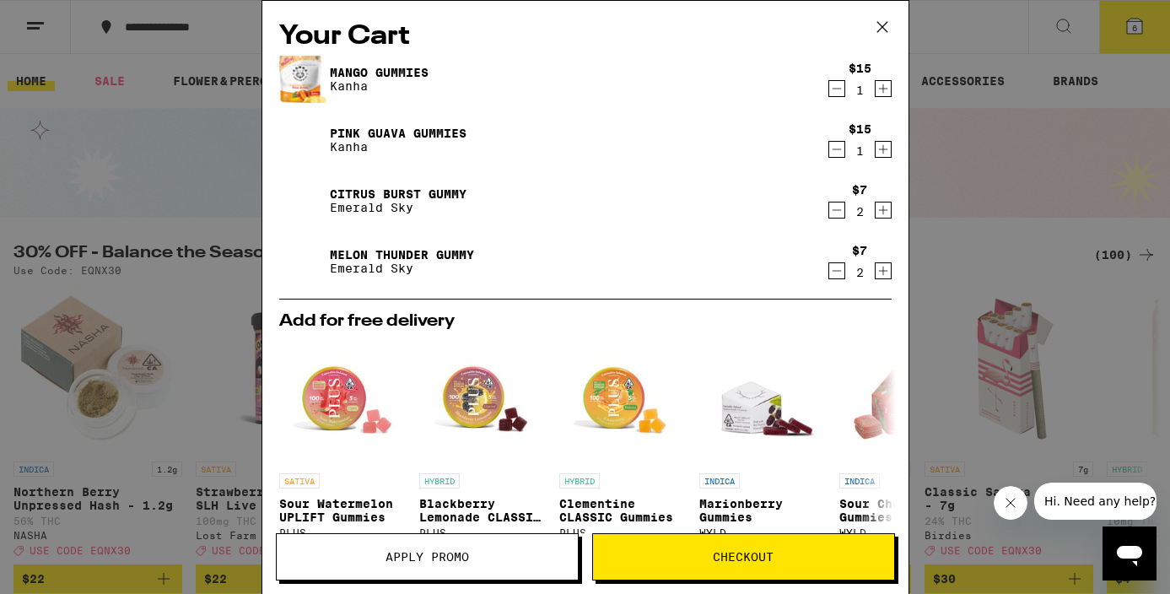
click at [839, 219] on icon "Decrement" at bounding box center [836, 210] width 15 height 20
click at [737, 552] on span "Checkout" at bounding box center [743, 557] width 61 height 12
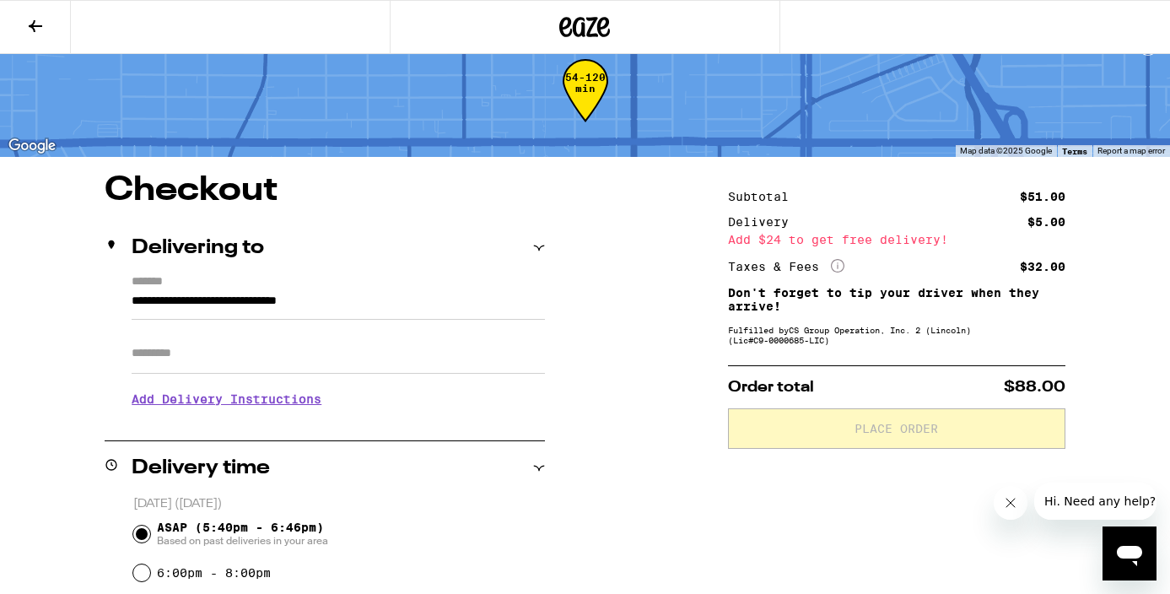
scroll to position [31, 0]
click at [165, 356] on input "Apt/Suite" at bounding box center [338, 352] width 413 height 40
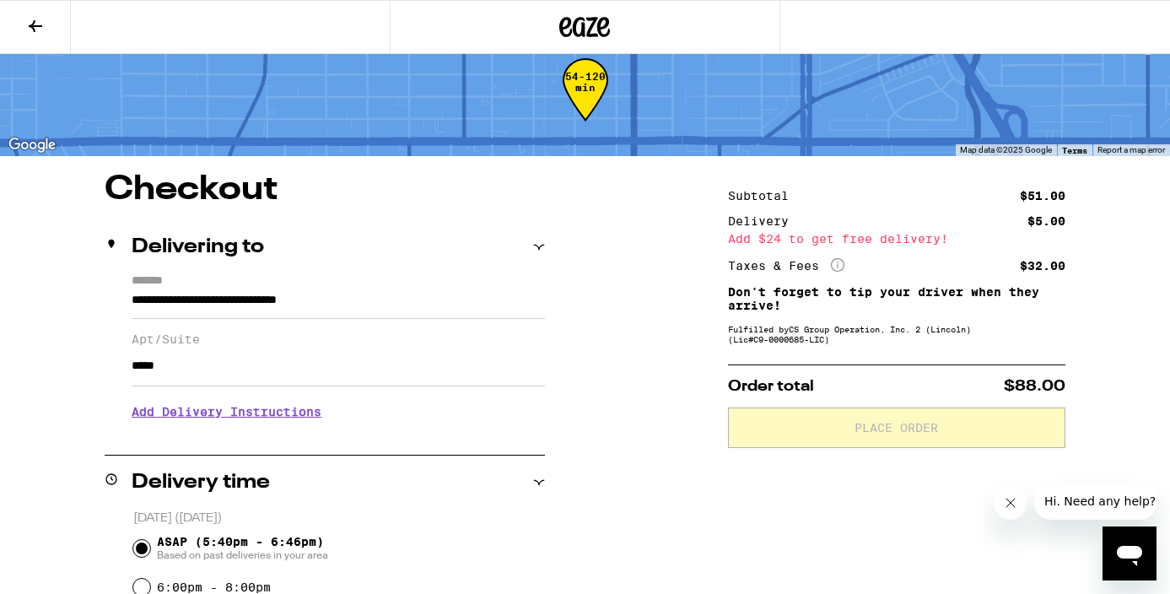
type input "*****"
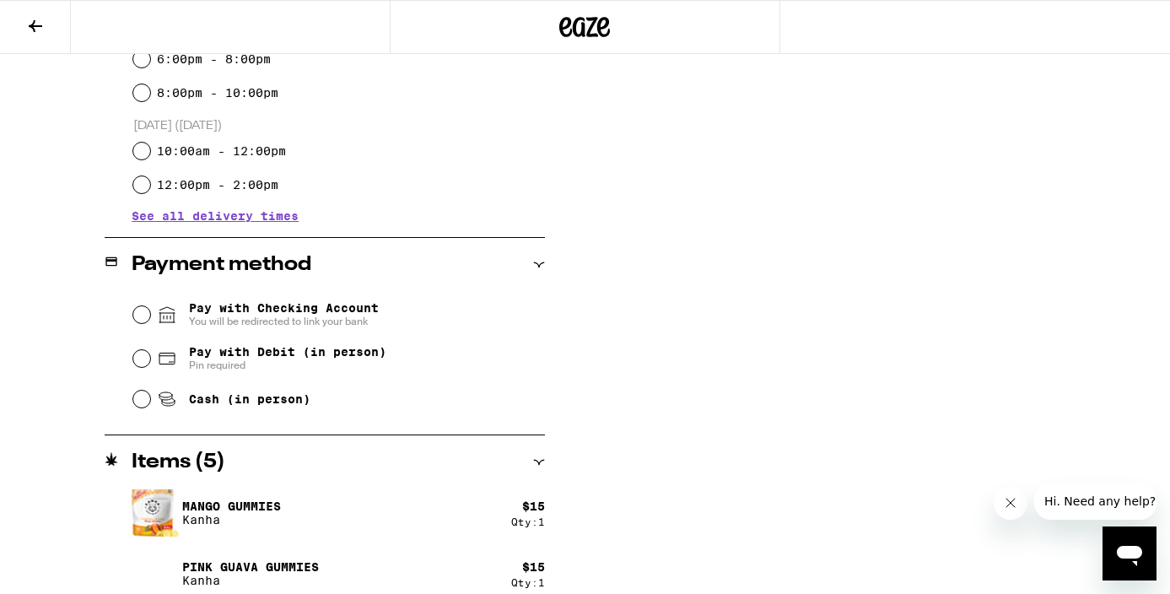
scroll to position [564, 0]
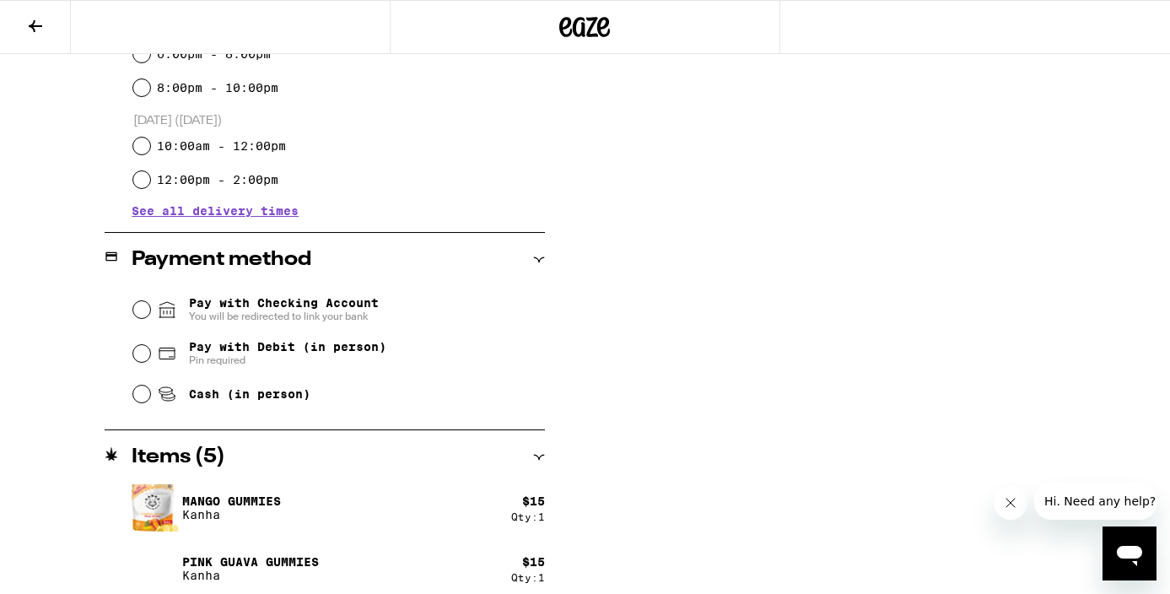
click at [269, 398] on span "Cash (in person)" at bounding box center [249, 393] width 121 height 13
click at [150, 398] on input "Cash (in person)" at bounding box center [141, 394] width 17 height 17
radio input "true"
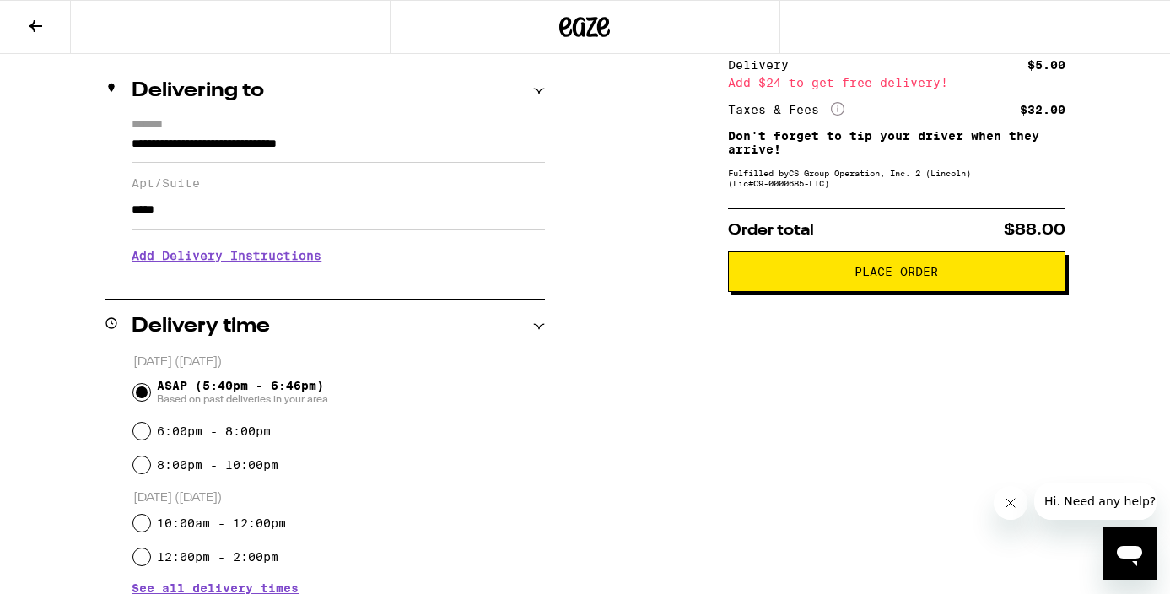
scroll to position [191, 0]
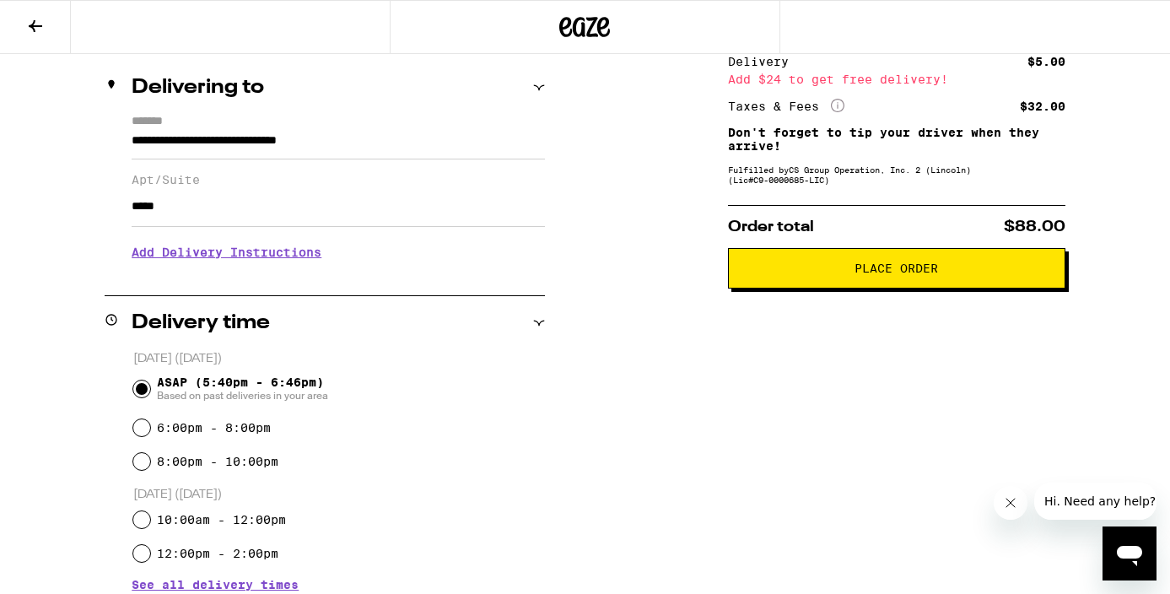
click at [809, 274] on span "Place Order" at bounding box center [896, 268] width 309 height 12
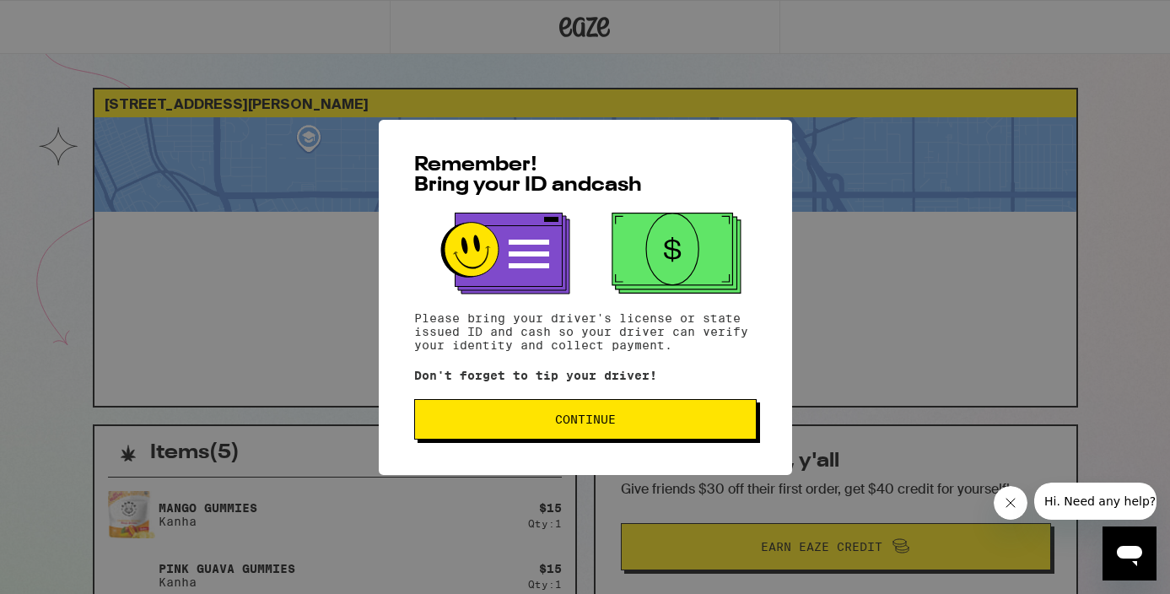
click at [685, 424] on span "Continue" at bounding box center [586, 419] width 314 height 12
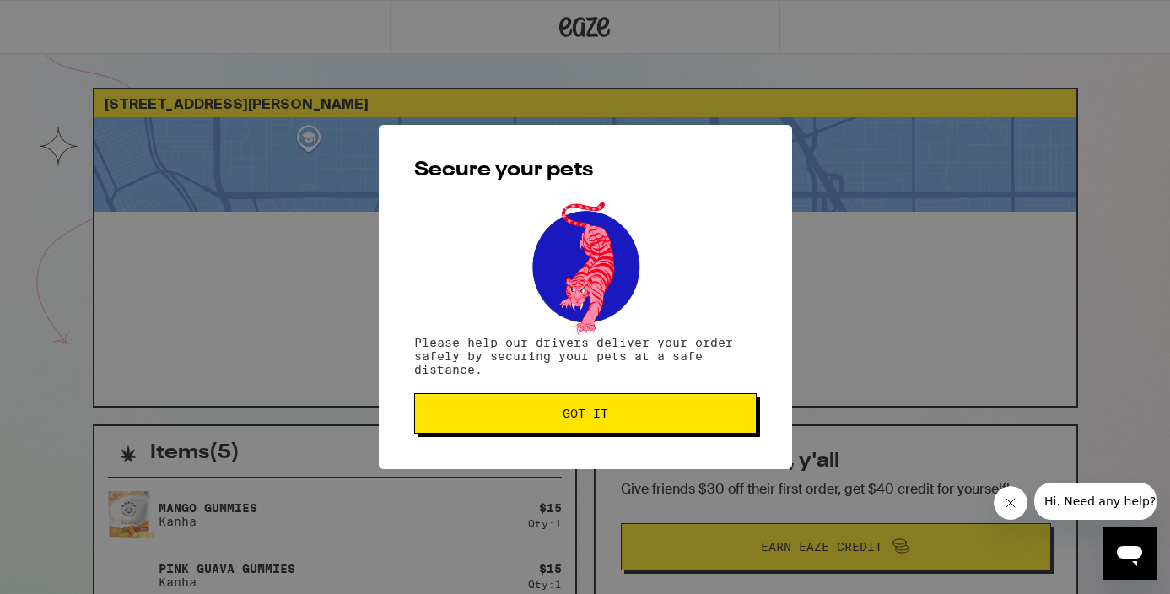
click at [685, 424] on button "Got it" at bounding box center [585, 413] width 343 height 40
